Goal: Find specific page/section: Find specific page/section

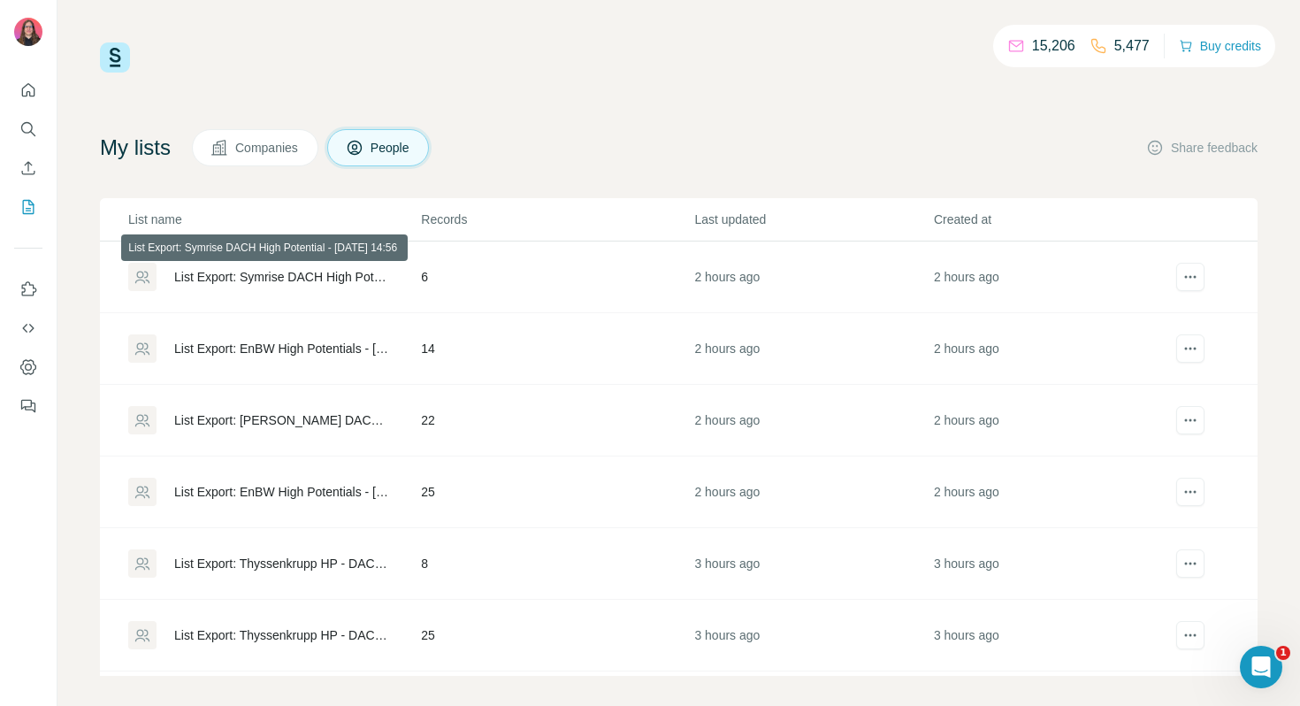
click at [273, 276] on div "List Export: Symrise DACH High Potential - [DATE] 14:56" at bounding box center [282, 277] width 217 height 18
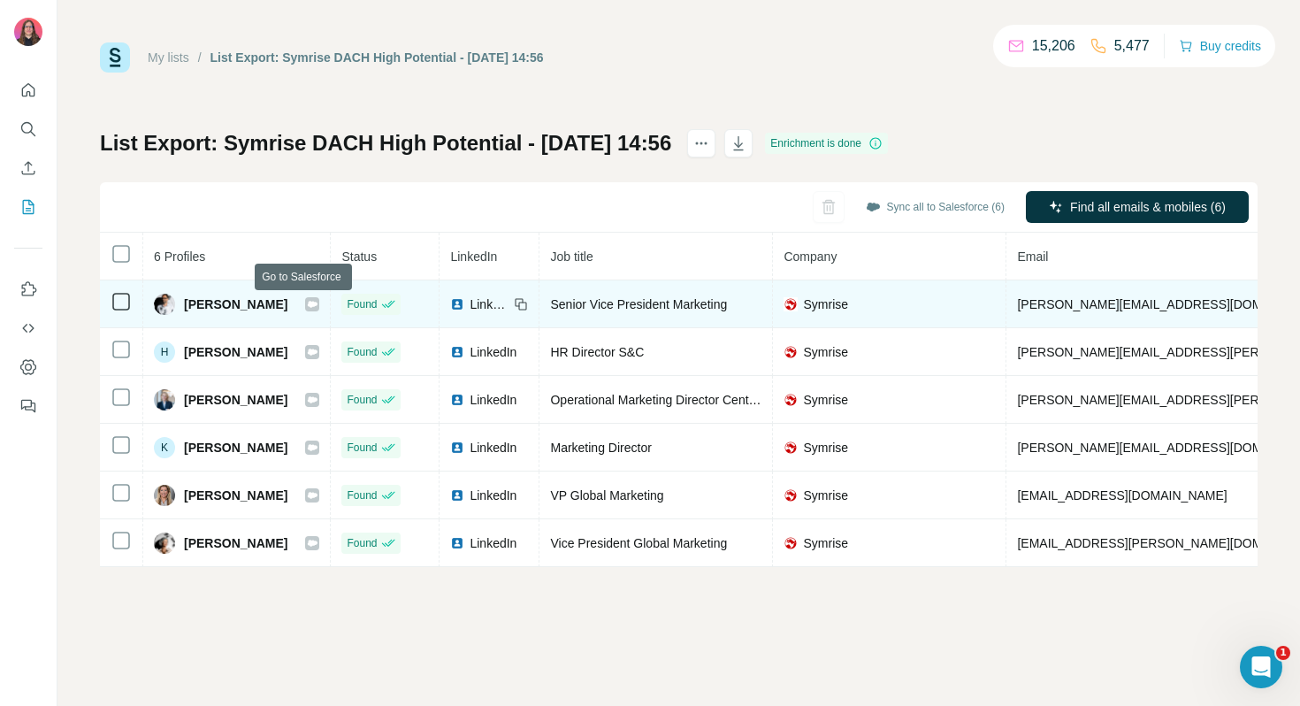
click at [308, 302] on icon at bounding box center [313, 304] width 10 height 6
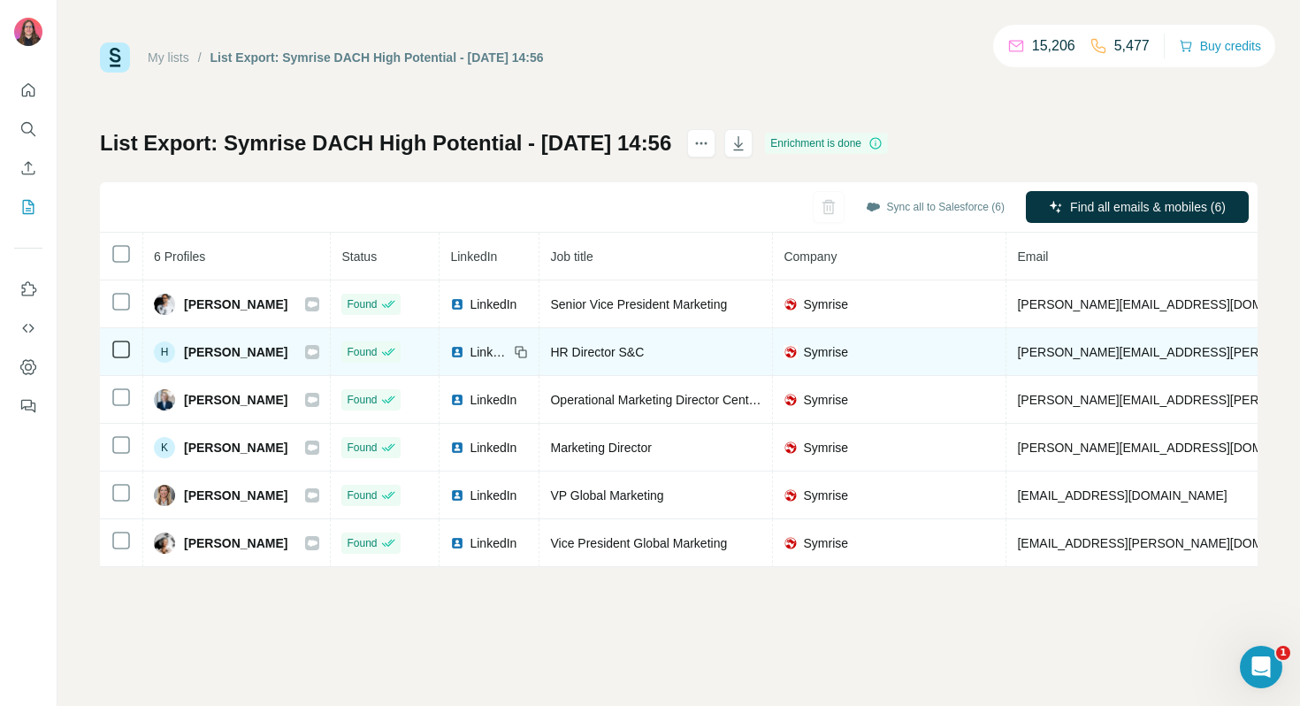
click at [308, 350] on icon at bounding box center [313, 351] width 10 height 6
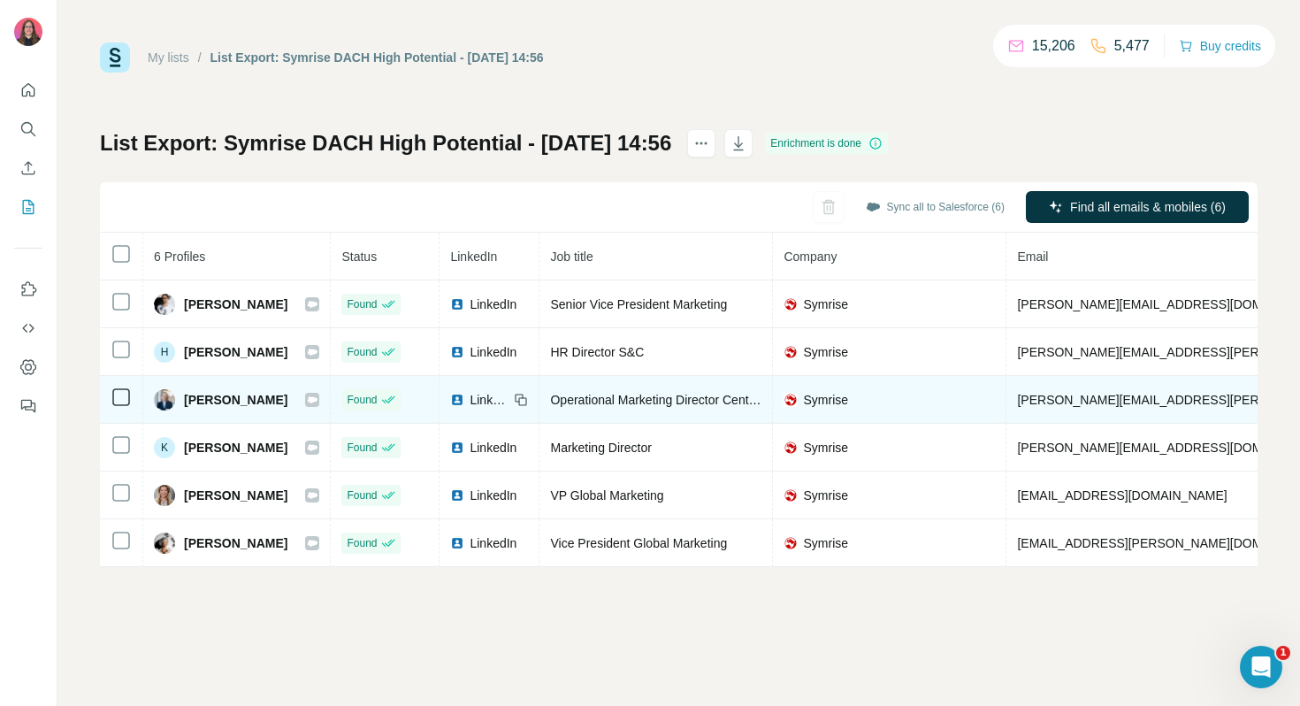
click at [308, 399] on icon at bounding box center [313, 399] width 10 height 6
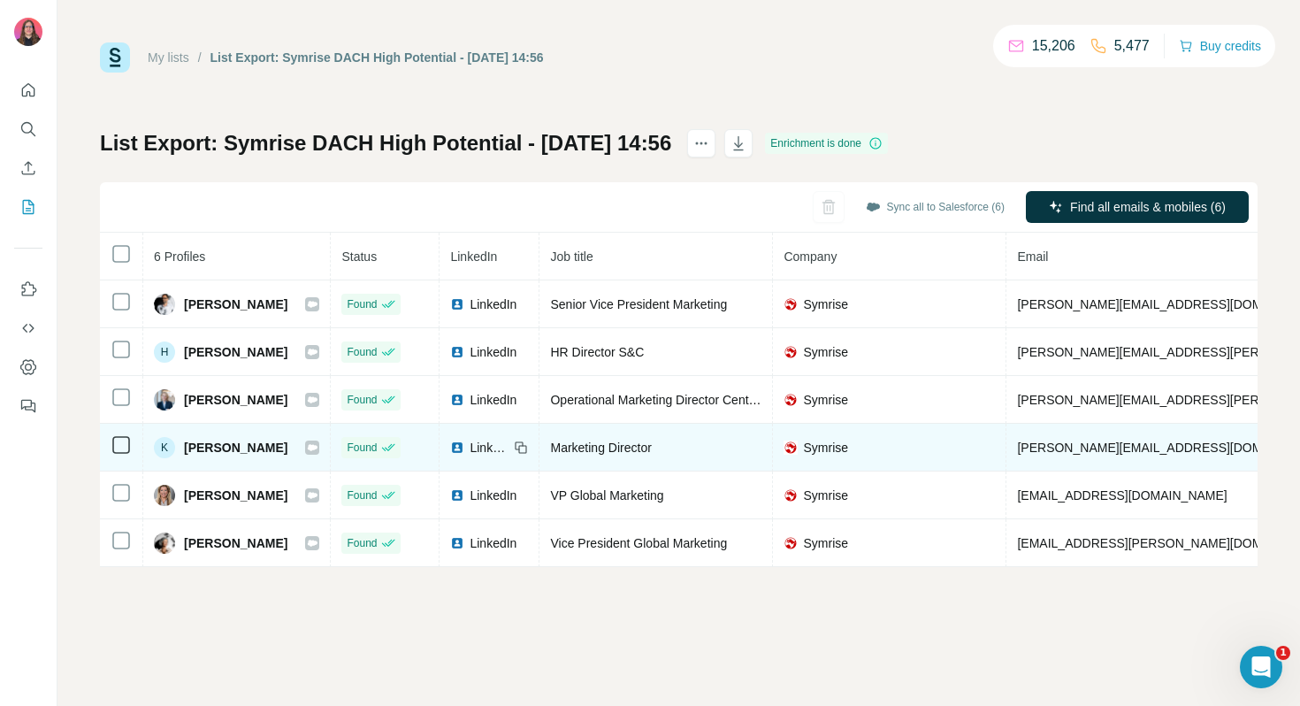
click at [308, 449] on icon at bounding box center [313, 447] width 10 height 6
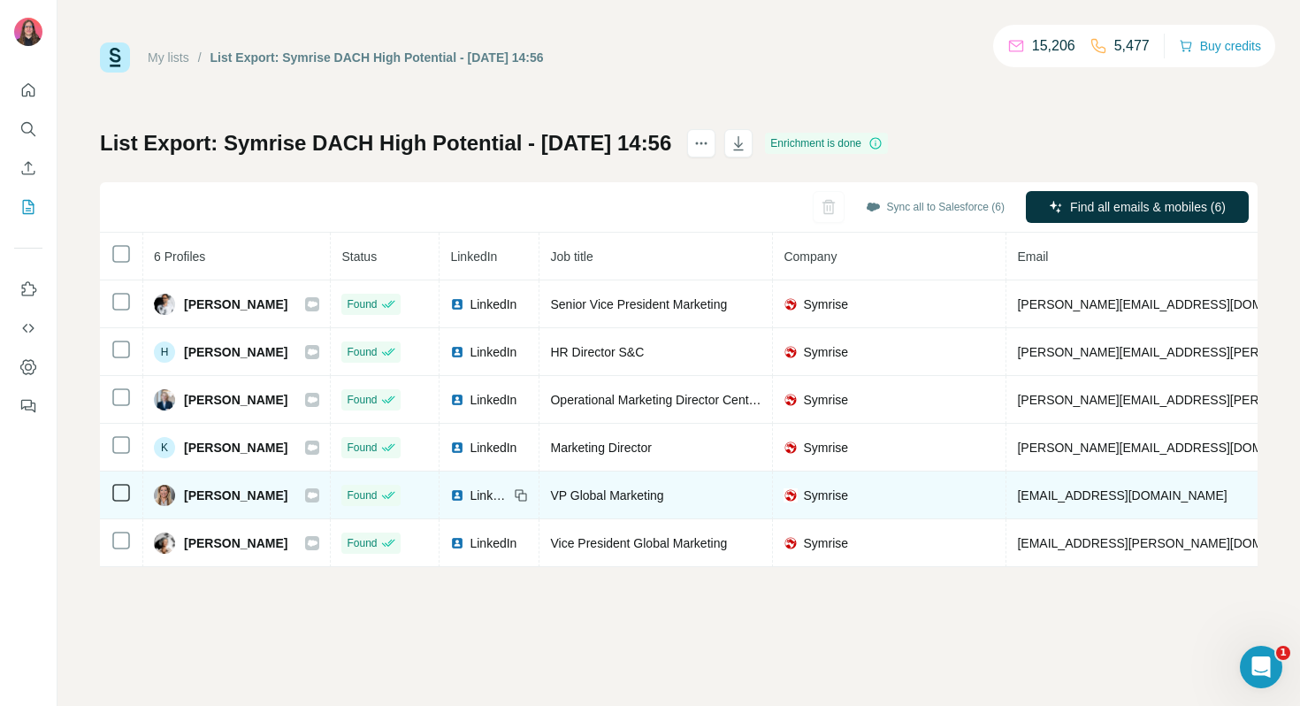
click at [308, 496] on icon at bounding box center [313, 495] width 10 height 6
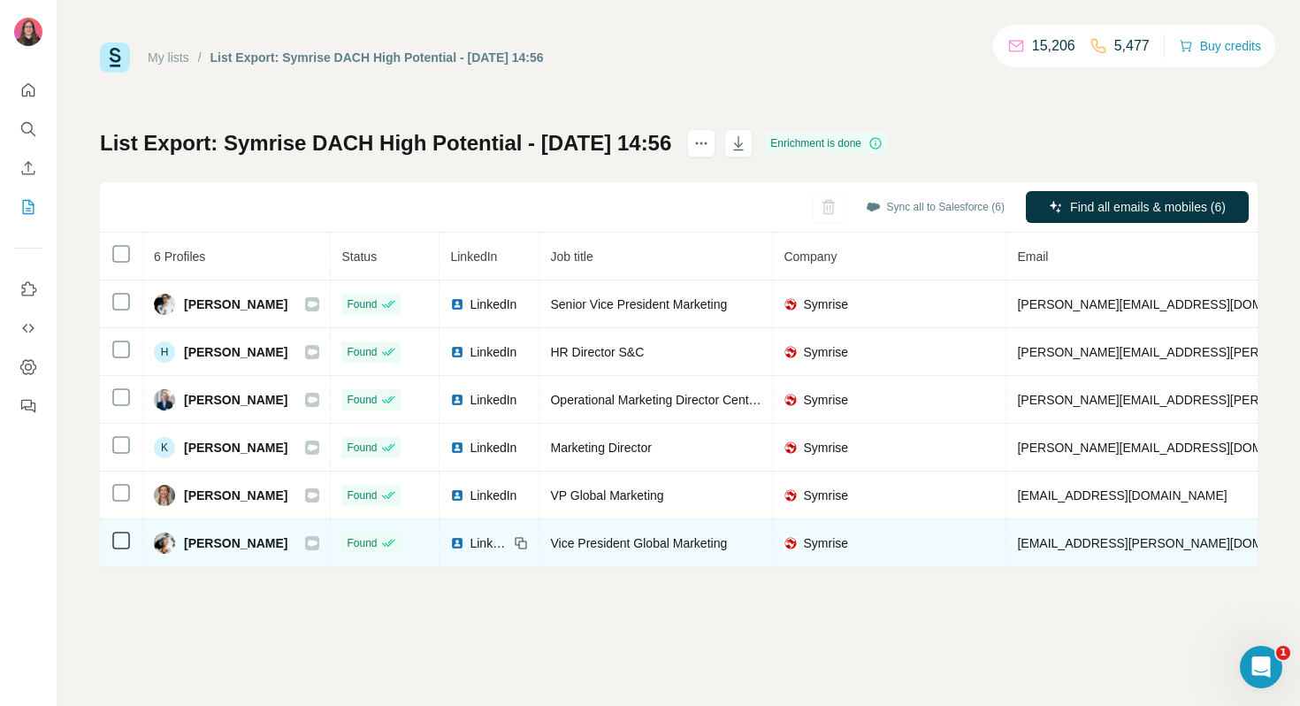
click at [308, 542] on icon at bounding box center [313, 542] width 10 height 6
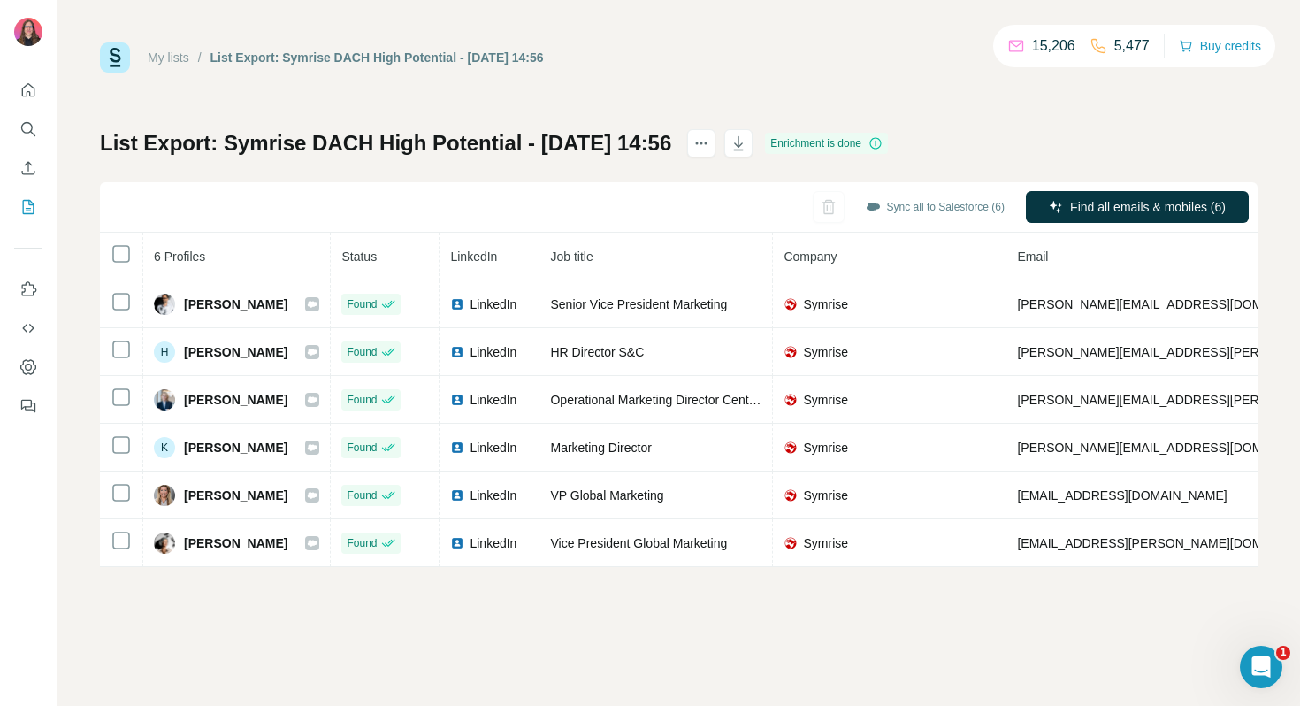
click at [169, 60] on link "My lists" at bounding box center [169, 57] width 42 height 14
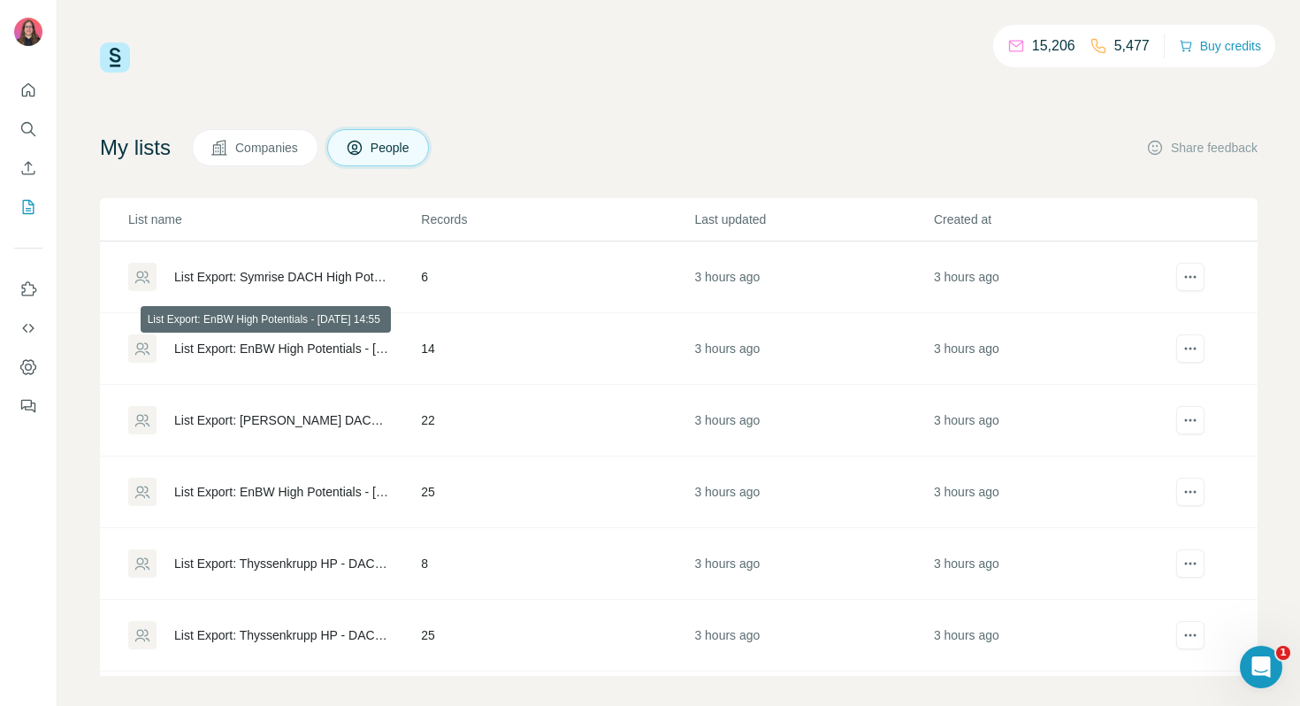
click at [244, 348] on div "List Export: EnBW High Potentials - [DATE] 14:55" at bounding box center [282, 349] width 217 height 18
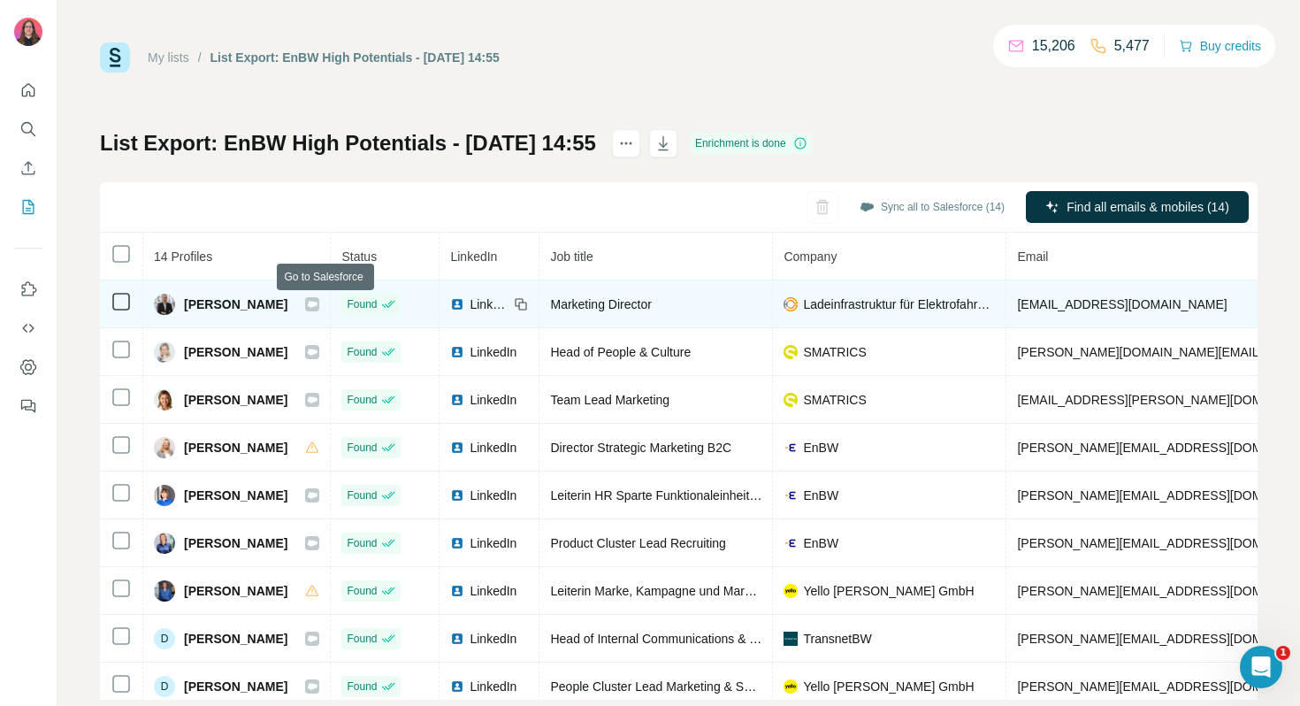
click at [318, 310] on icon at bounding box center [312, 304] width 11 height 14
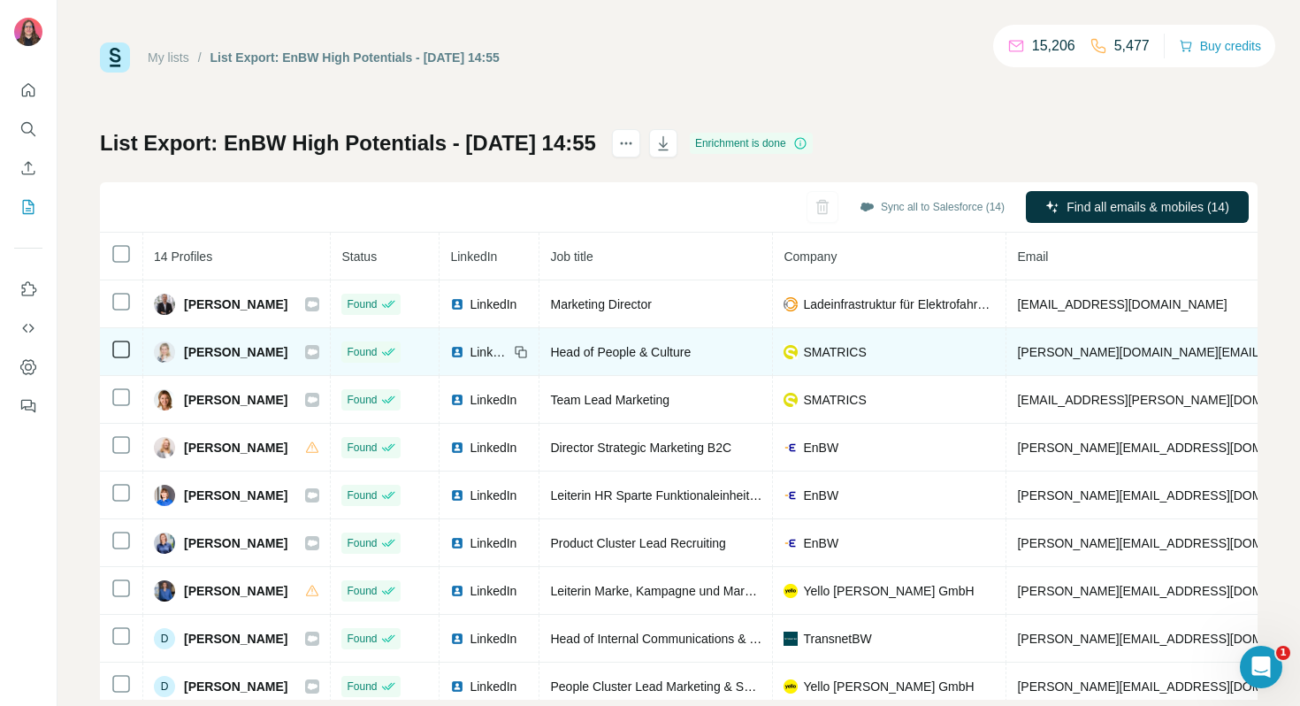
click at [318, 353] on icon at bounding box center [313, 351] width 10 height 6
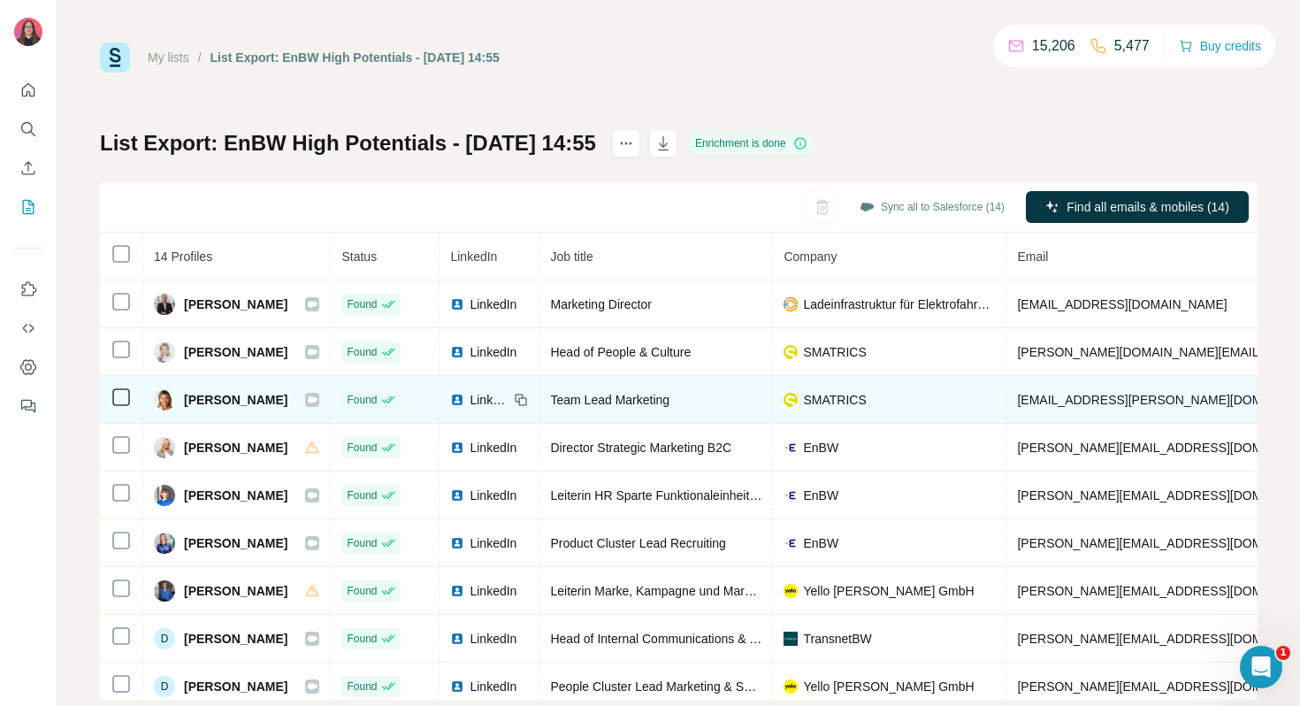
click at [318, 401] on icon at bounding box center [313, 399] width 10 height 6
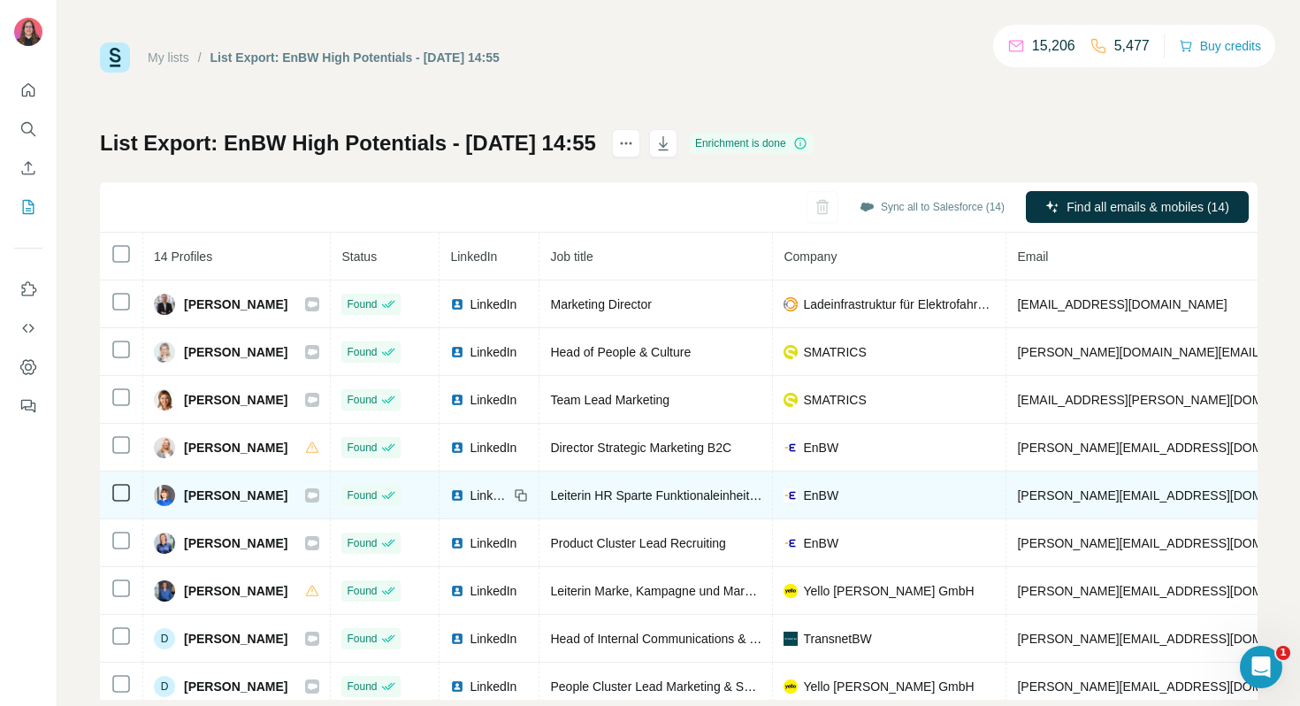
click at [318, 494] on icon at bounding box center [313, 495] width 10 height 6
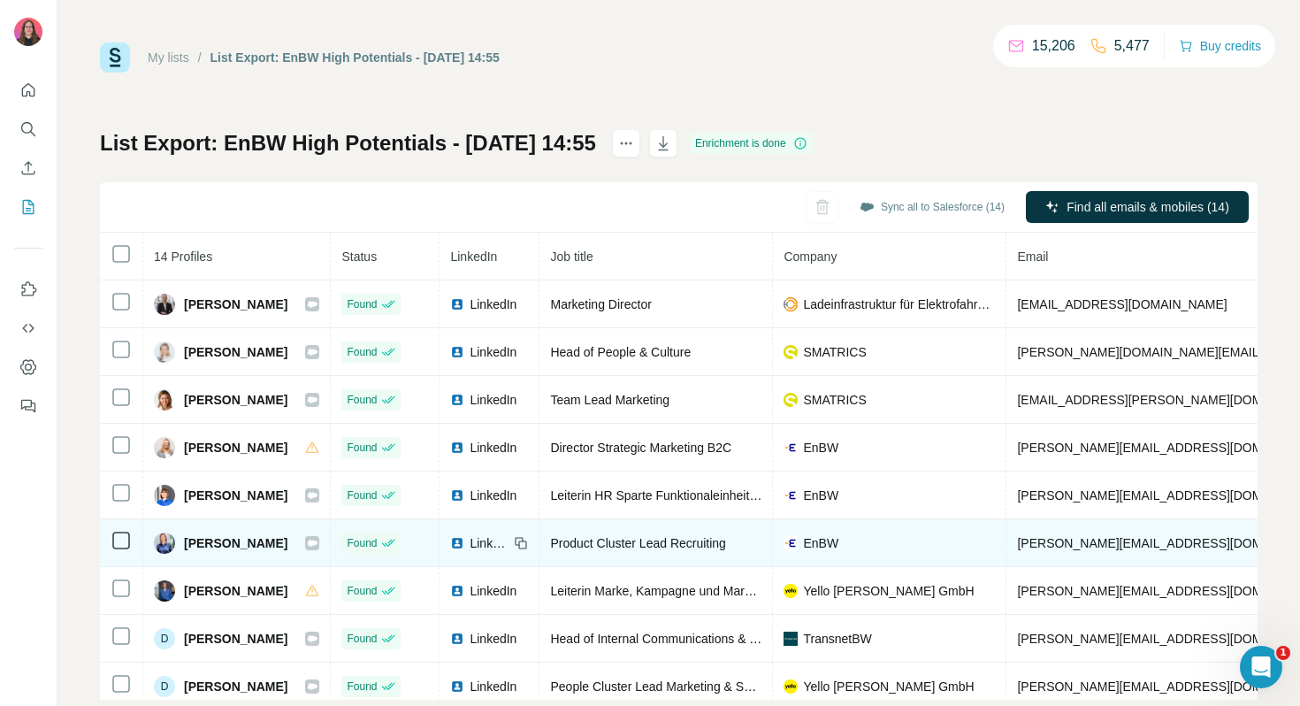
click at [318, 540] on icon at bounding box center [313, 542] width 10 height 6
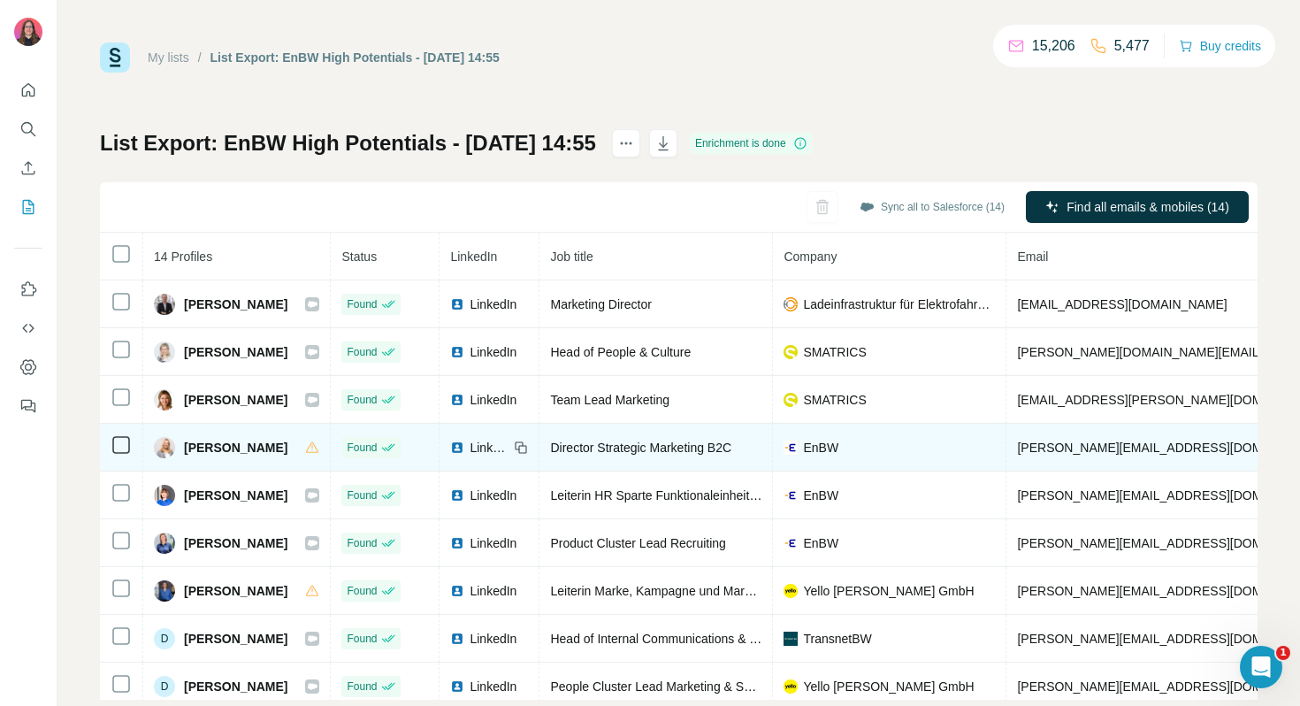
scroll to position [58, 0]
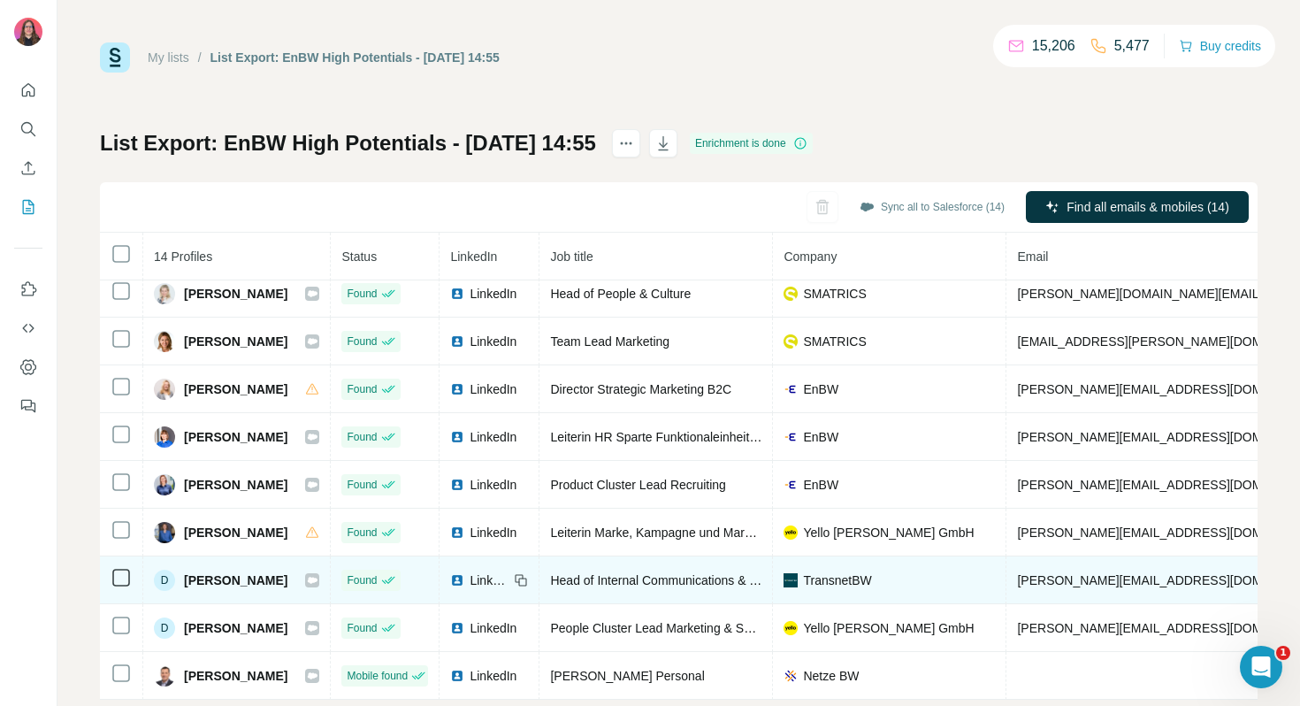
click at [318, 578] on icon at bounding box center [313, 580] width 10 height 6
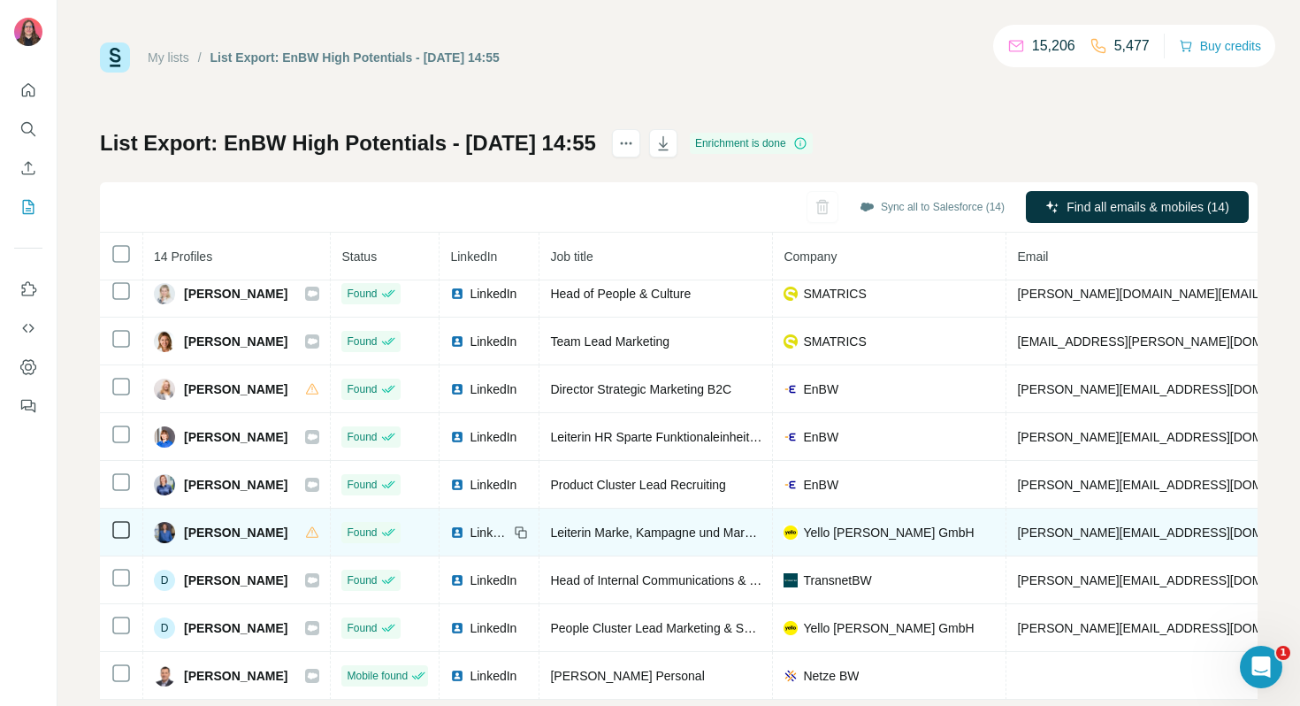
scroll to position [231, 0]
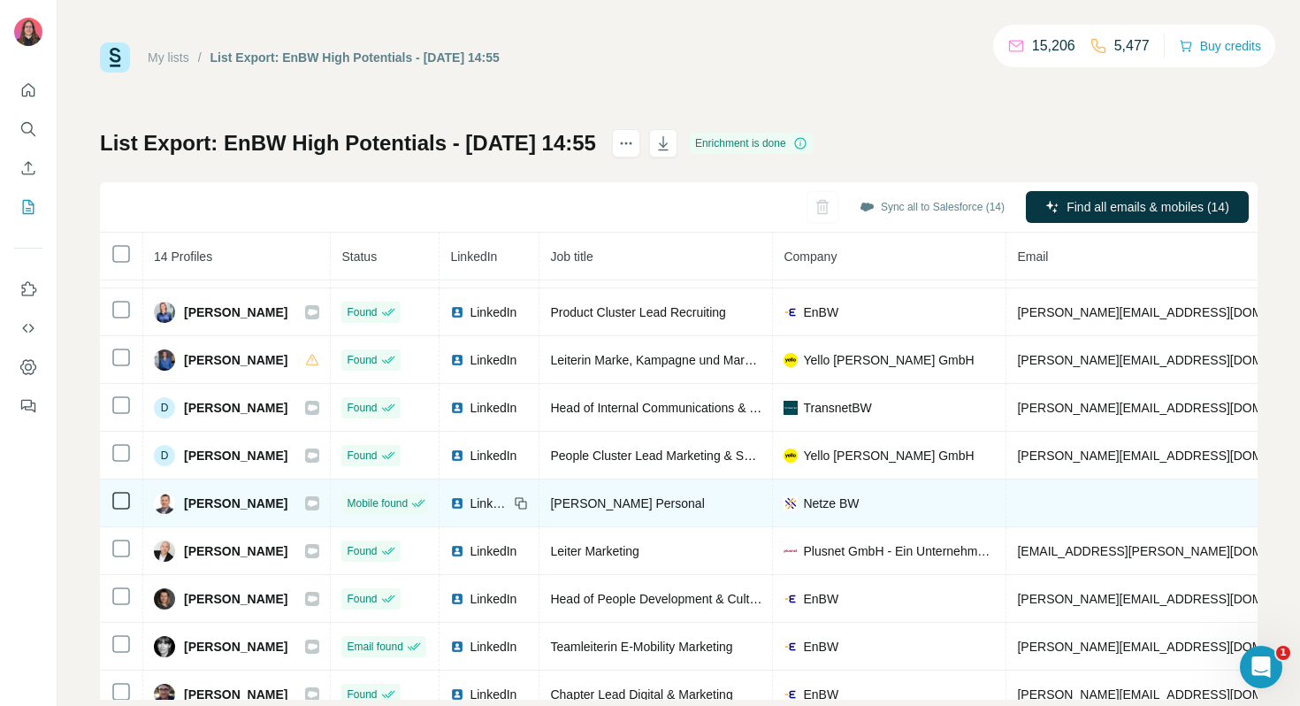
click at [318, 503] on icon at bounding box center [313, 503] width 10 height 6
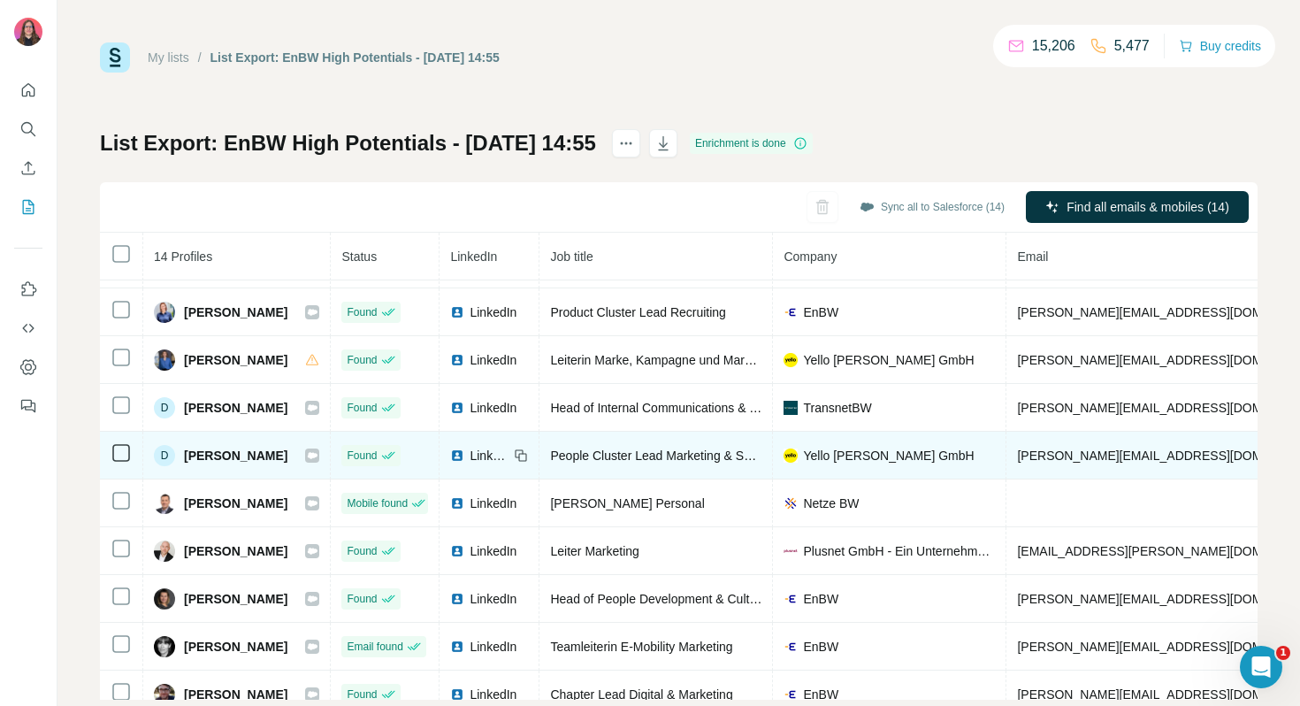
scroll to position [249, 0]
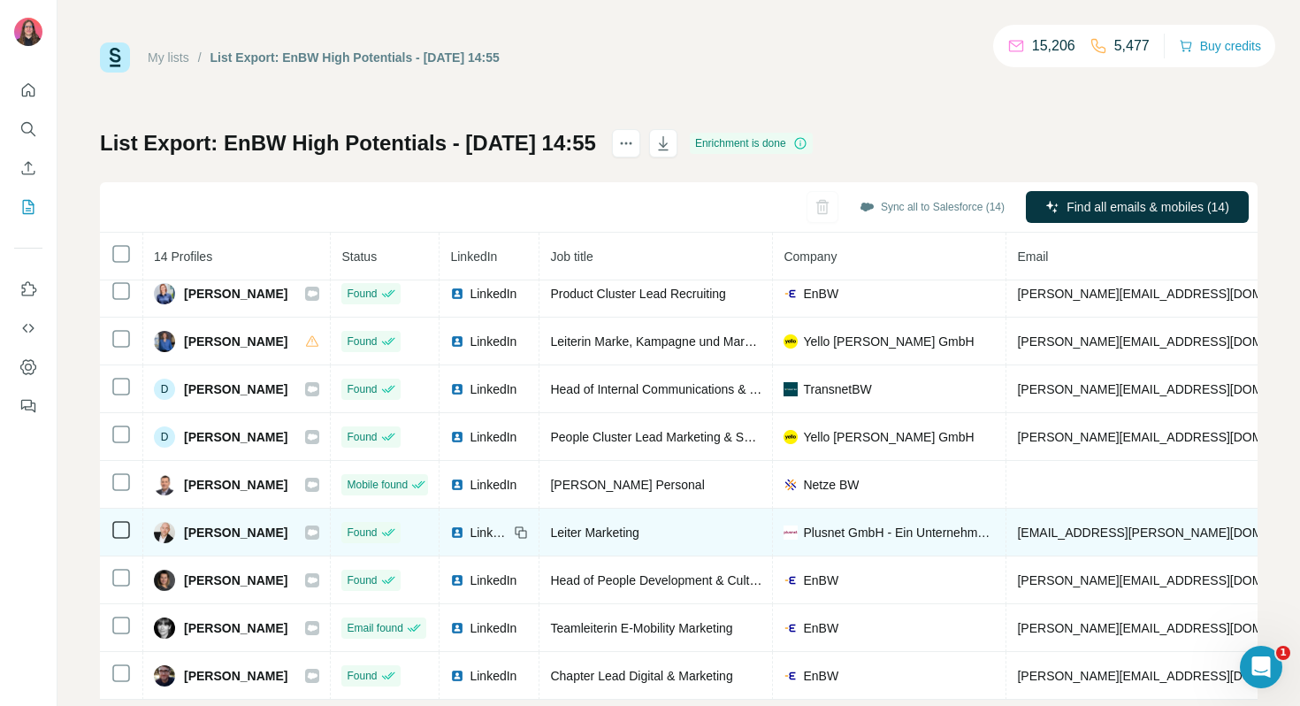
click at [318, 528] on icon at bounding box center [312, 532] width 11 height 14
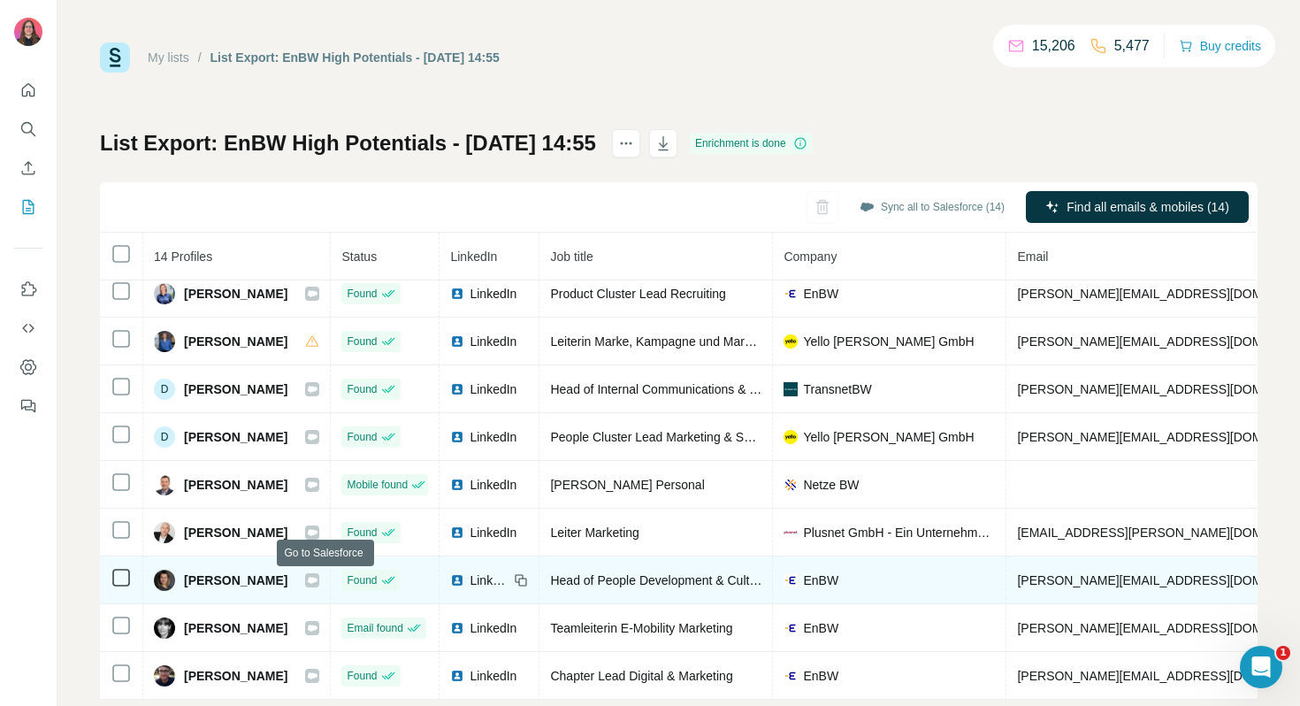
click at [318, 579] on icon at bounding box center [313, 580] width 10 height 6
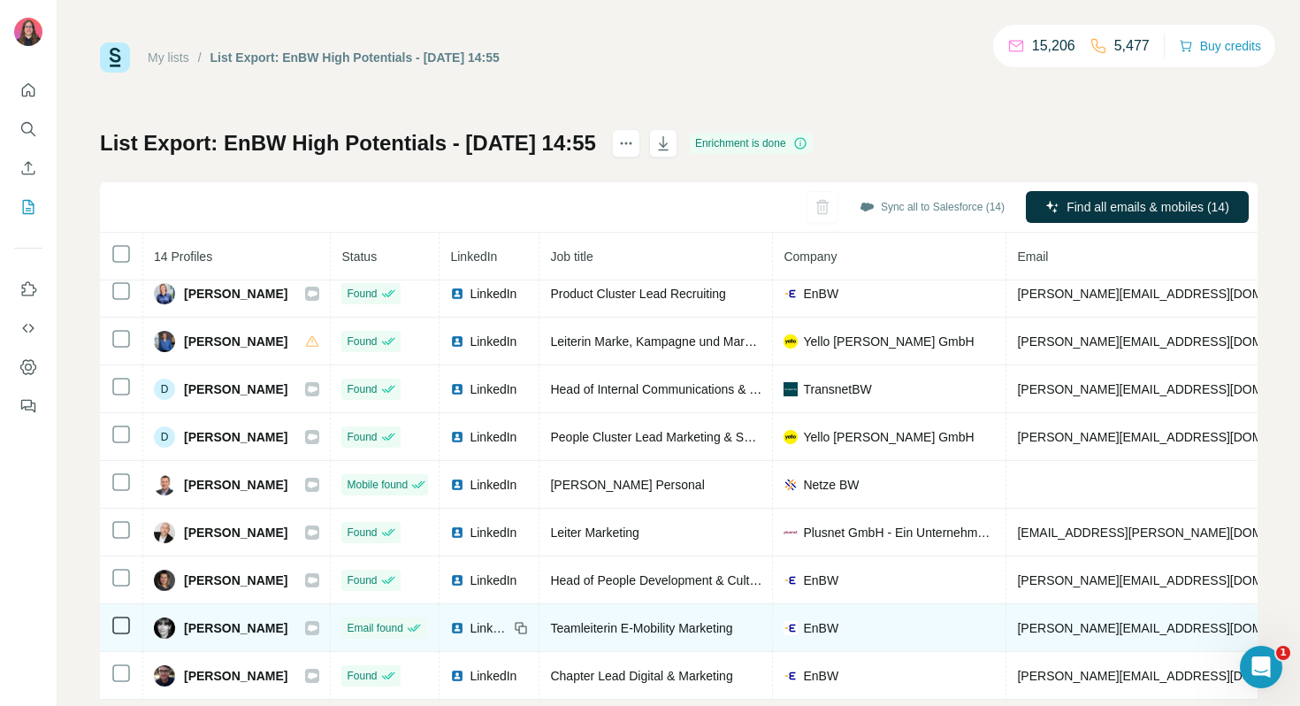
click at [318, 628] on icon at bounding box center [313, 627] width 10 height 6
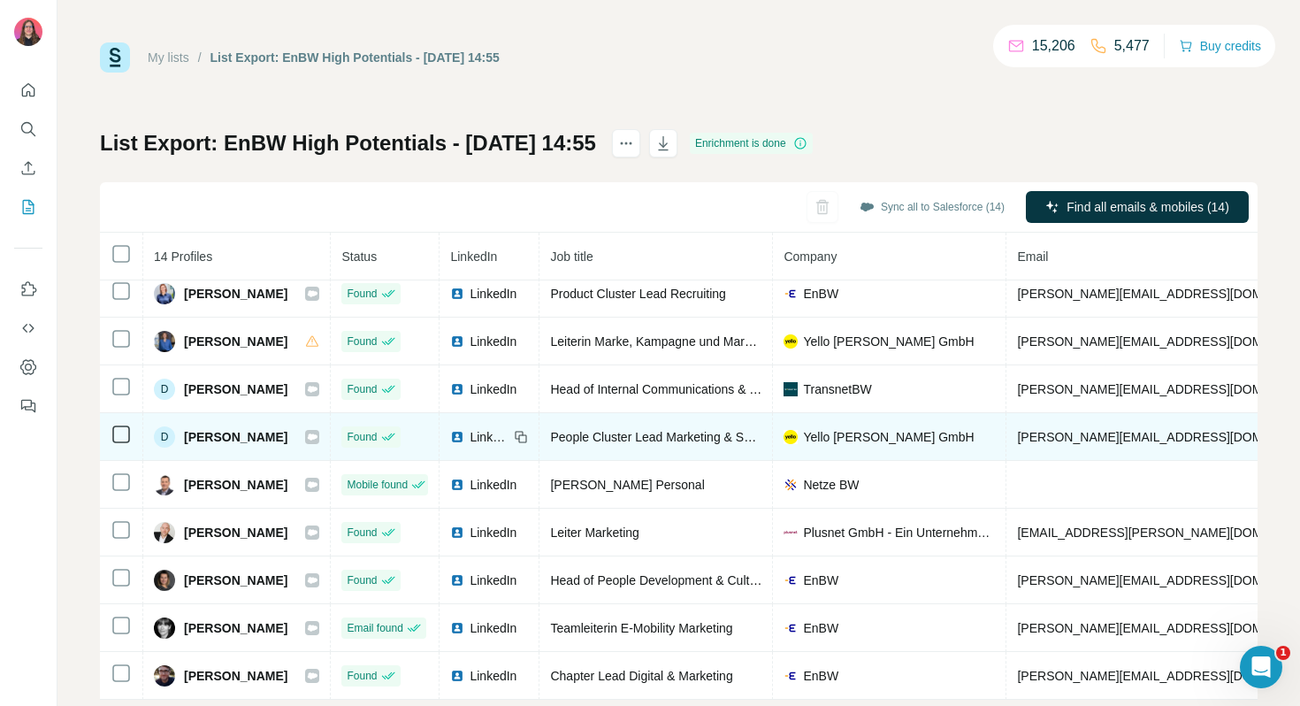
scroll to position [36, 0]
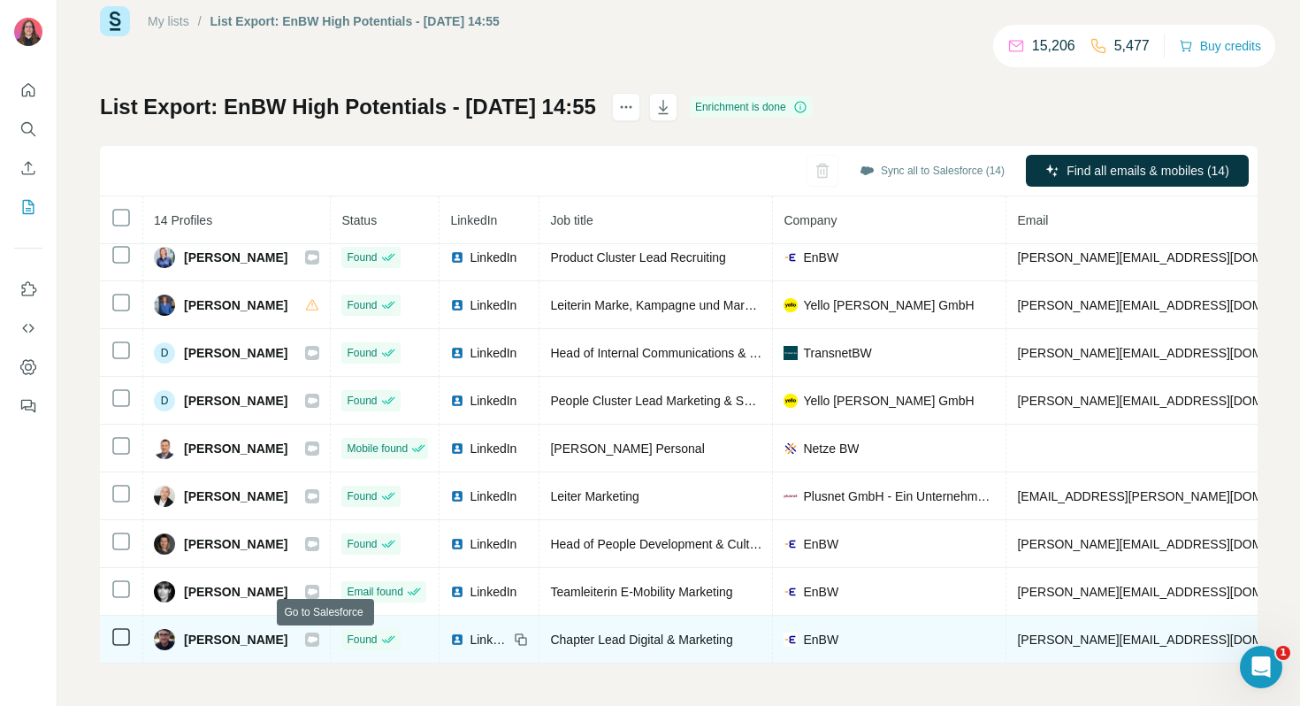
click at [318, 635] on icon at bounding box center [312, 639] width 11 height 14
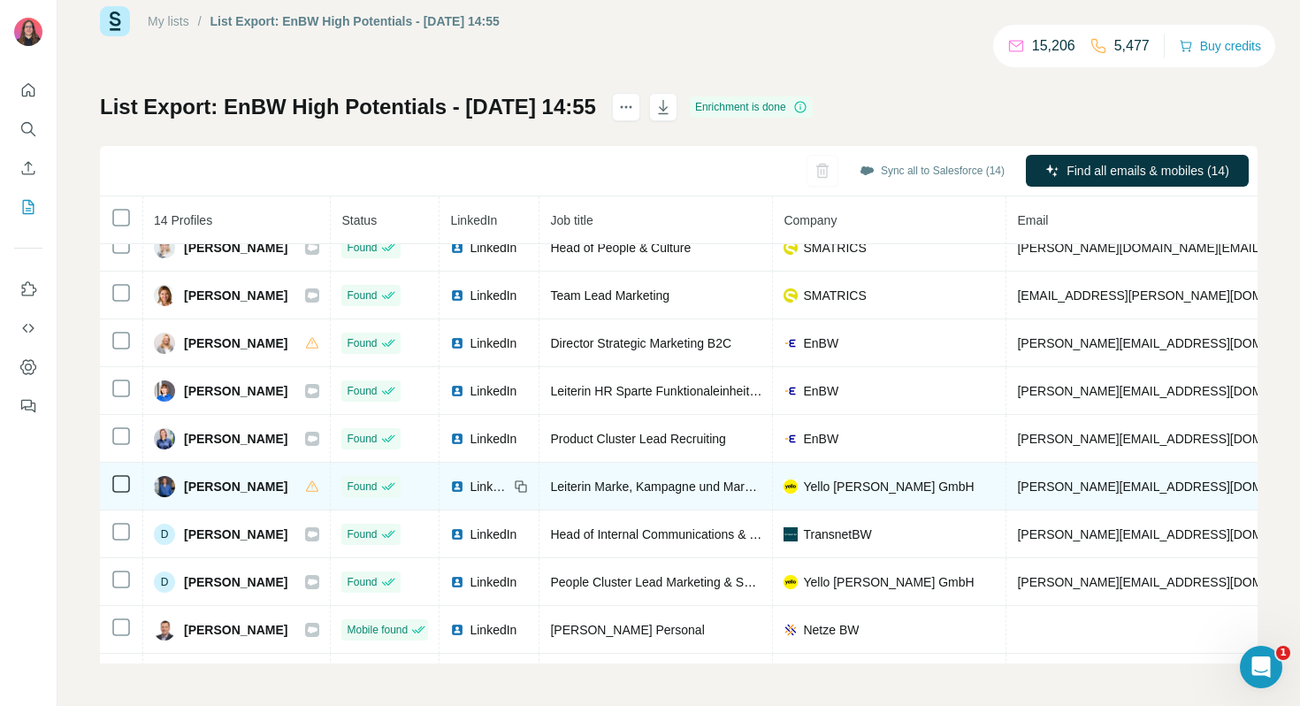
scroll to position [0, 0]
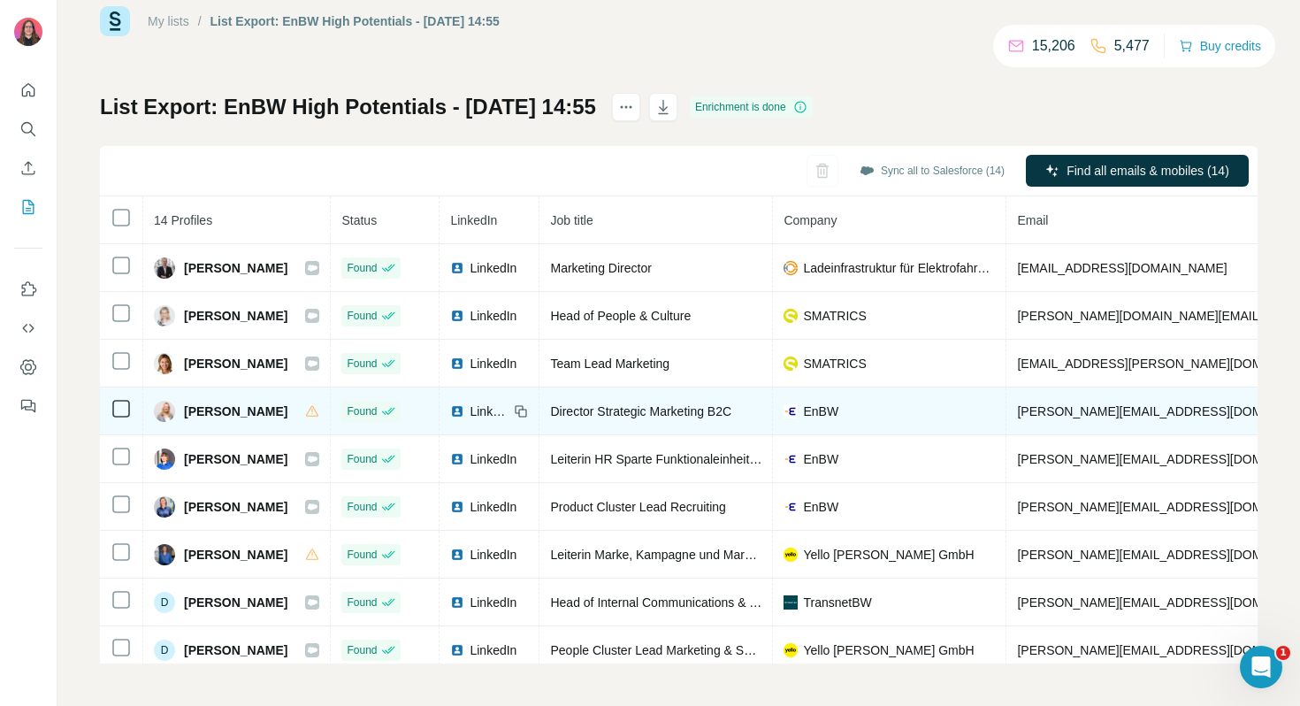
drag, startPoint x: 292, startPoint y: 412, endPoint x: 186, endPoint y: 410, distance: 106.1
click at [186, 410] on div "[PERSON_NAME]" at bounding box center [236, 411] width 165 height 21
copy span "[PERSON_NAME]"
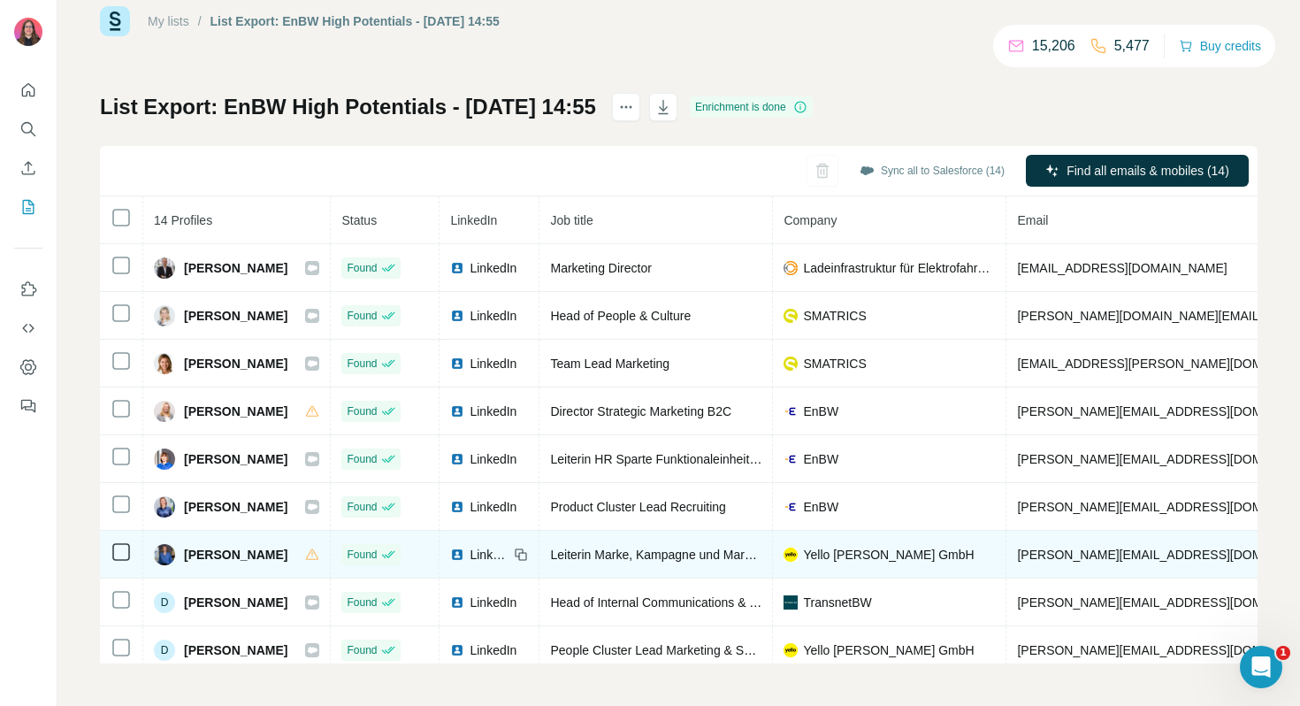
drag, startPoint x: 280, startPoint y: 558, endPoint x: 206, endPoint y: 560, distance: 74.3
click at [206, 560] on div "[PERSON_NAME]" at bounding box center [236, 554] width 165 height 21
copy span "[PERSON_NAME]"
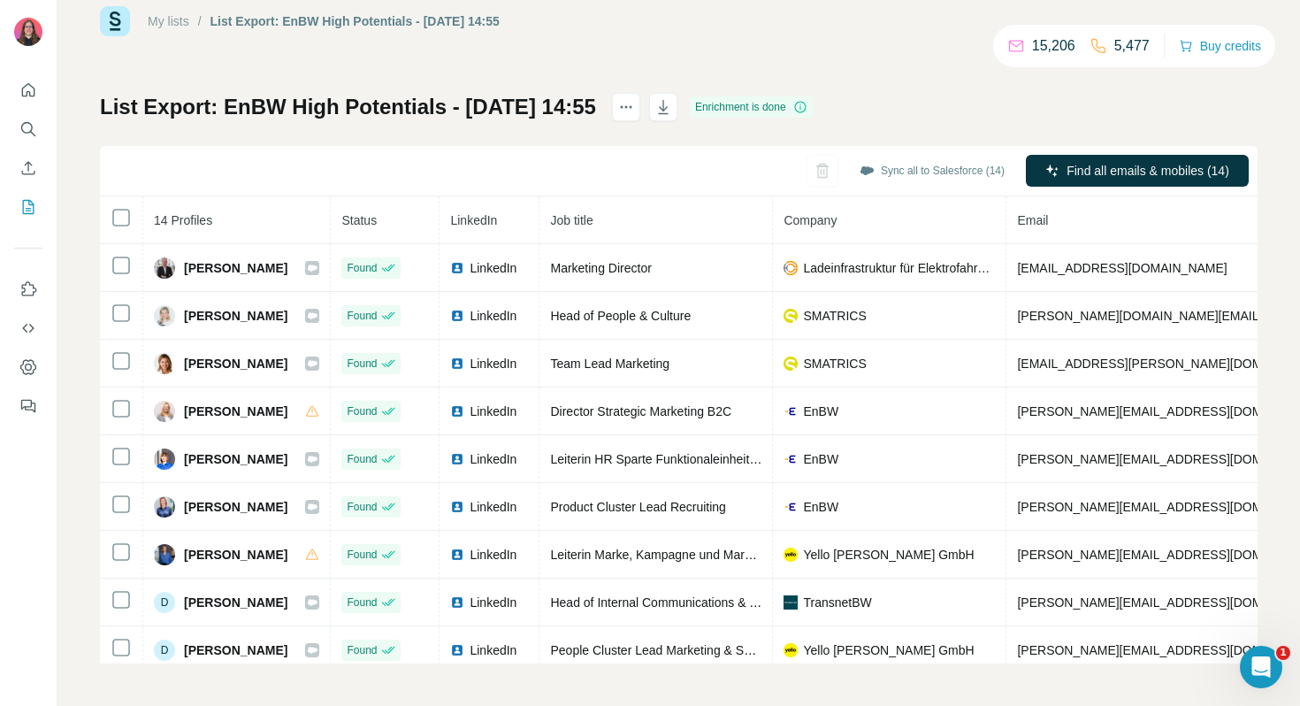
click at [173, 16] on link "My lists" at bounding box center [169, 21] width 42 height 14
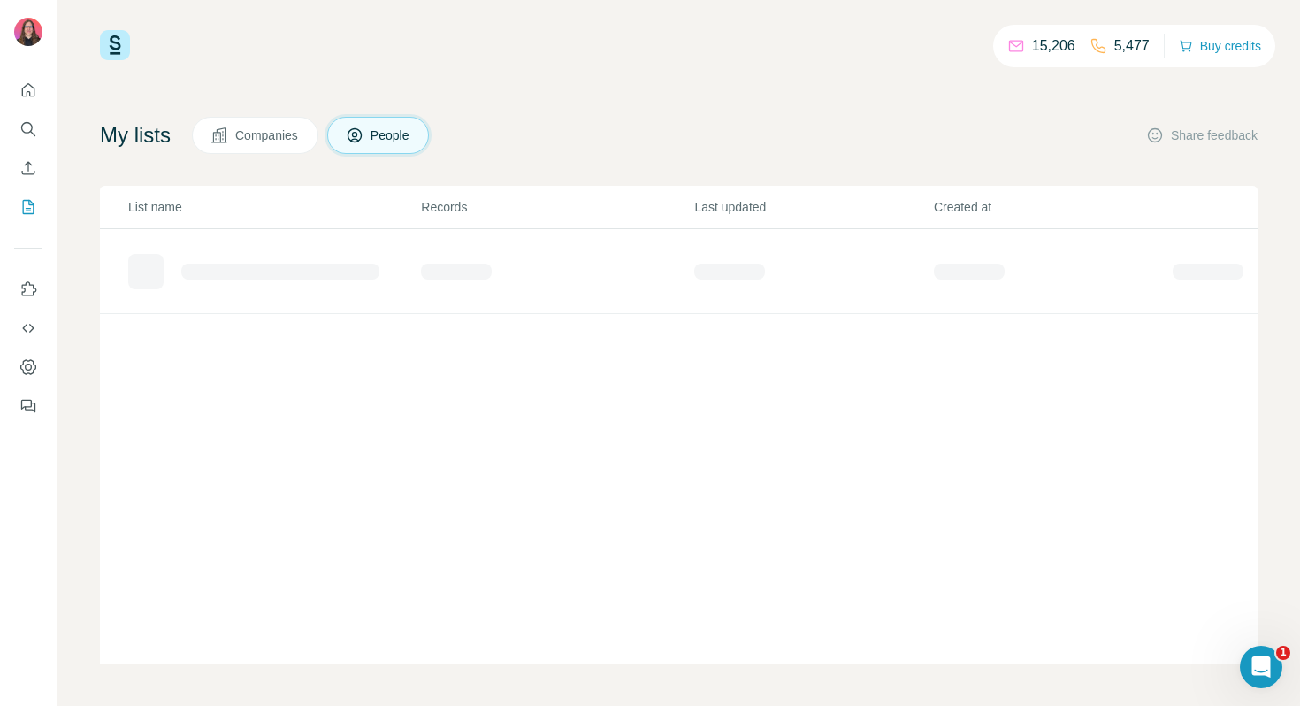
scroll to position [12, 0]
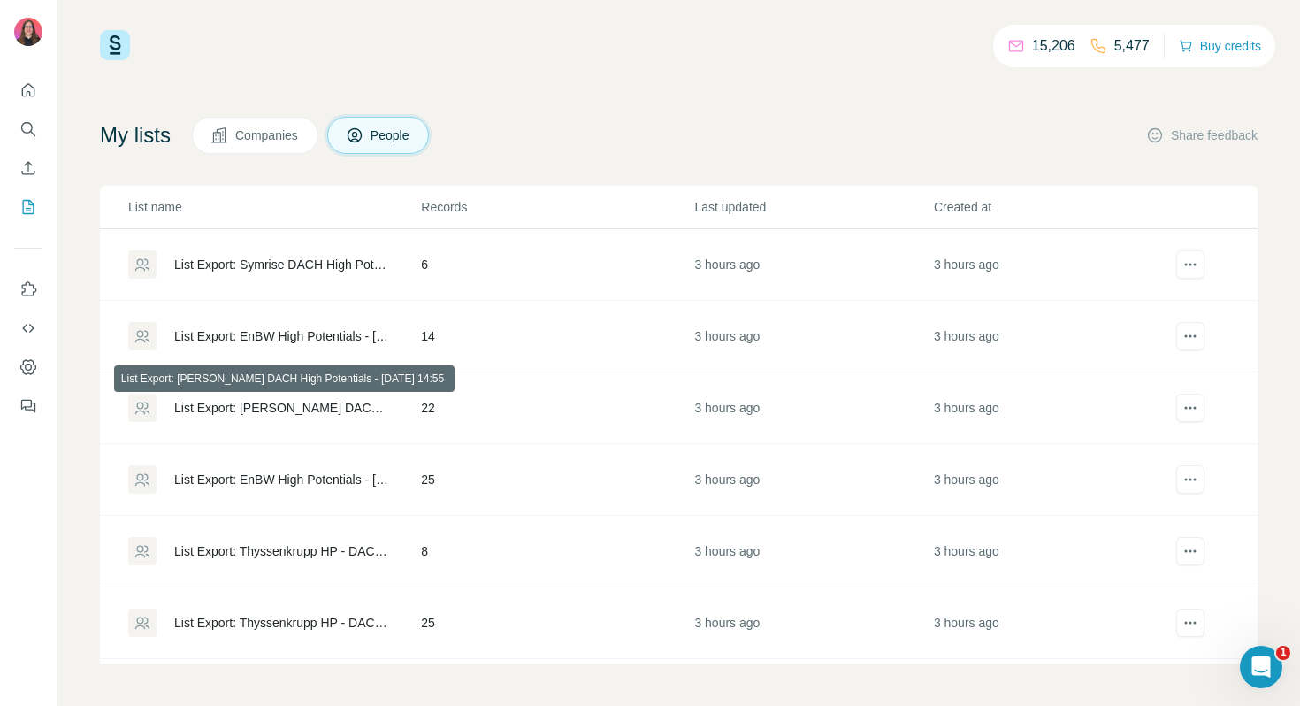
click at [289, 409] on div "List Export: [PERSON_NAME] DACH High Potentials - [DATE] 14:55" at bounding box center [282, 408] width 217 height 18
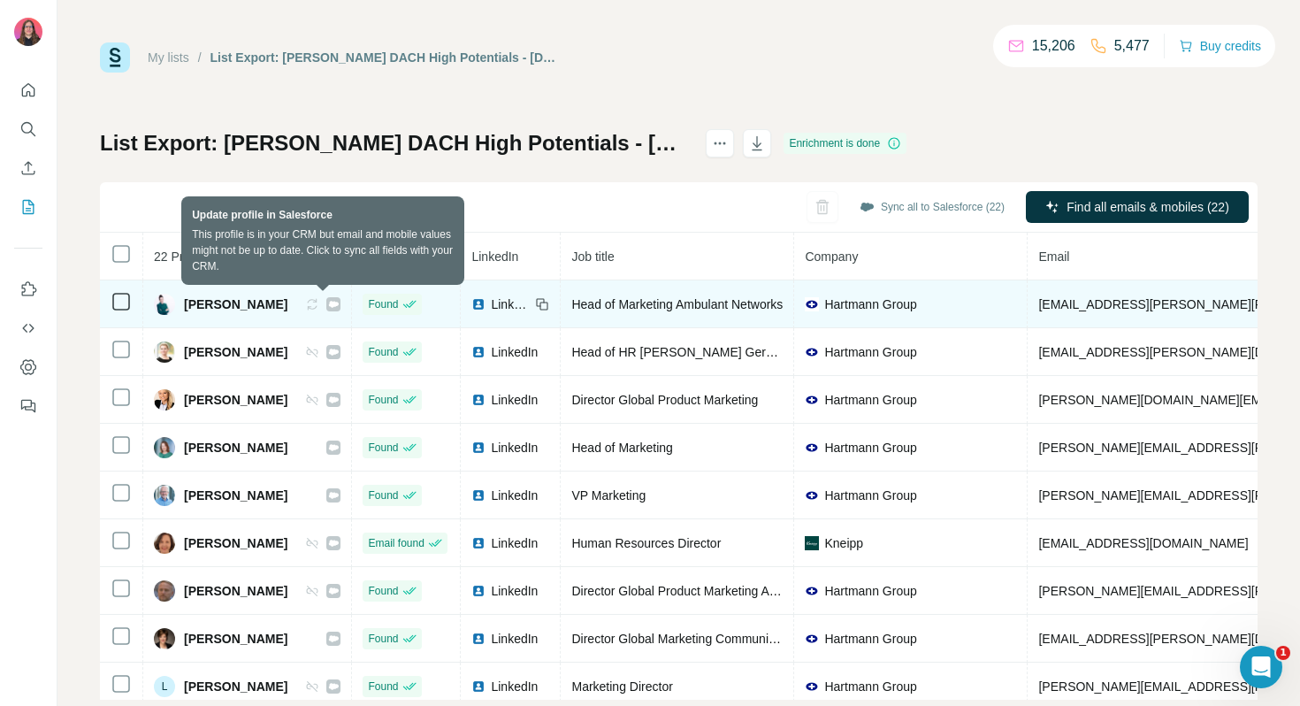
click at [319, 302] on icon at bounding box center [312, 304] width 14 height 14
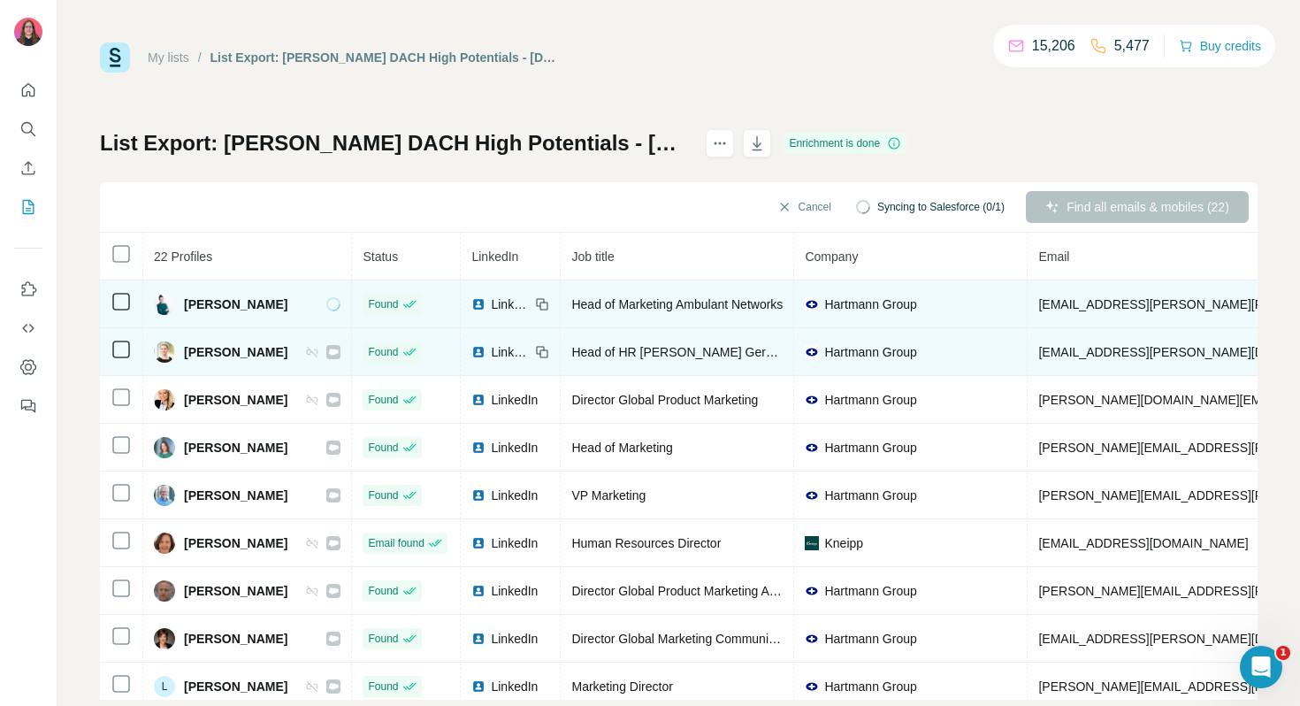
click at [318, 349] on icon at bounding box center [313, 352] width 11 height 11
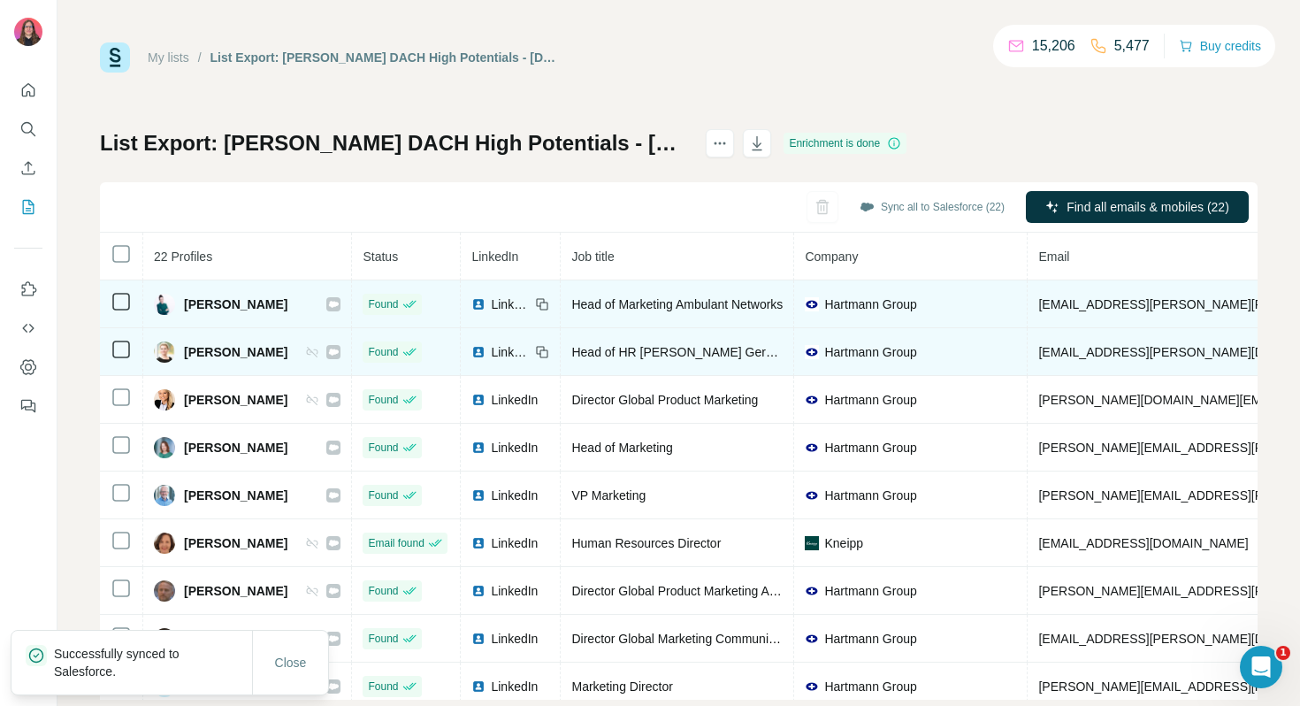
click at [319, 348] on icon at bounding box center [312, 352] width 14 height 14
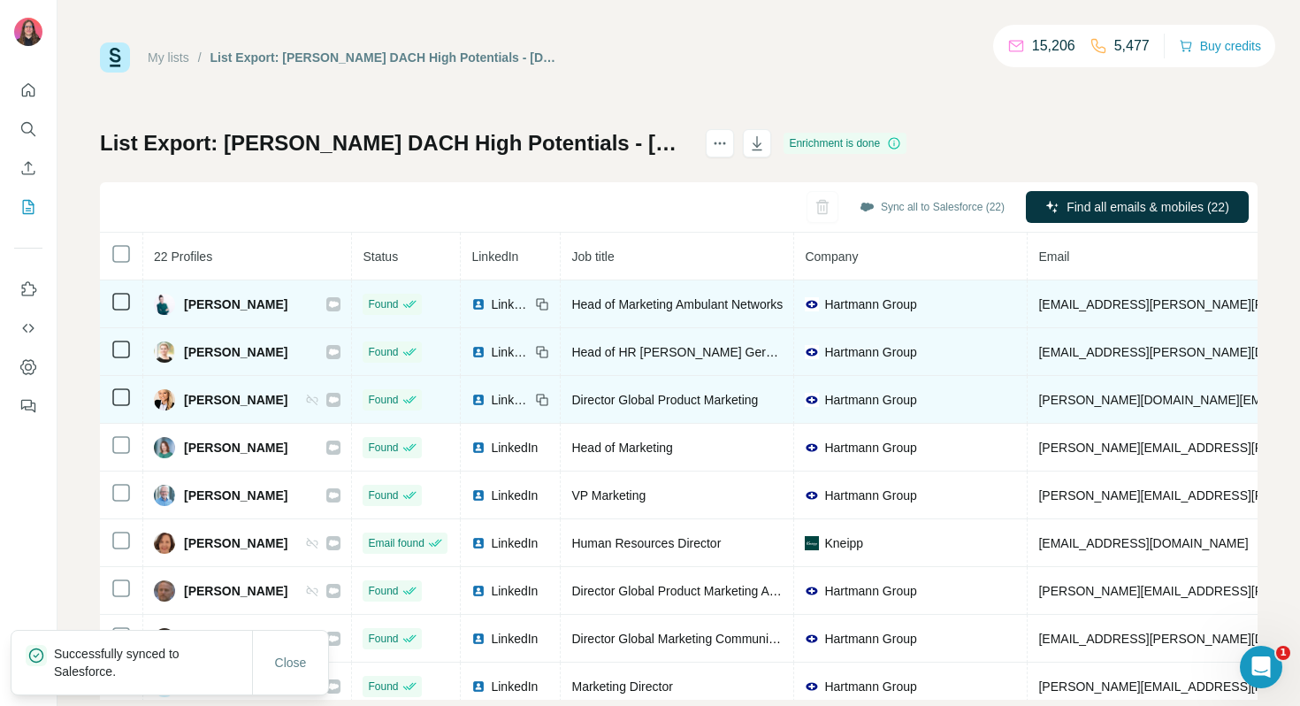
click at [316, 397] on icon at bounding box center [312, 400] width 14 height 14
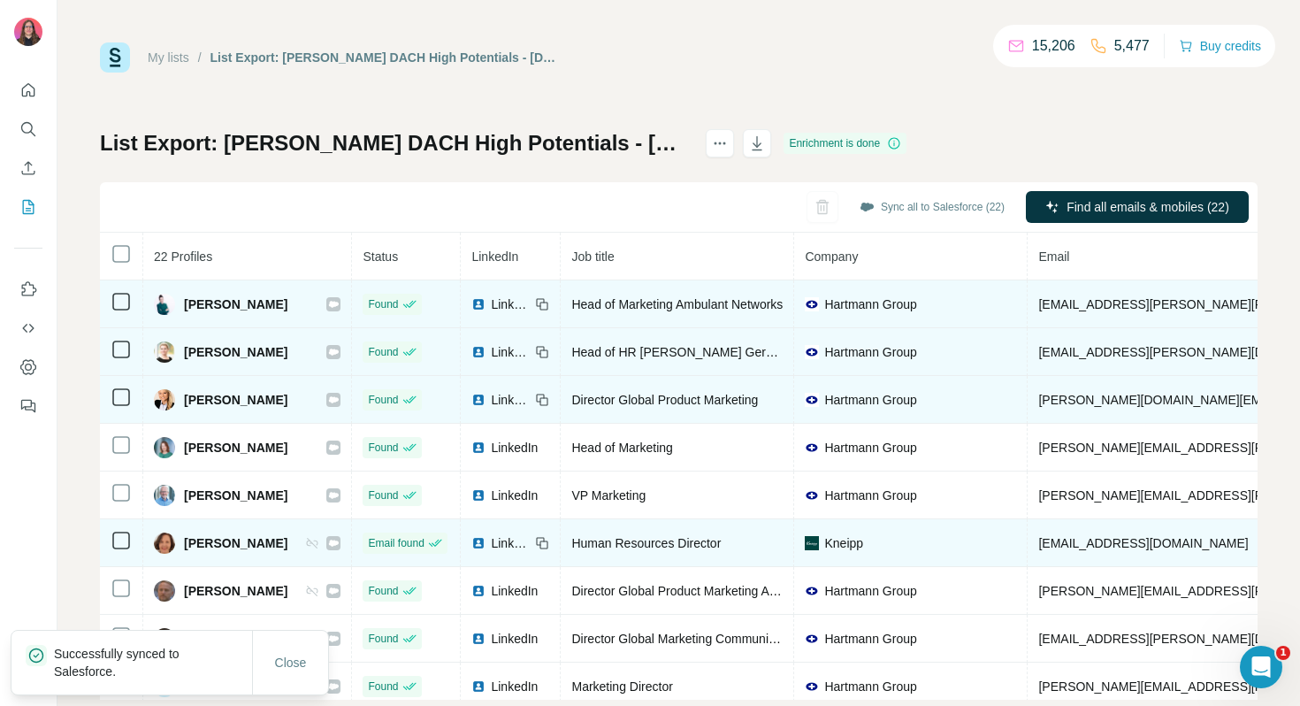
click at [311, 543] on icon at bounding box center [312, 543] width 14 height 14
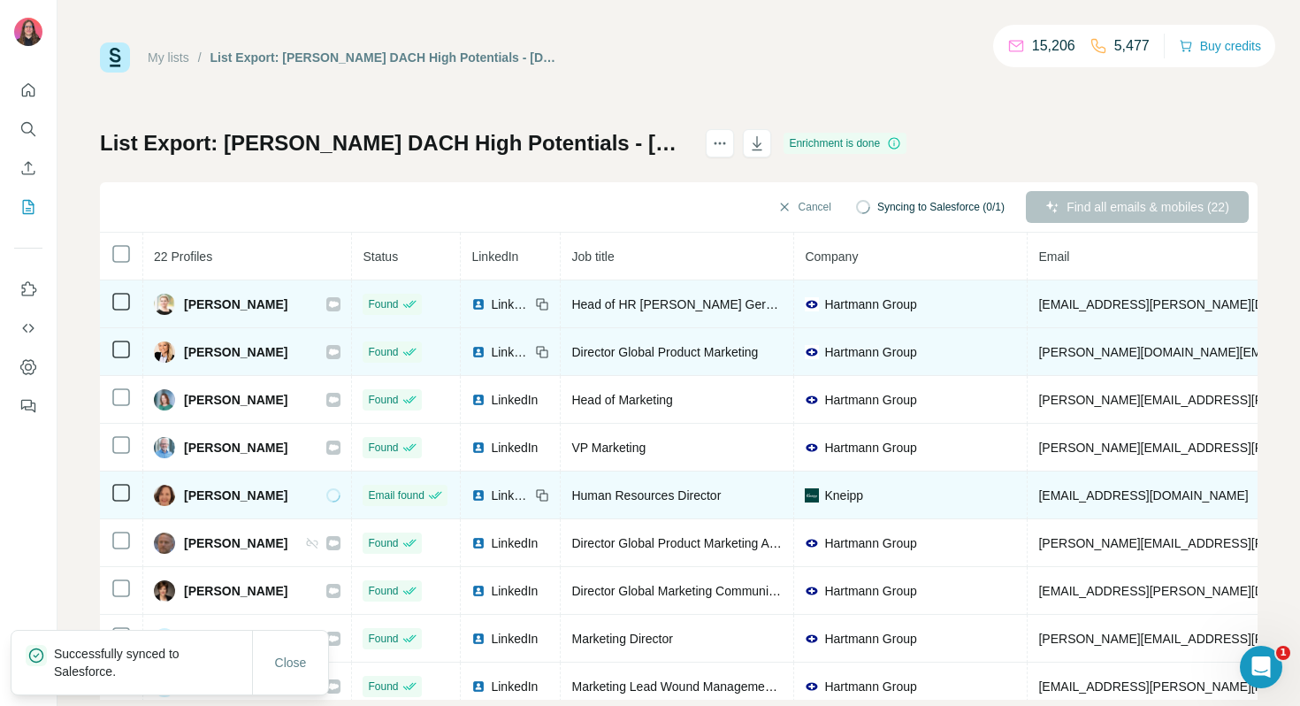
scroll to position [58, 0]
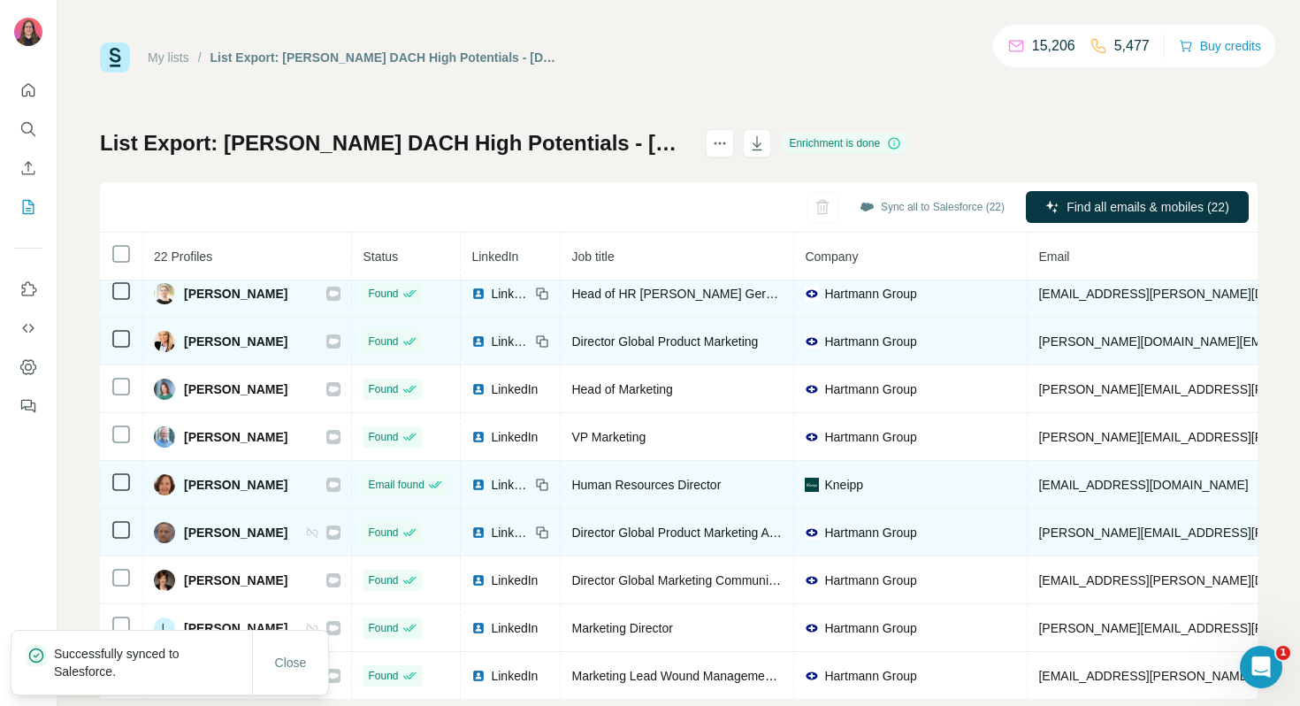
click at [317, 529] on icon at bounding box center [313, 532] width 11 height 11
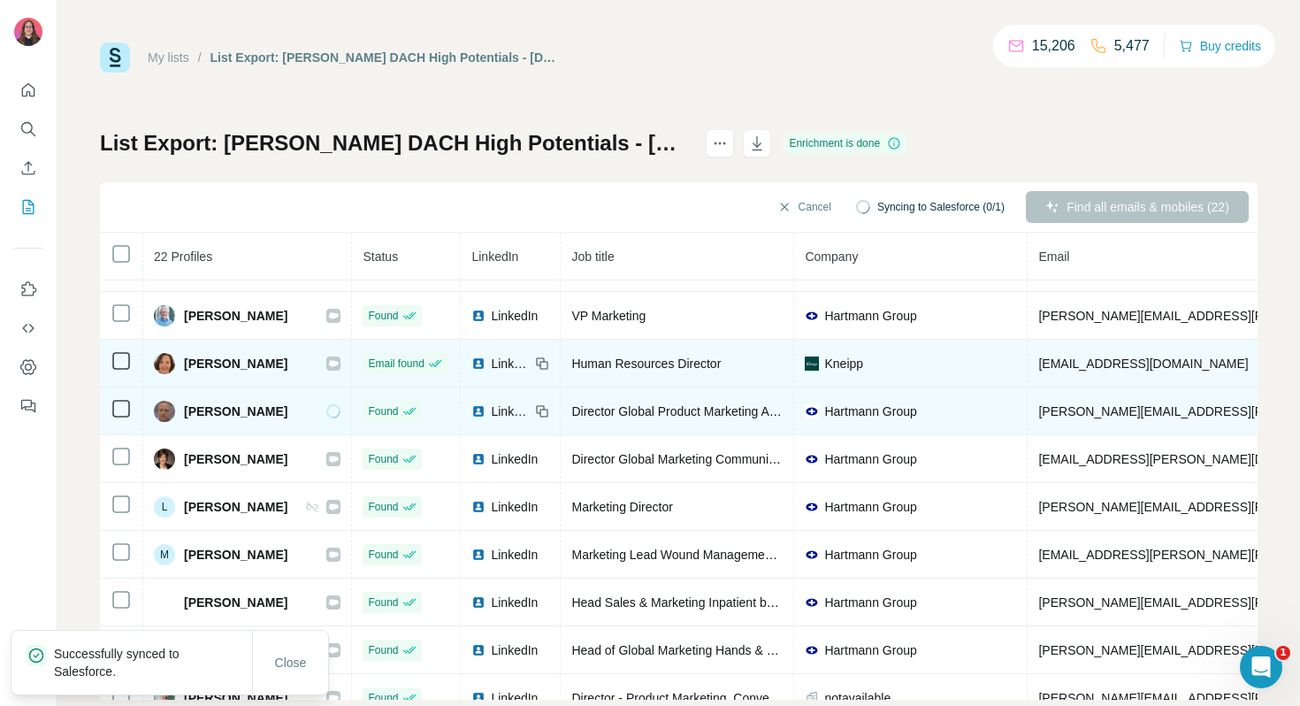
scroll to position [210, 0]
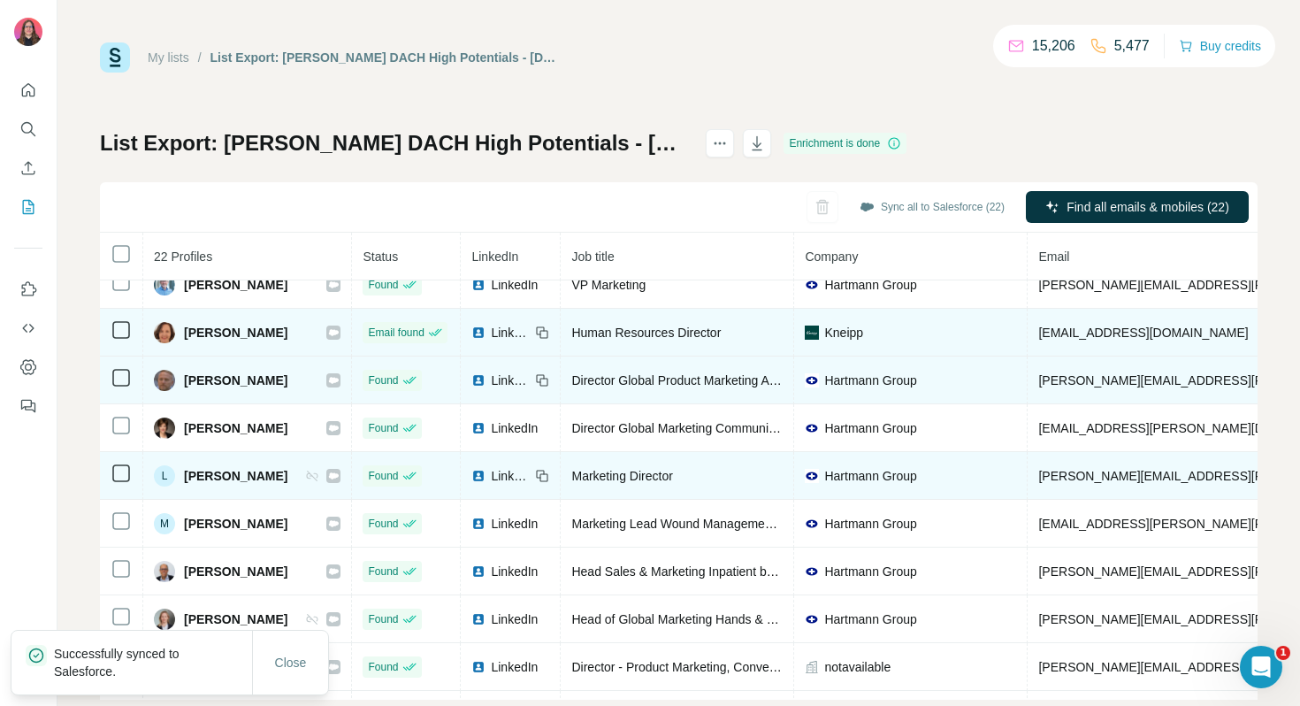
click at [318, 477] on icon at bounding box center [312, 476] width 14 height 14
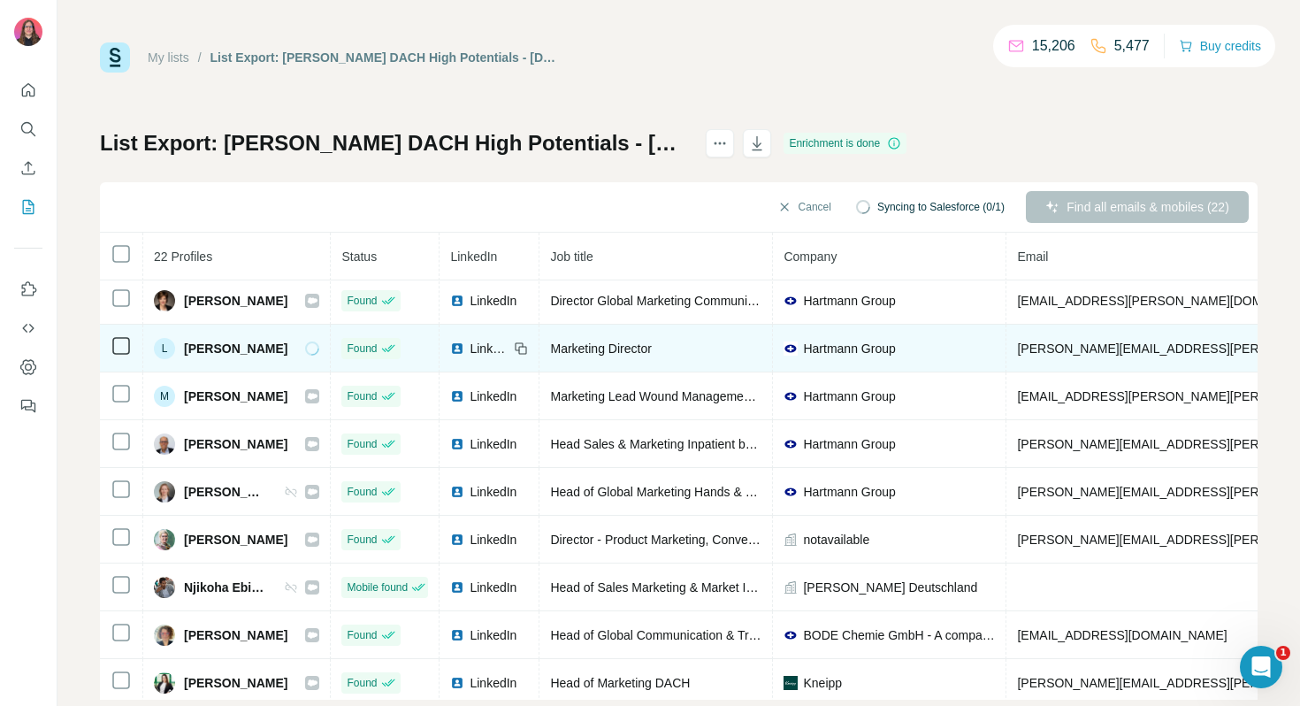
scroll to position [341, 0]
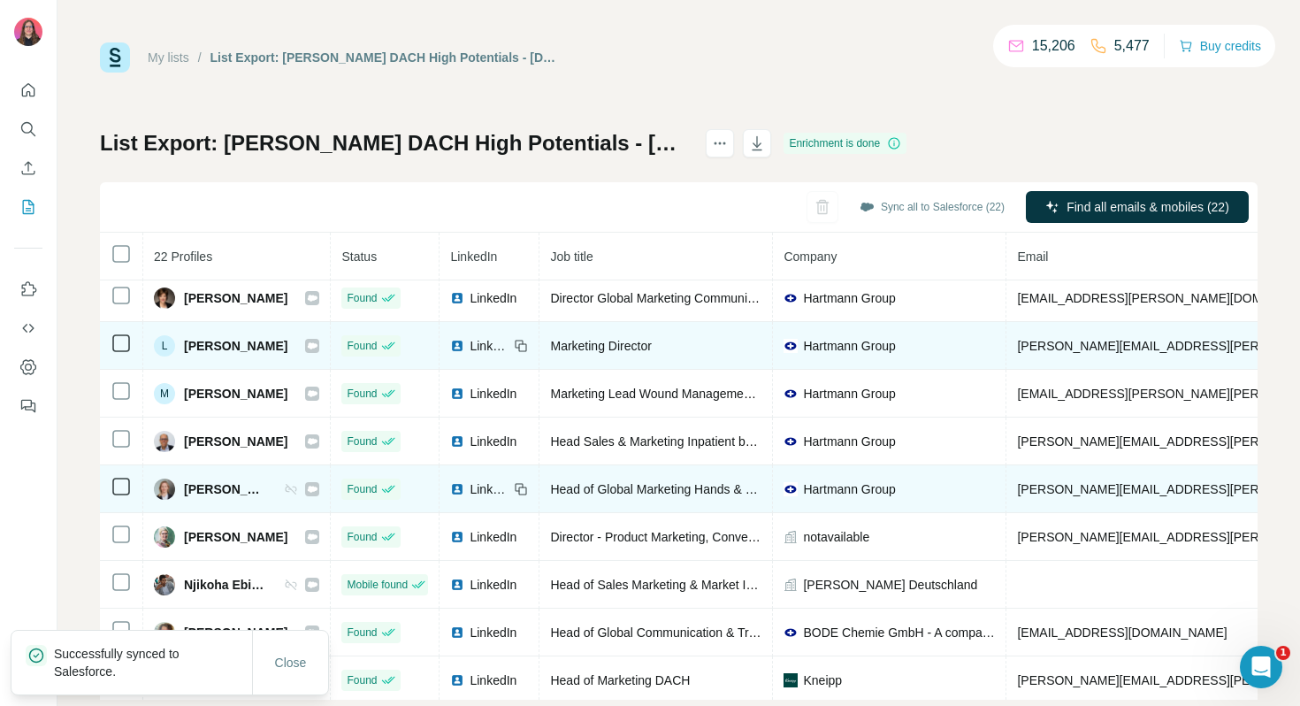
click at [298, 485] on icon at bounding box center [291, 489] width 14 height 14
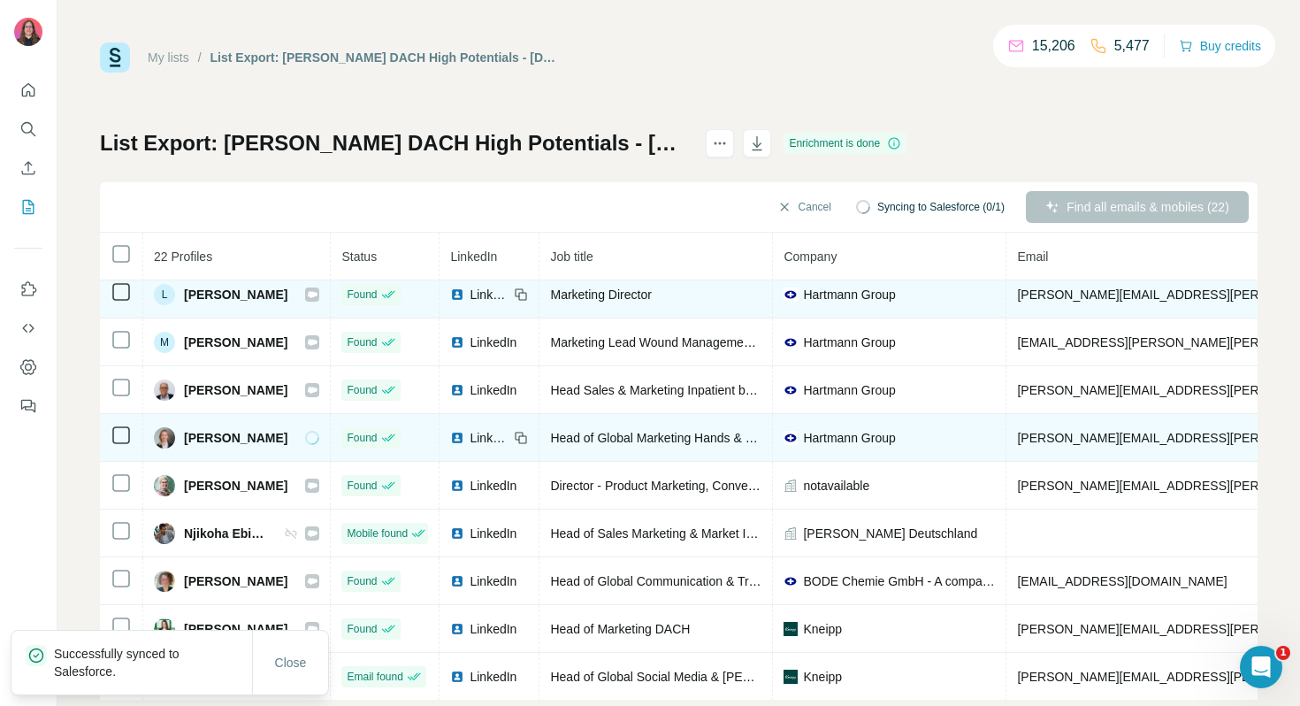
scroll to position [416, 0]
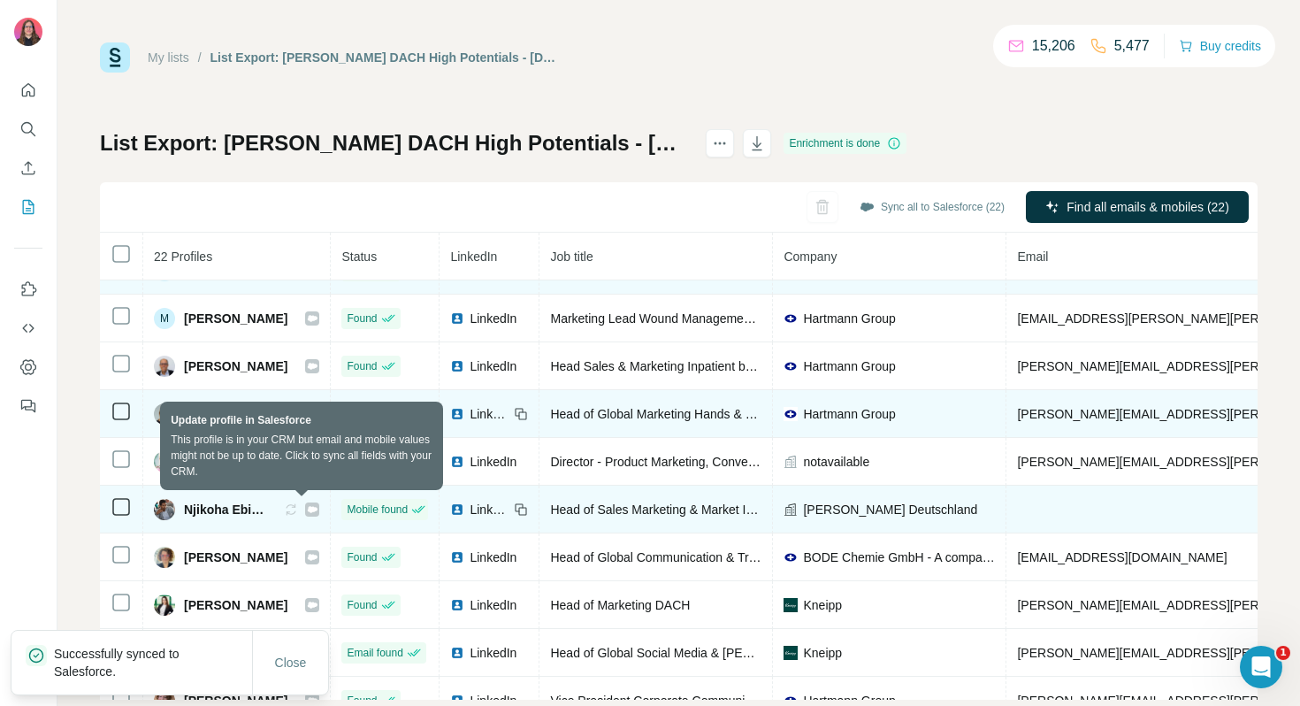
click at [297, 509] on icon at bounding box center [292, 509] width 11 height 11
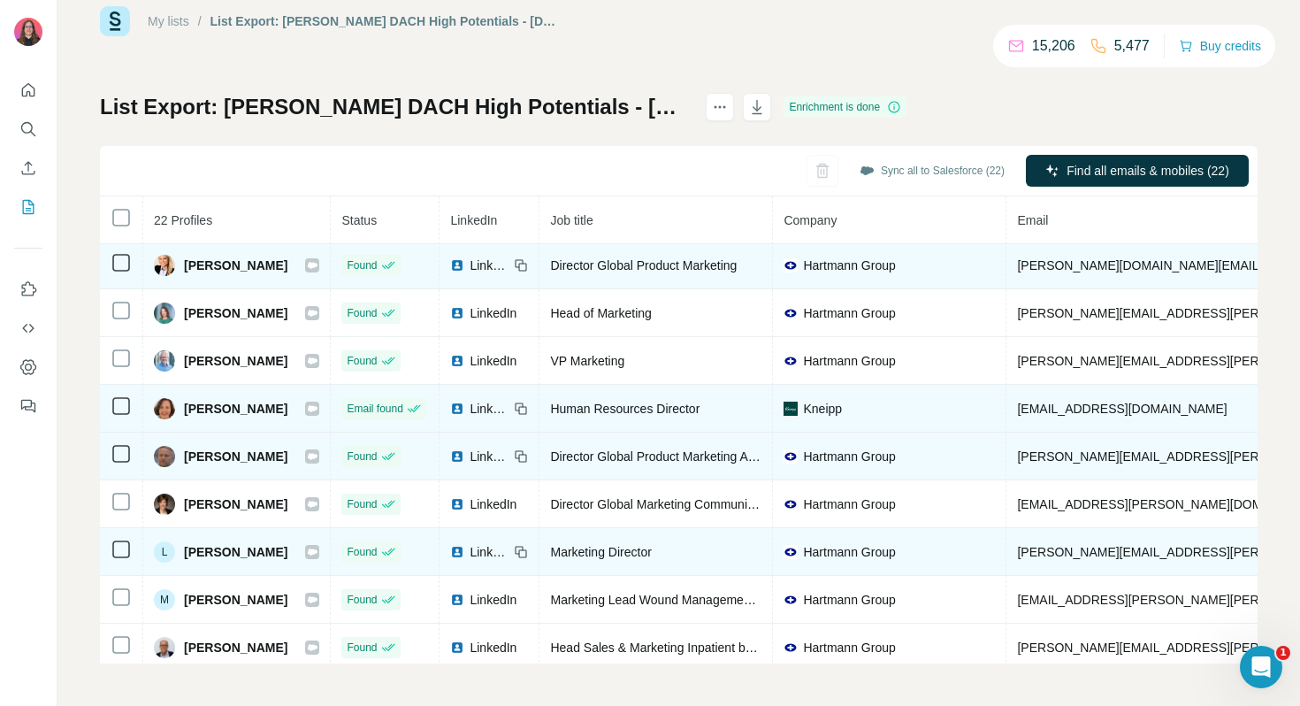
scroll to position [0, 0]
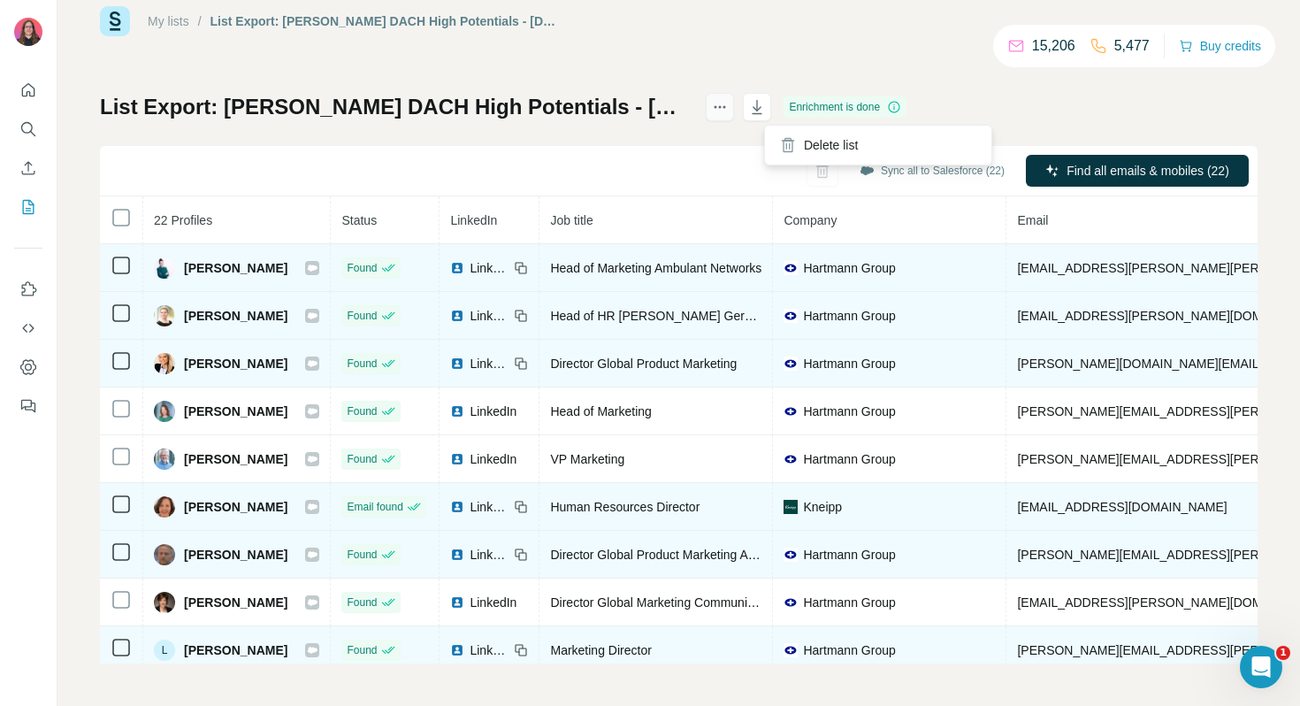
click at [729, 111] on icon "actions" at bounding box center [720, 107] width 18 height 18
click at [318, 264] on icon at bounding box center [312, 268] width 11 height 14
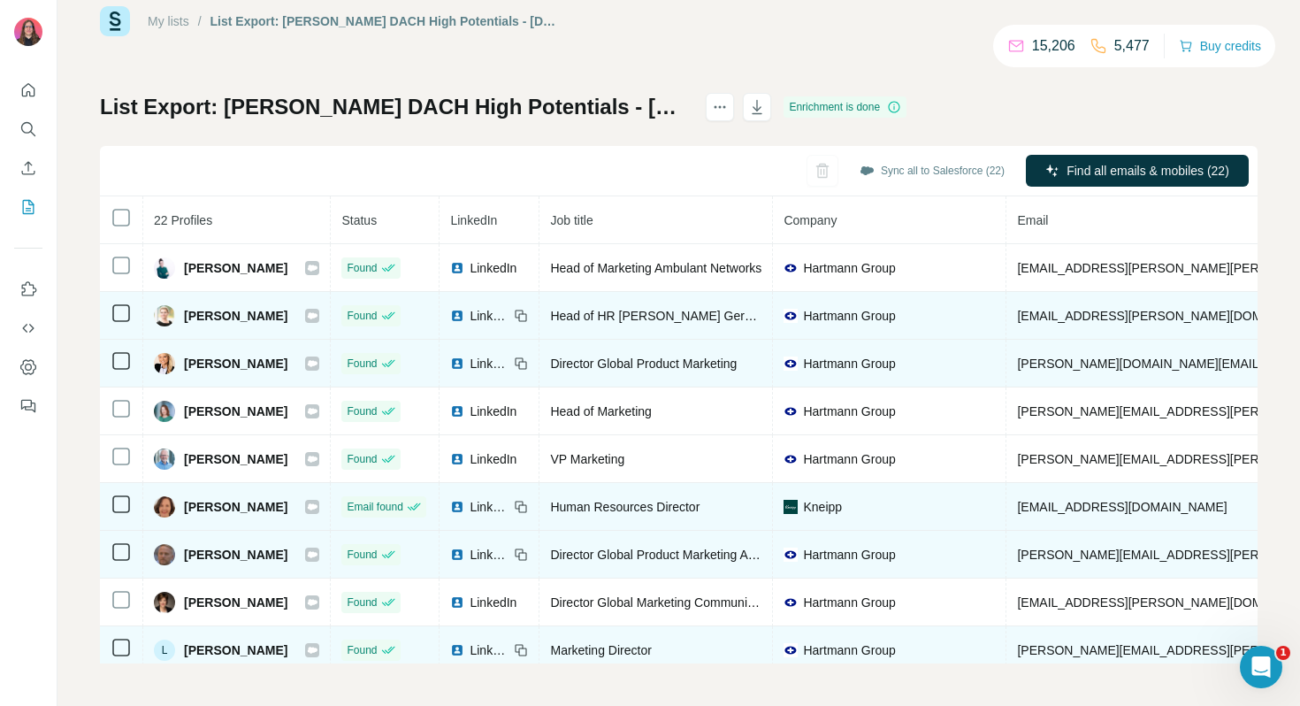
click at [318, 315] on icon at bounding box center [313, 315] width 10 height 6
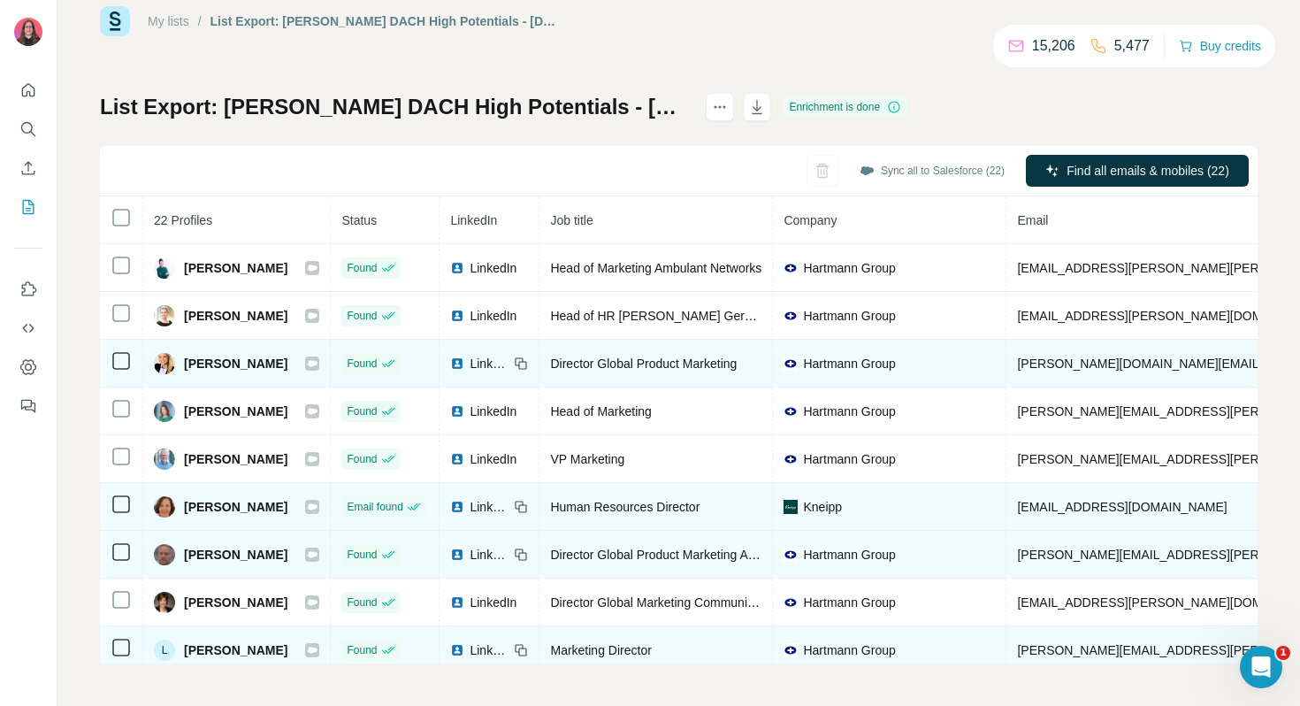
click at [318, 358] on icon at bounding box center [312, 363] width 11 height 14
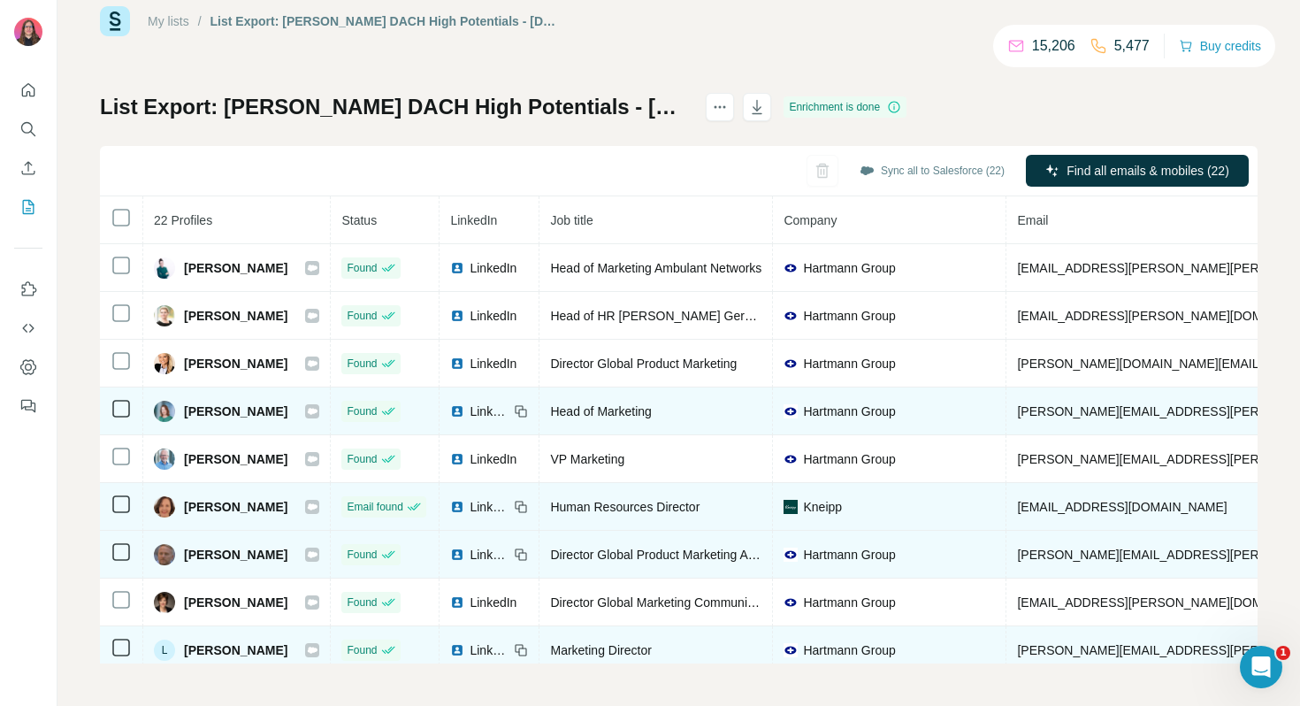
click at [318, 409] on icon at bounding box center [313, 411] width 10 height 6
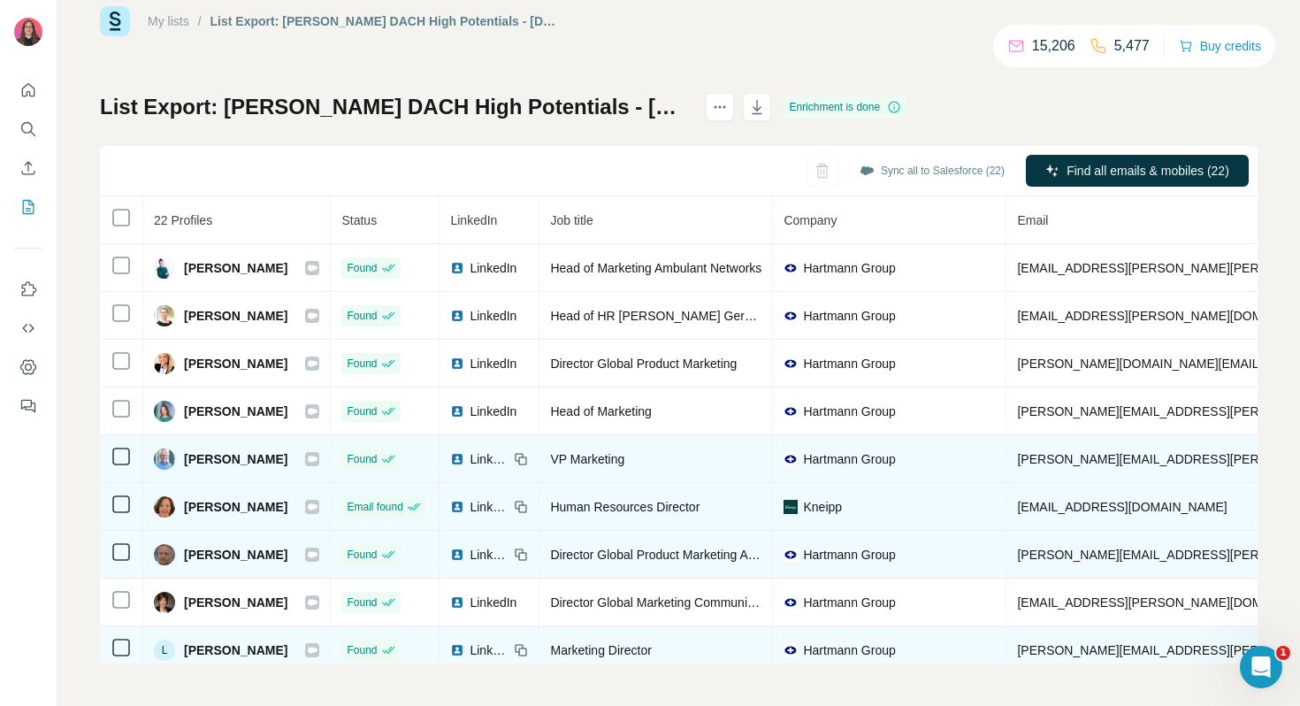
click at [318, 456] on icon at bounding box center [313, 458] width 10 height 6
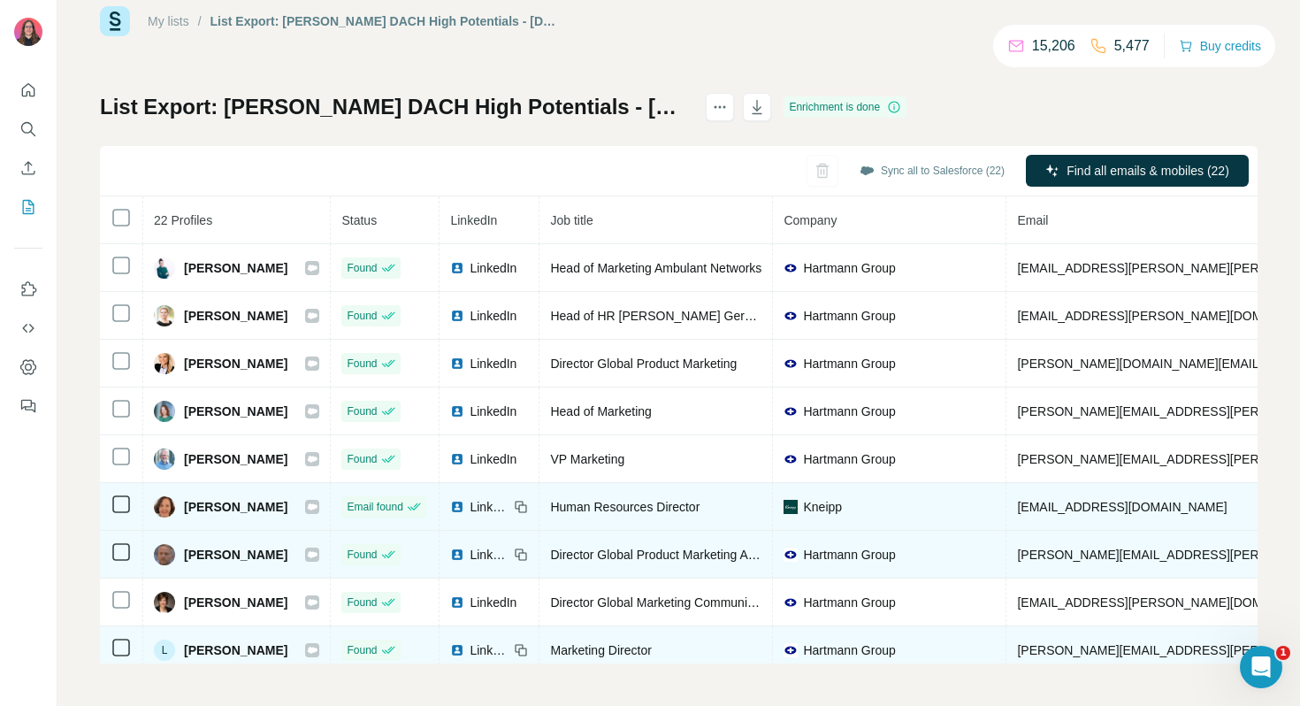
click at [318, 503] on icon at bounding box center [313, 506] width 10 height 6
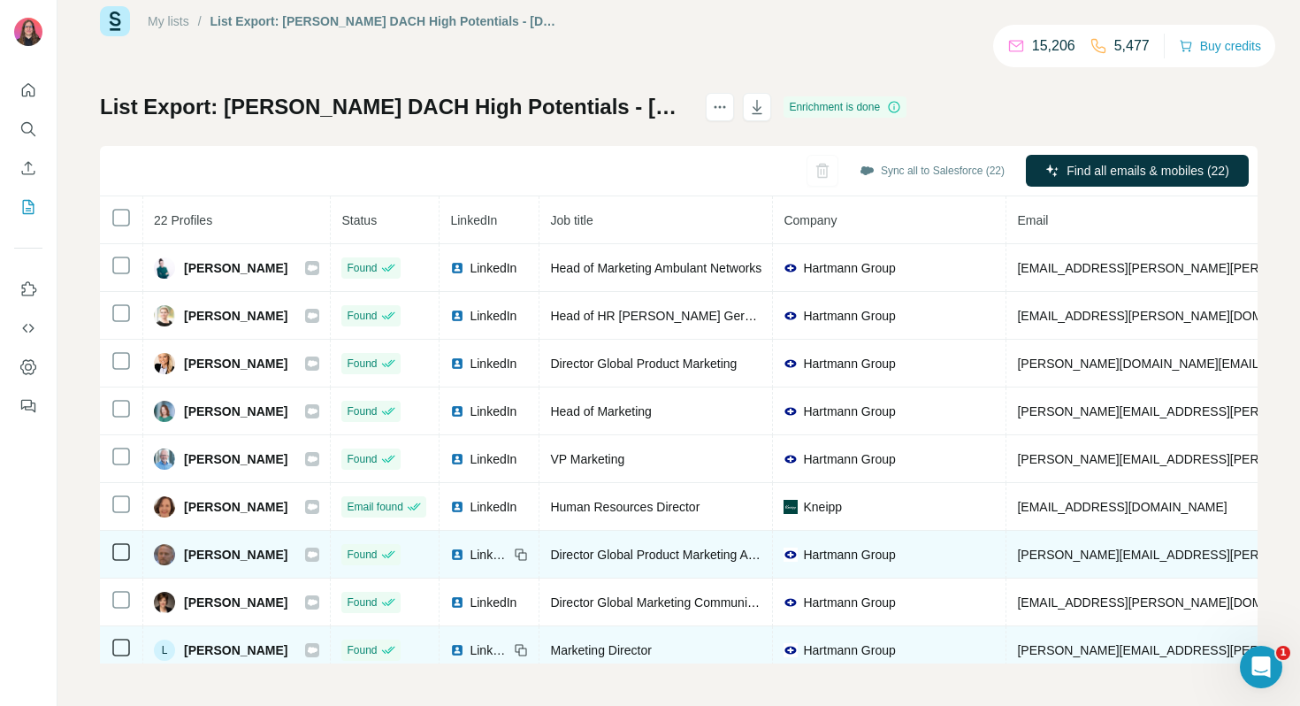
click at [318, 553] on icon at bounding box center [313, 554] width 10 height 6
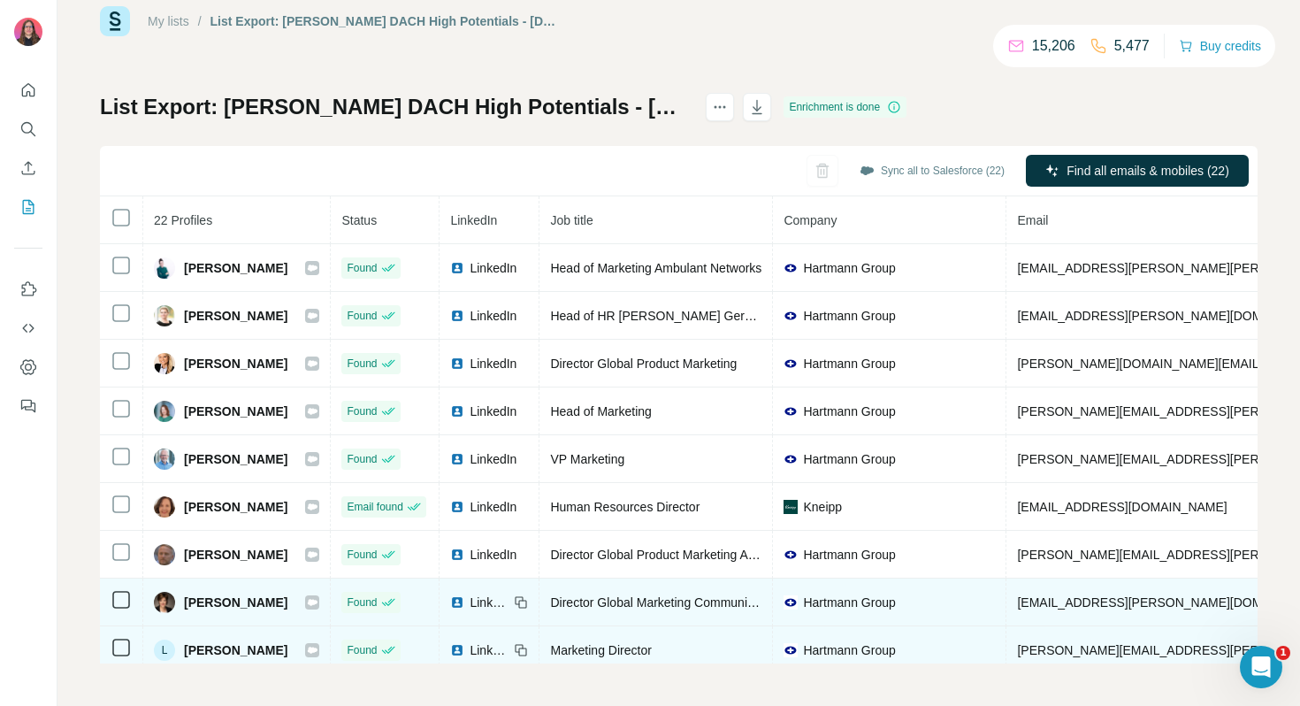
click at [318, 602] on icon at bounding box center [313, 602] width 10 height 6
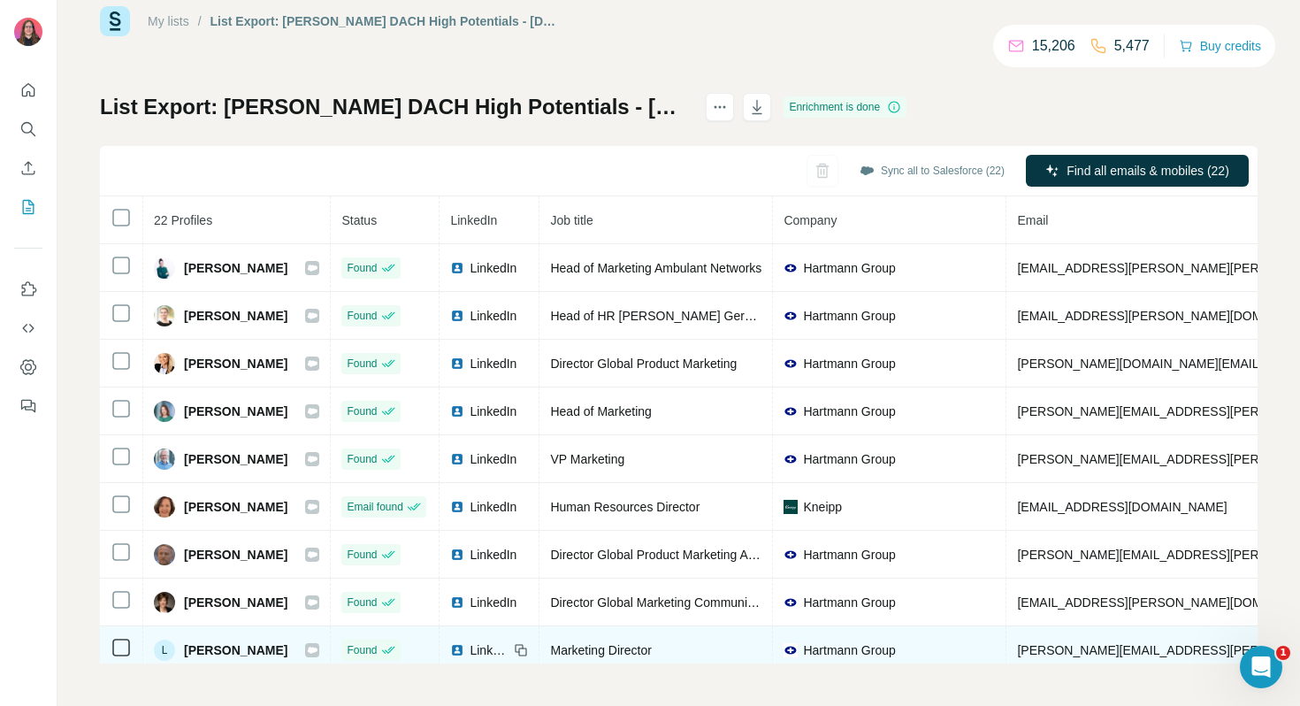
click at [318, 648] on icon at bounding box center [313, 650] width 10 height 6
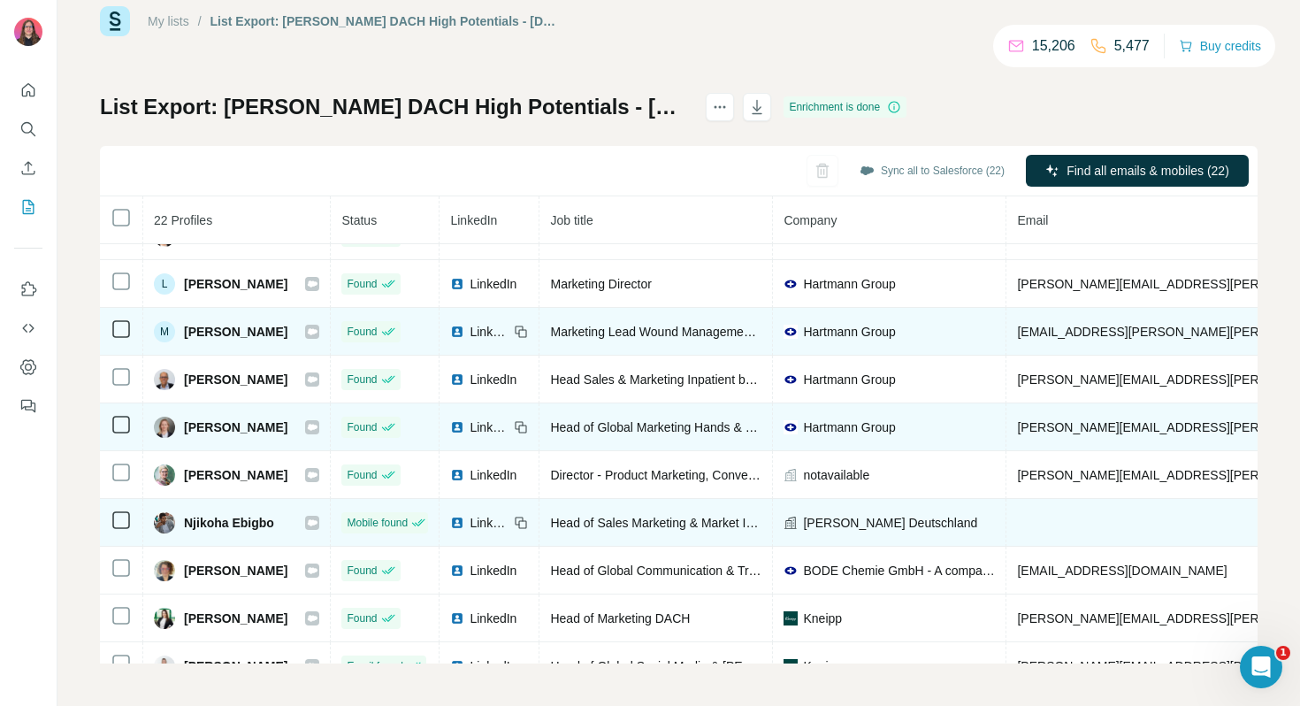
scroll to position [386, 0]
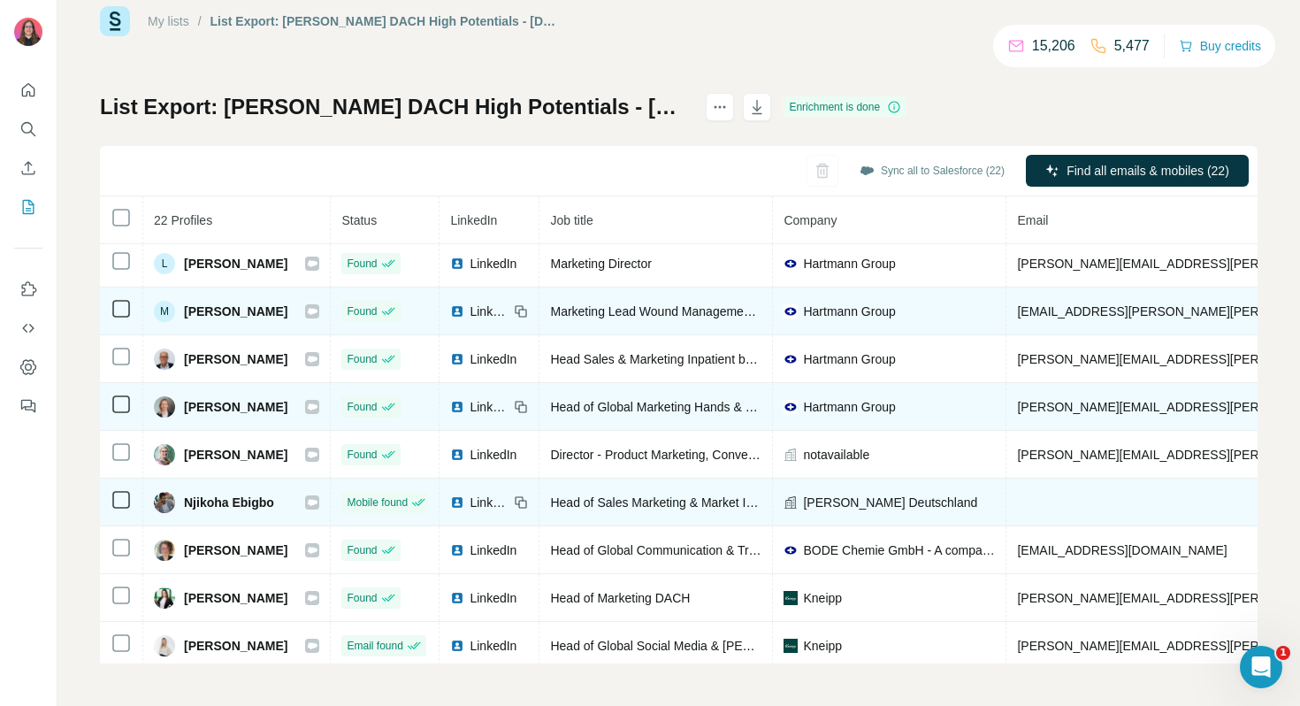
click at [318, 315] on icon at bounding box center [312, 311] width 11 height 14
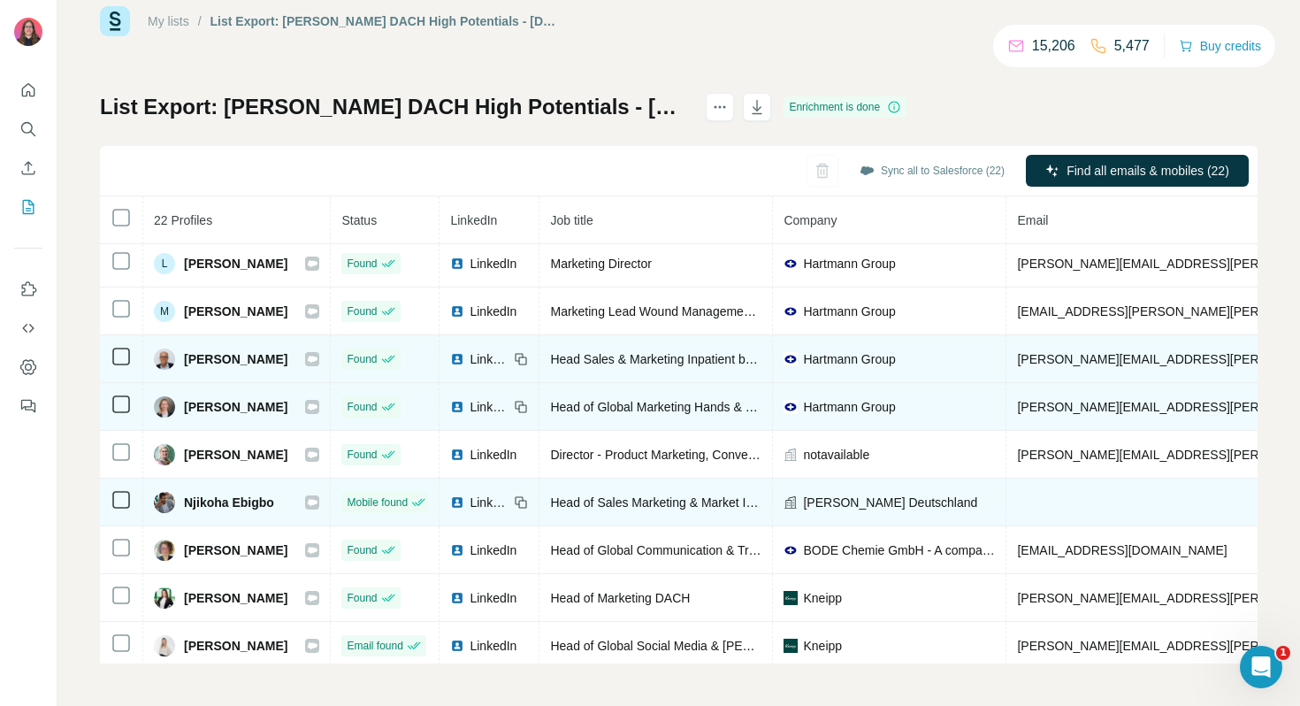
click at [318, 356] on icon at bounding box center [313, 359] width 10 height 6
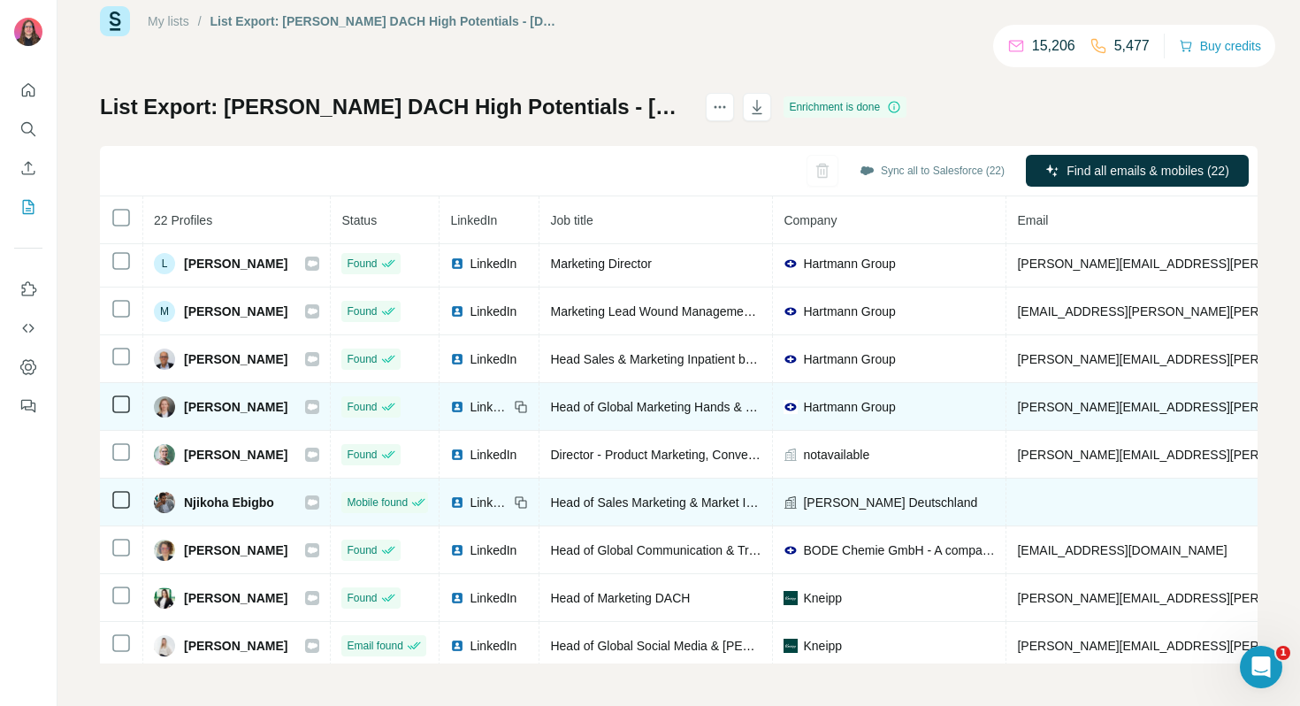
click at [318, 408] on icon at bounding box center [312, 407] width 11 height 14
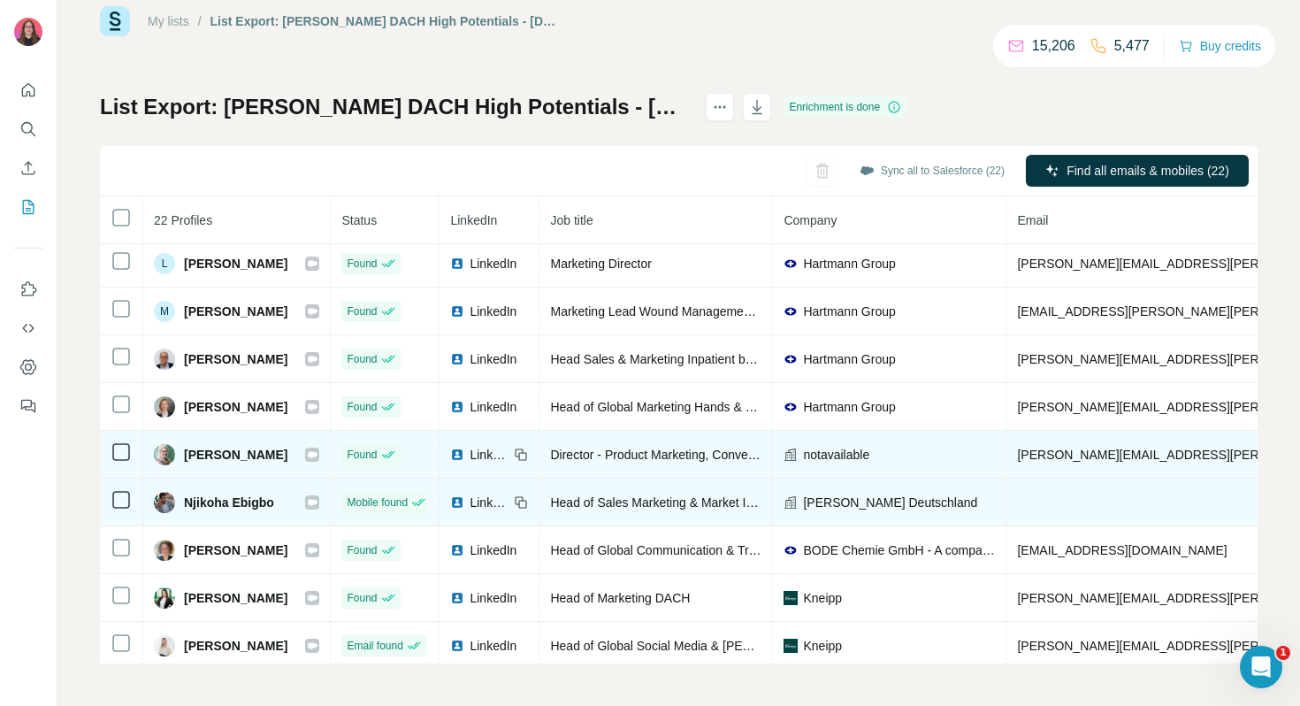
click at [318, 454] on icon at bounding box center [313, 454] width 10 height 6
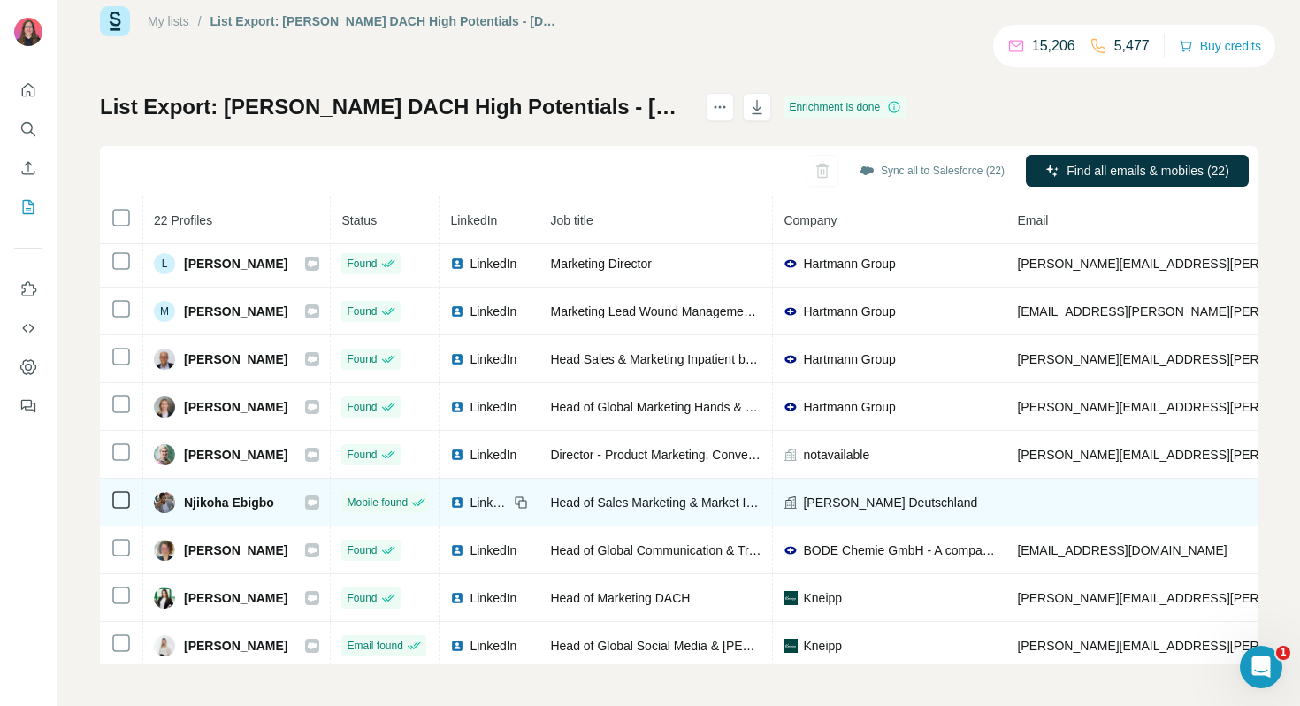
click at [318, 504] on icon at bounding box center [313, 502] width 10 height 6
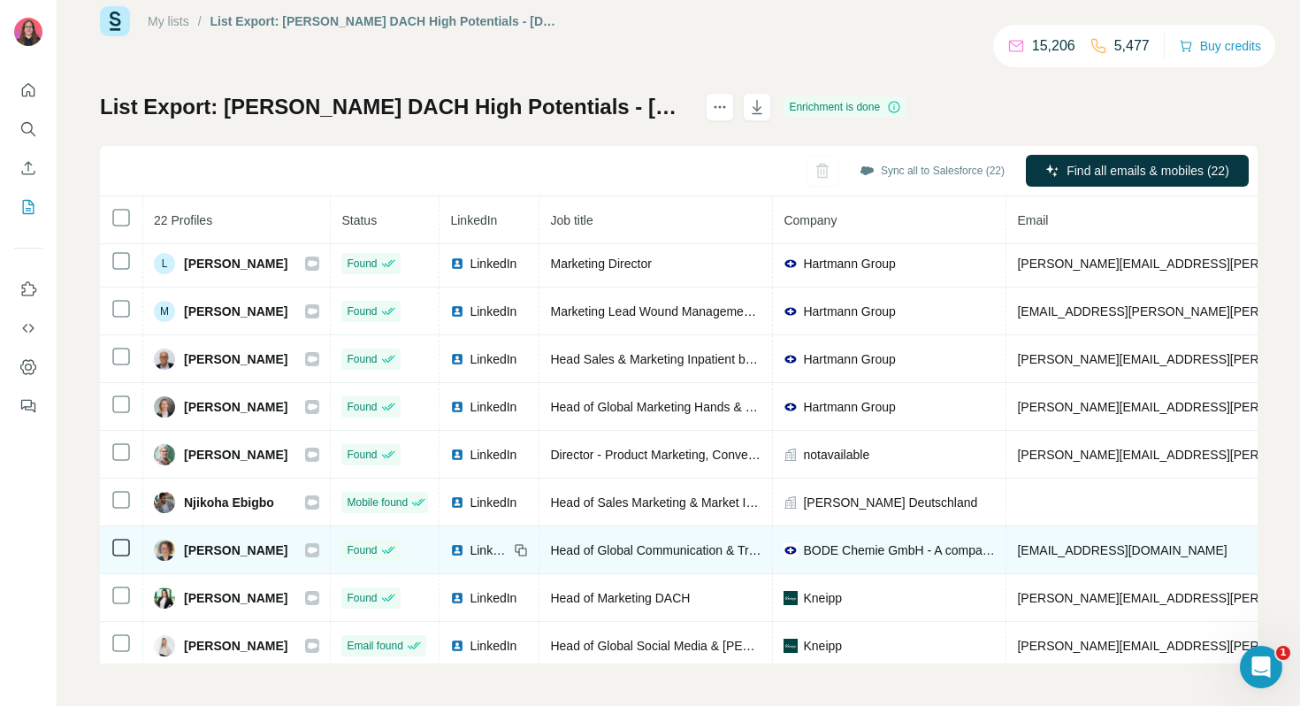
click at [318, 550] on icon at bounding box center [313, 550] width 10 height 6
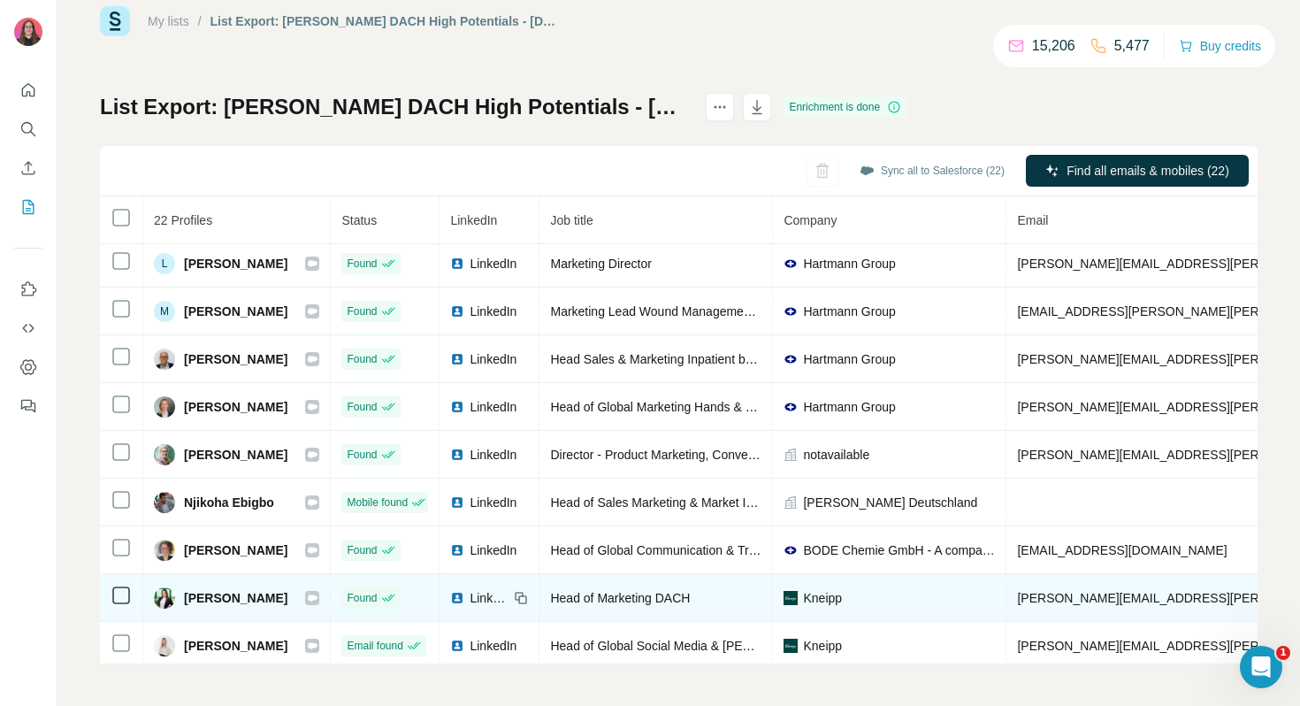
click at [318, 599] on icon at bounding box center [313, 597] width 10 height 6
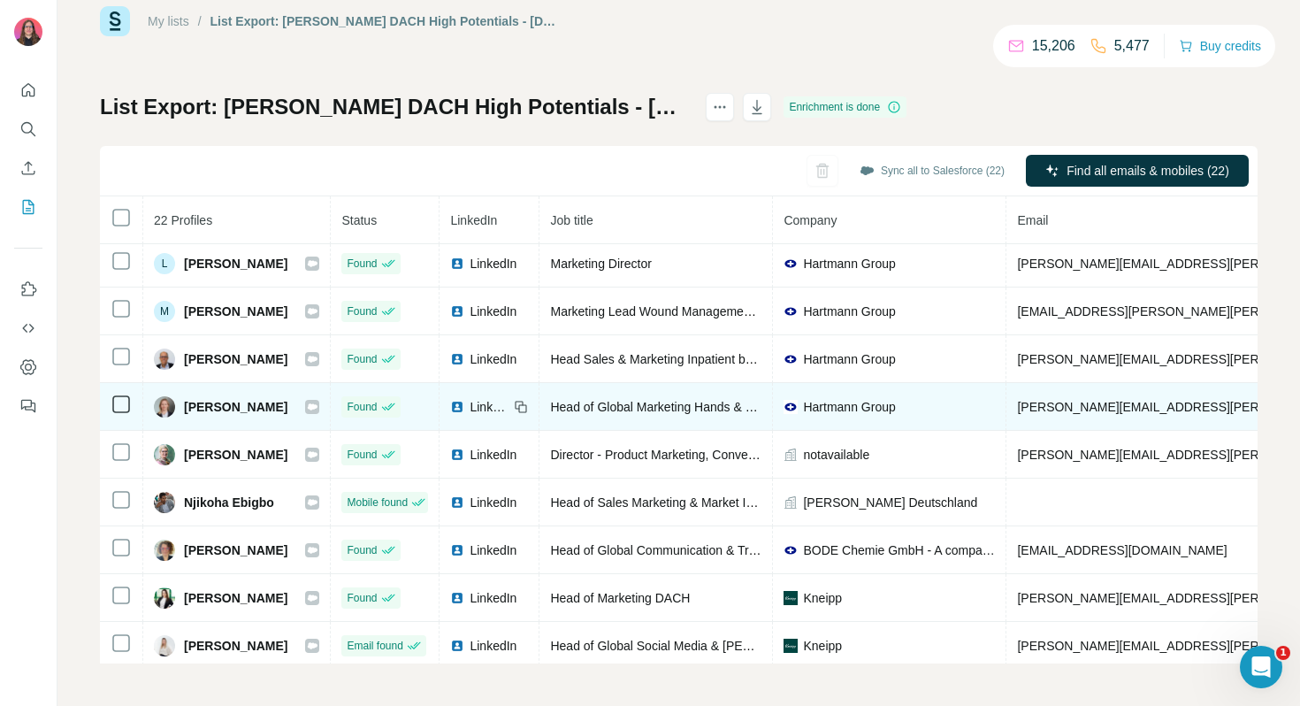
scroll to position [519, 0]
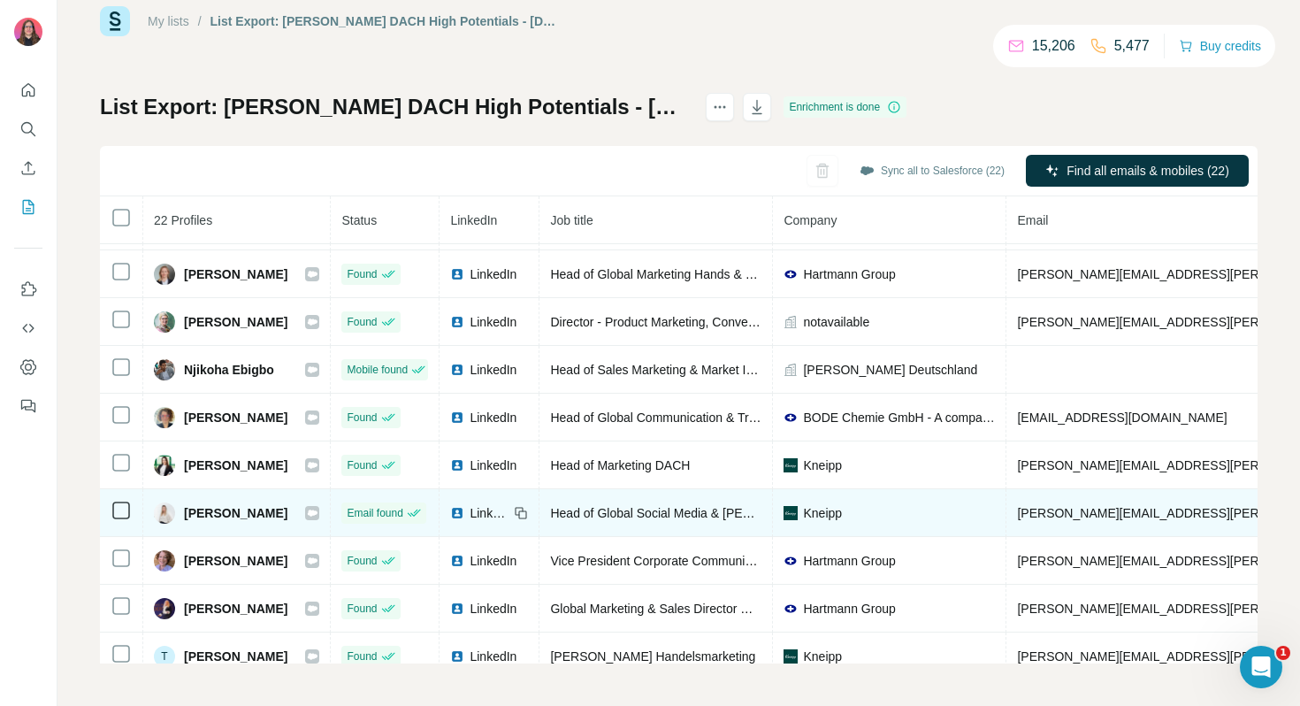
click at [318, 513] on icon at bounding box center [313, 512] width 10 height 6
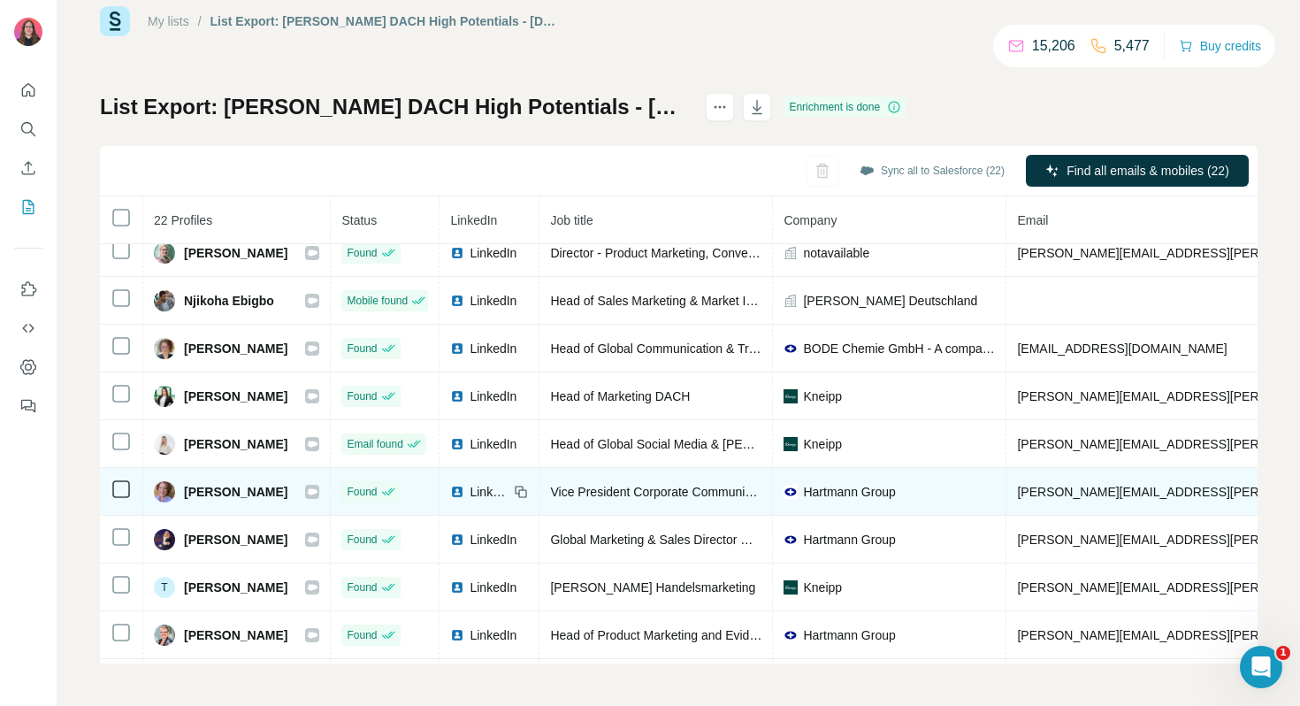
scroll to position [593, 0]
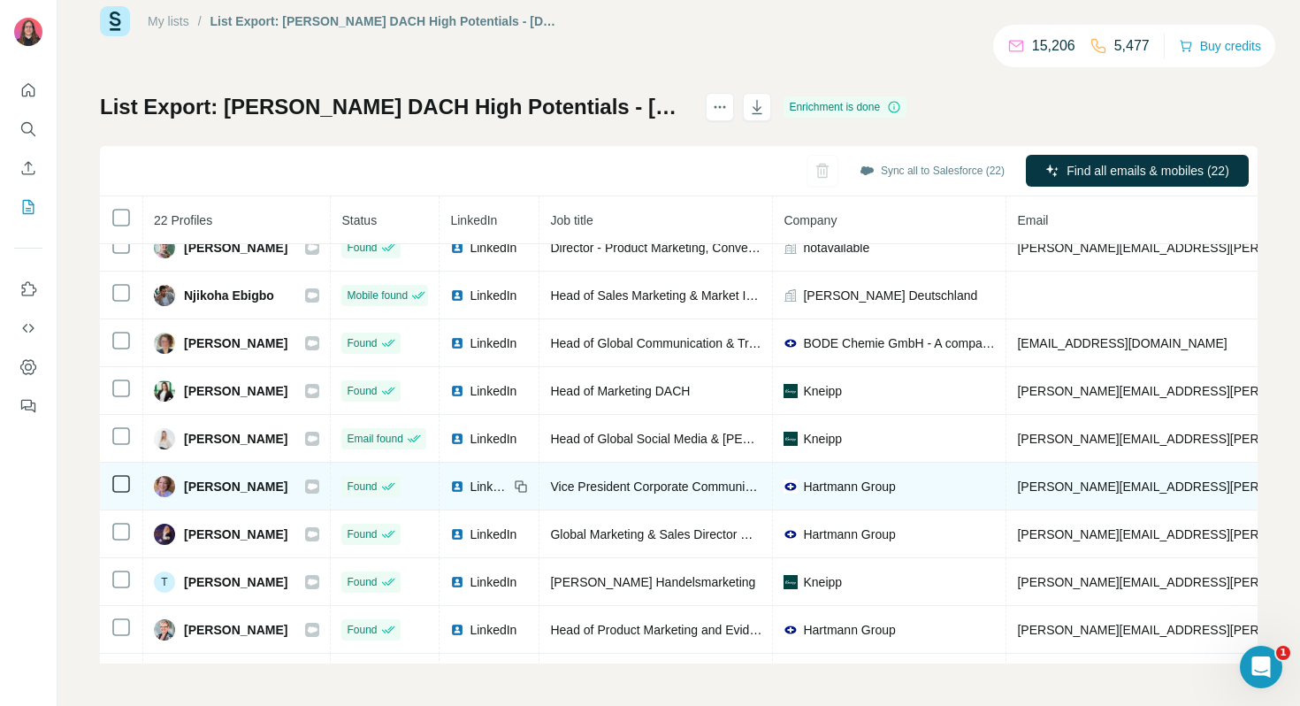
click at [319, 478] on div "[PERSON_NAME]" at bounding box center [236, 486] width 165 height 21
click at [318, 482] on icon at bounding box center [312, 486] width 11 height 14
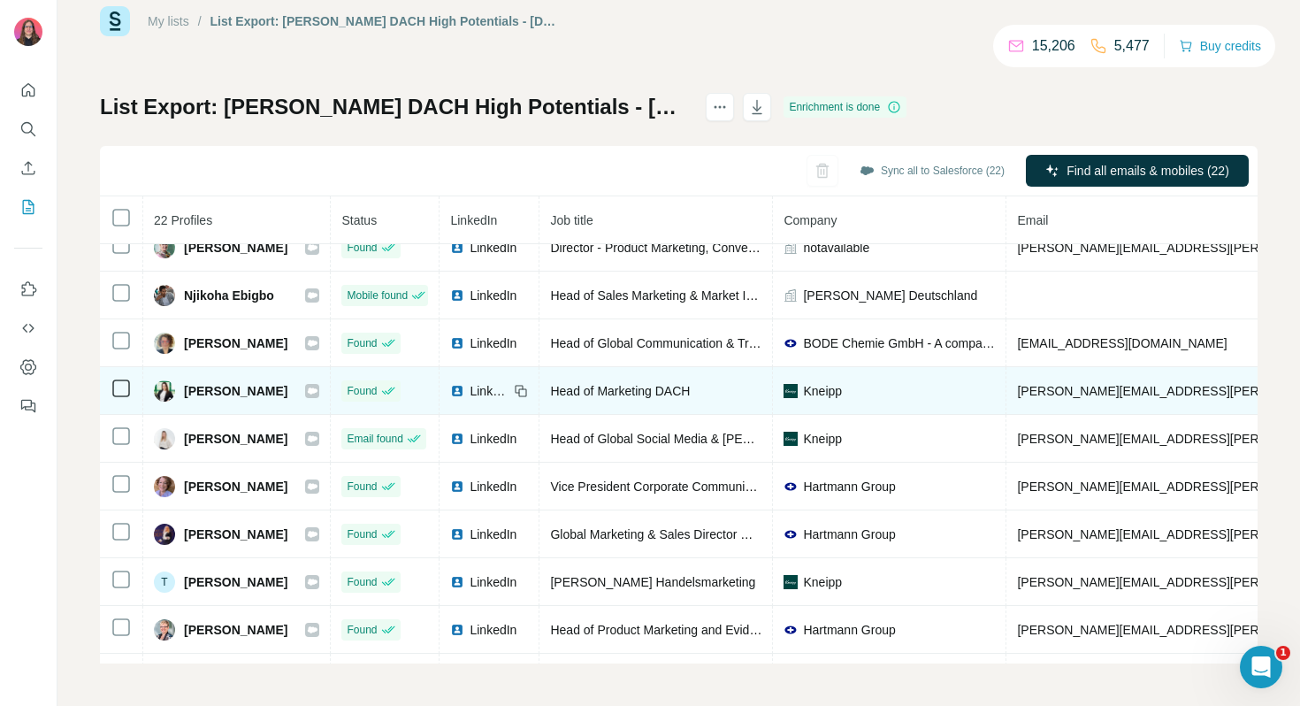
scroll to position [631, 0]
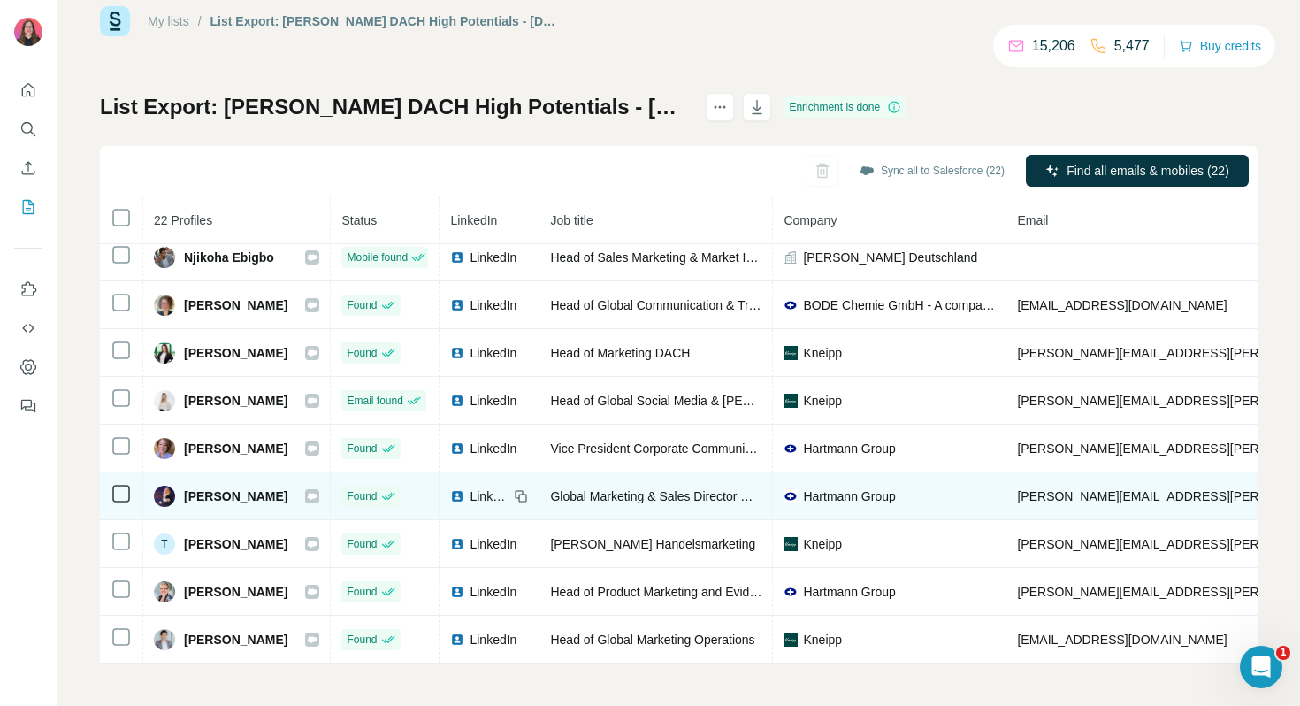
click at [318, 498] on icon at bounding box center [312, 496] width 11 height 14
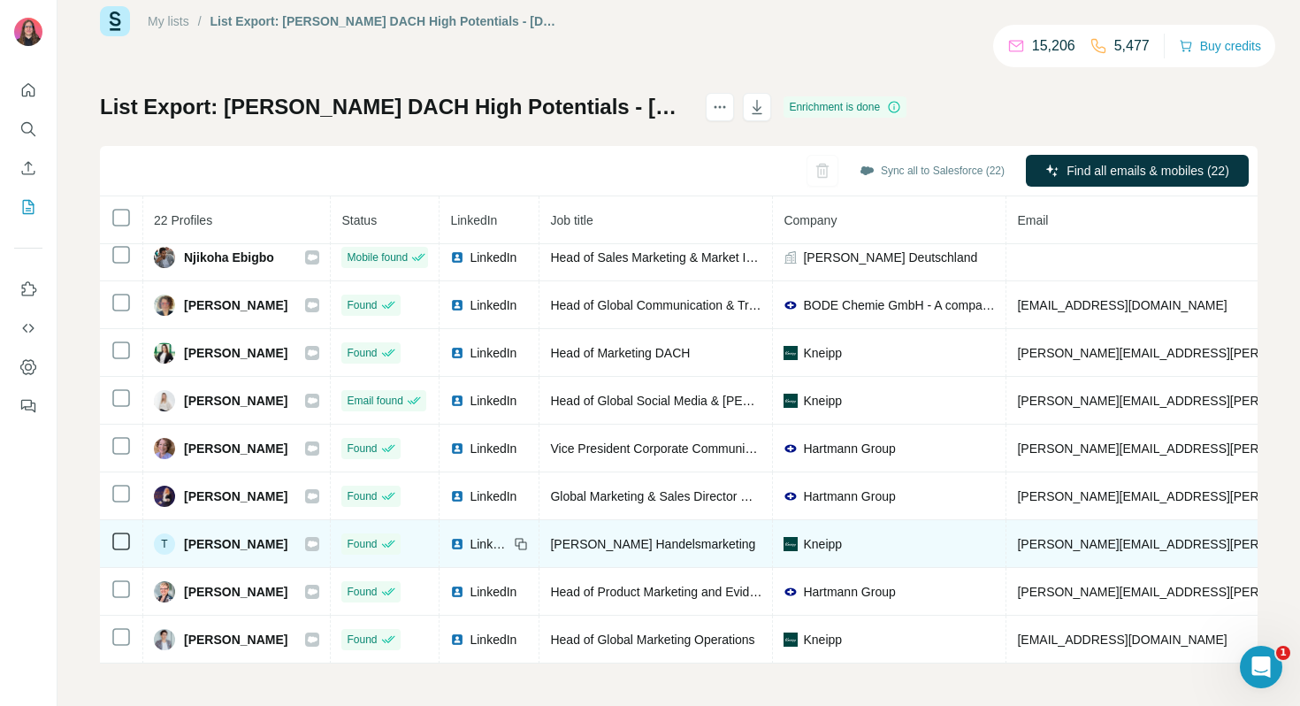
click at [318, 542] on icon at bounding box center [313, 543] width 10 height 6
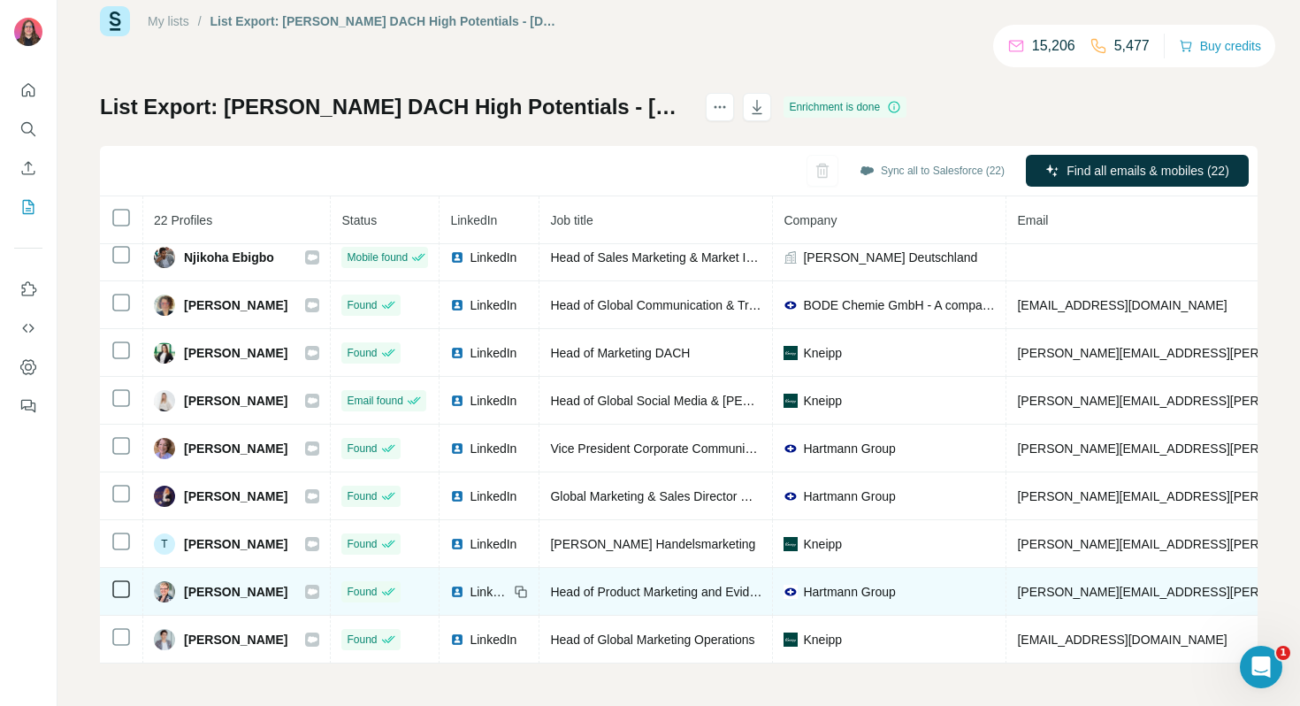
click at [318, 588] on icon at bounding box center [313, 591] width 10 height 6
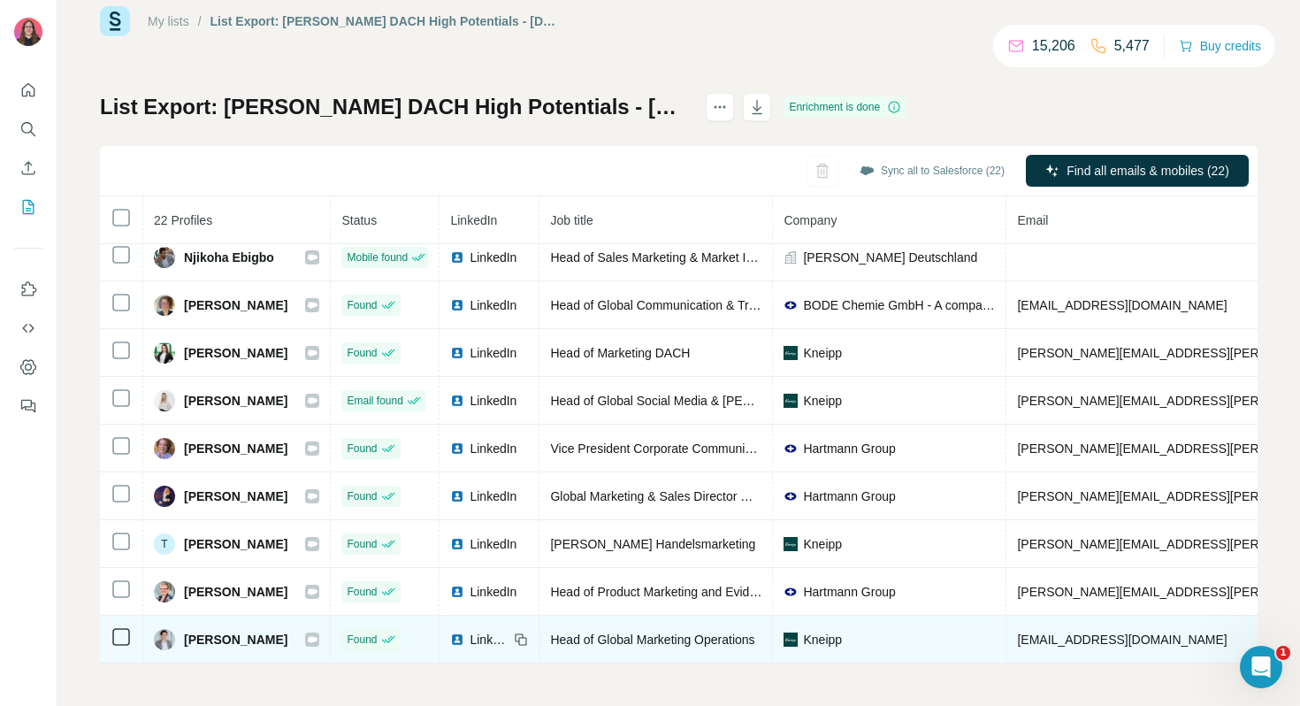
click at [318, 638] on icon at bounding box center [313, 639] width 10 height 6
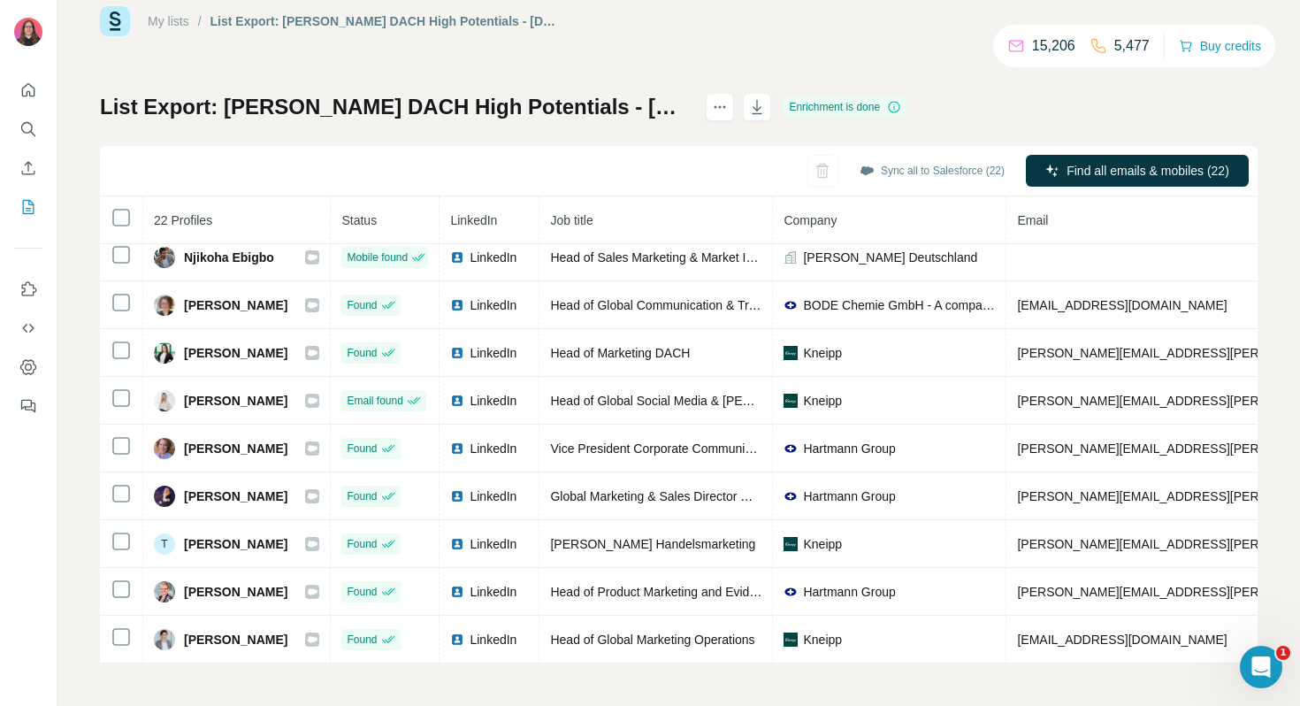
click at [179, 18] on link "My lists" at bounding box center [169, 21] width 42 height 14
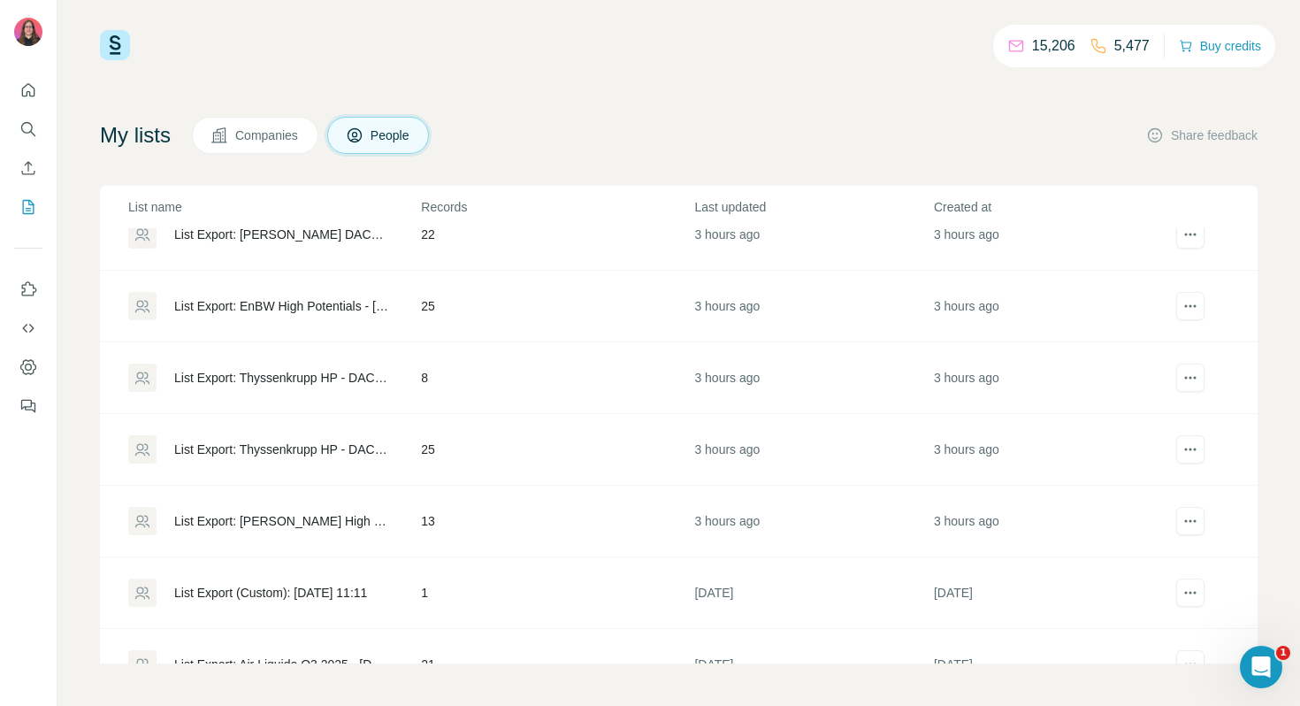
scroll to position [172, 0]
click at [273, 308] on div "List Export: EnBW High Potentials - [DATE] 14:54" at bounding box center [282, 307] width 217 height 18
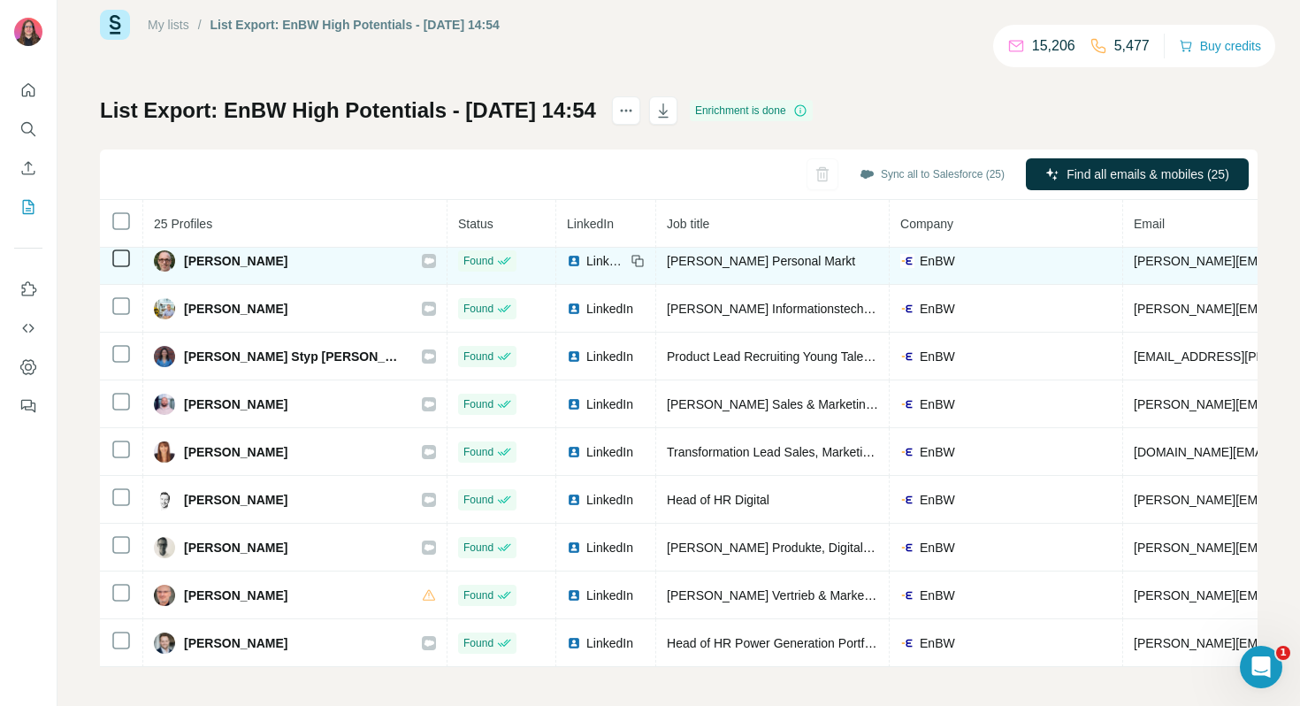
scroll to position [36, 0]
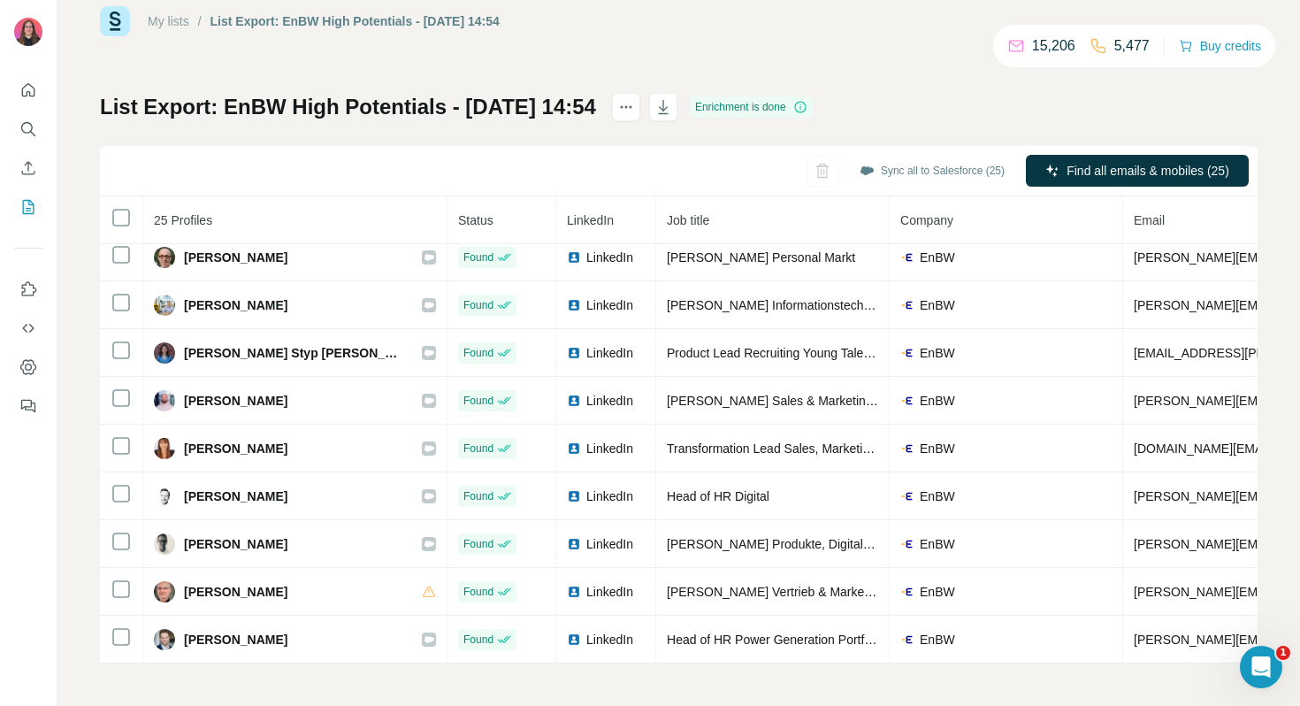
click at [178, 17] on link "My lists" at bounding box center [169, 21] width 42 height 14
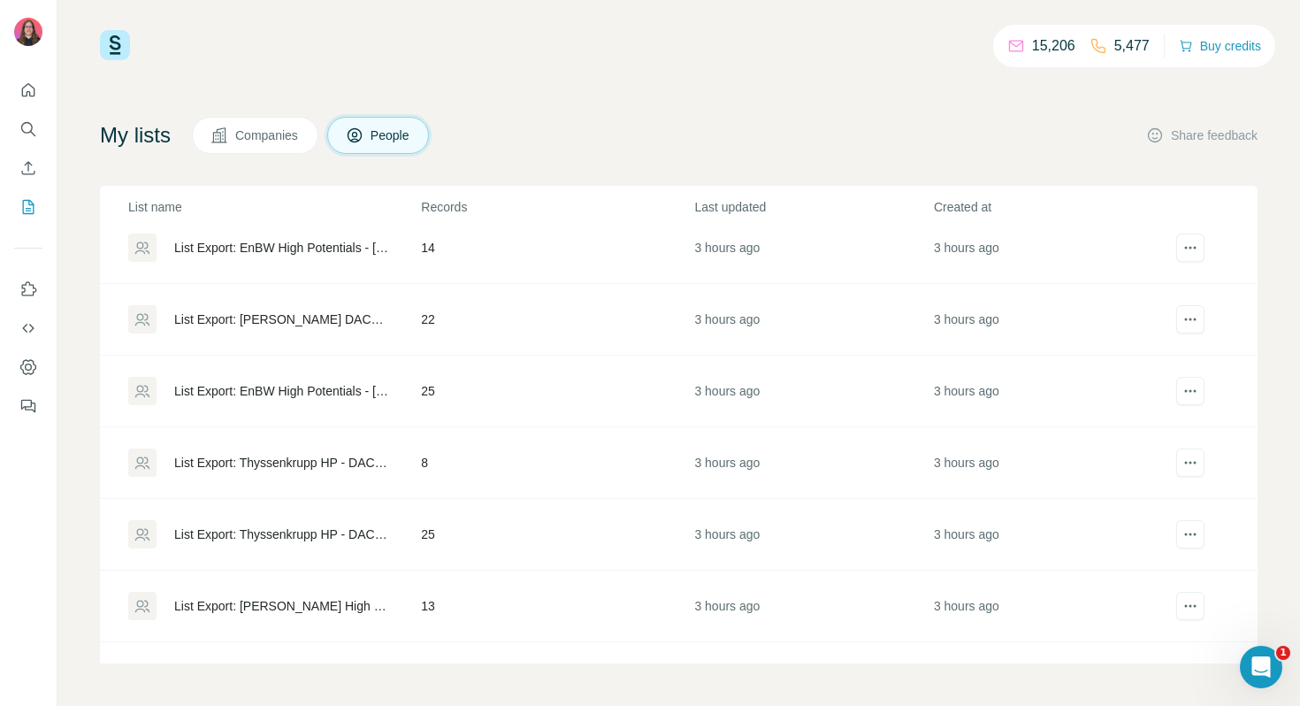
scroll to position [109, 0]
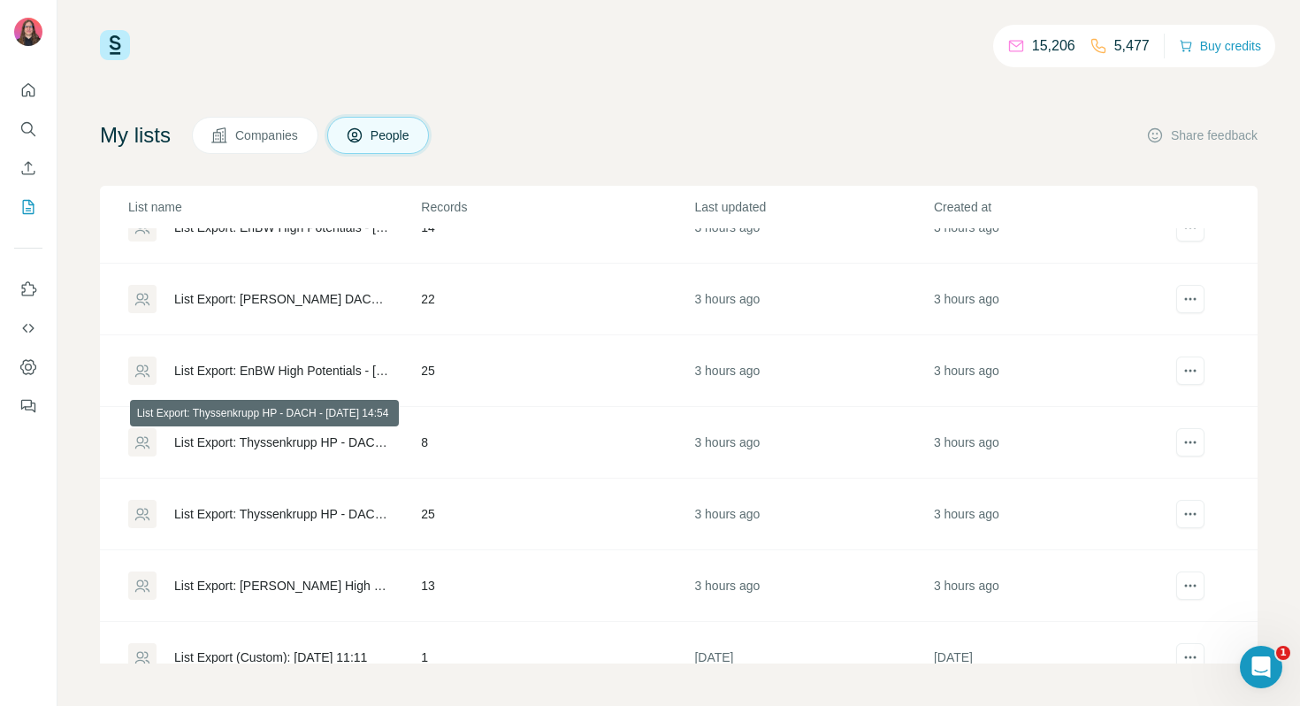
click at [242, 445] on div "List Export: Thyssenkrupp HP - DACH - [DATE] 14:54" at bounding box center [282, 442] width 217 height 18
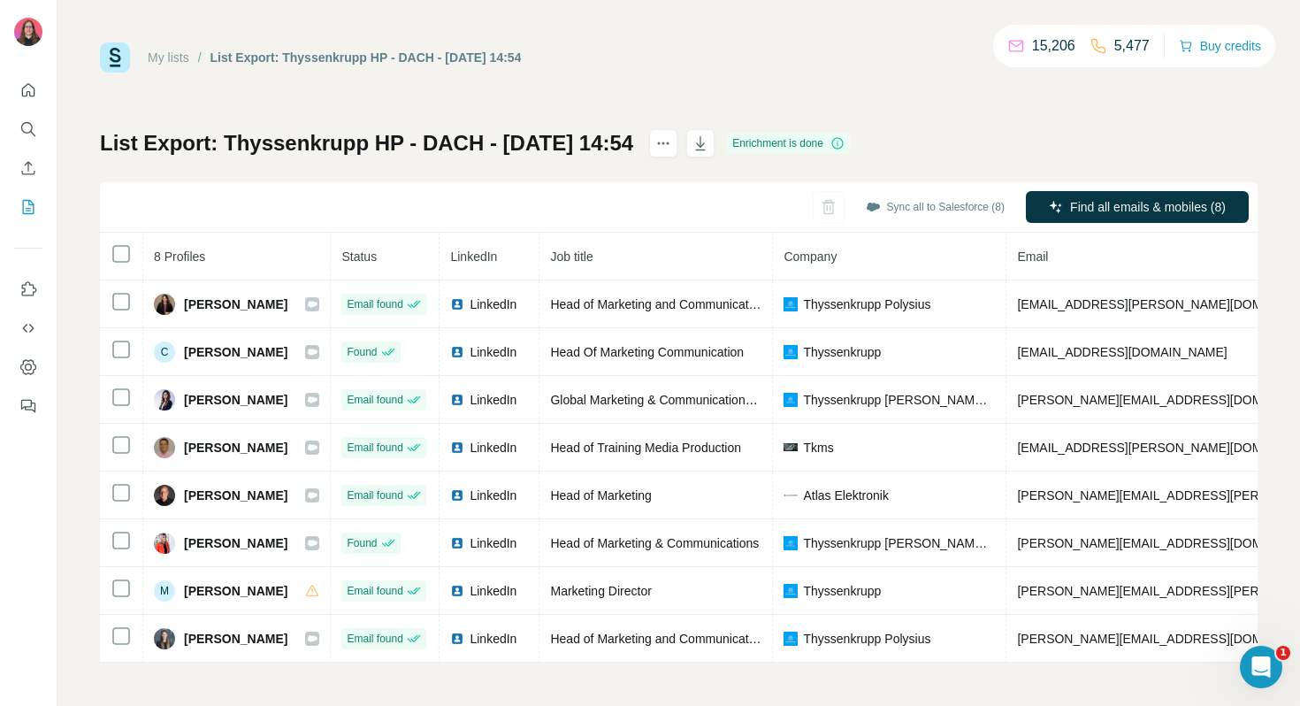
click at [177, 58] on link "My lists" at bounding box center [169, 57] width 42 height 14
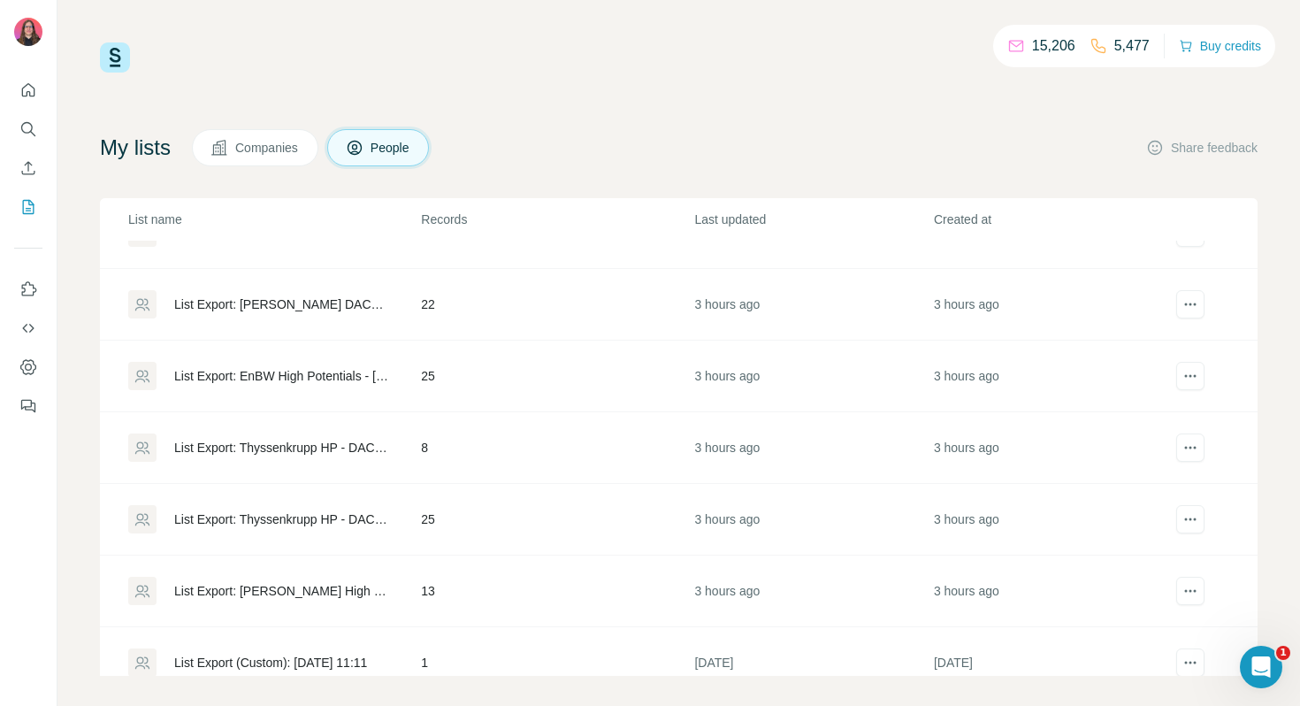
scroll to position [126, 0]
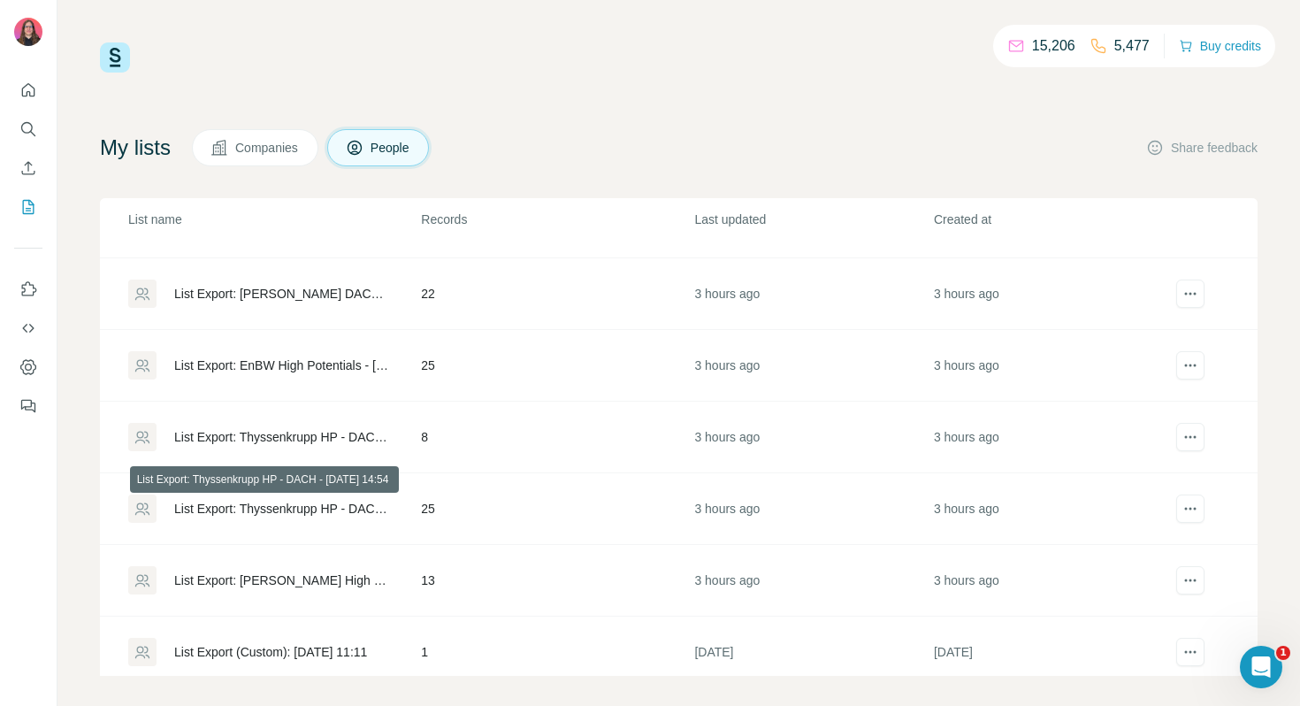
click at [249, 505] on div "List Export: Thyssenkrupp HP - DACH - [DATE] 14:54" at bounding box center [282, 509] width 217 height 18
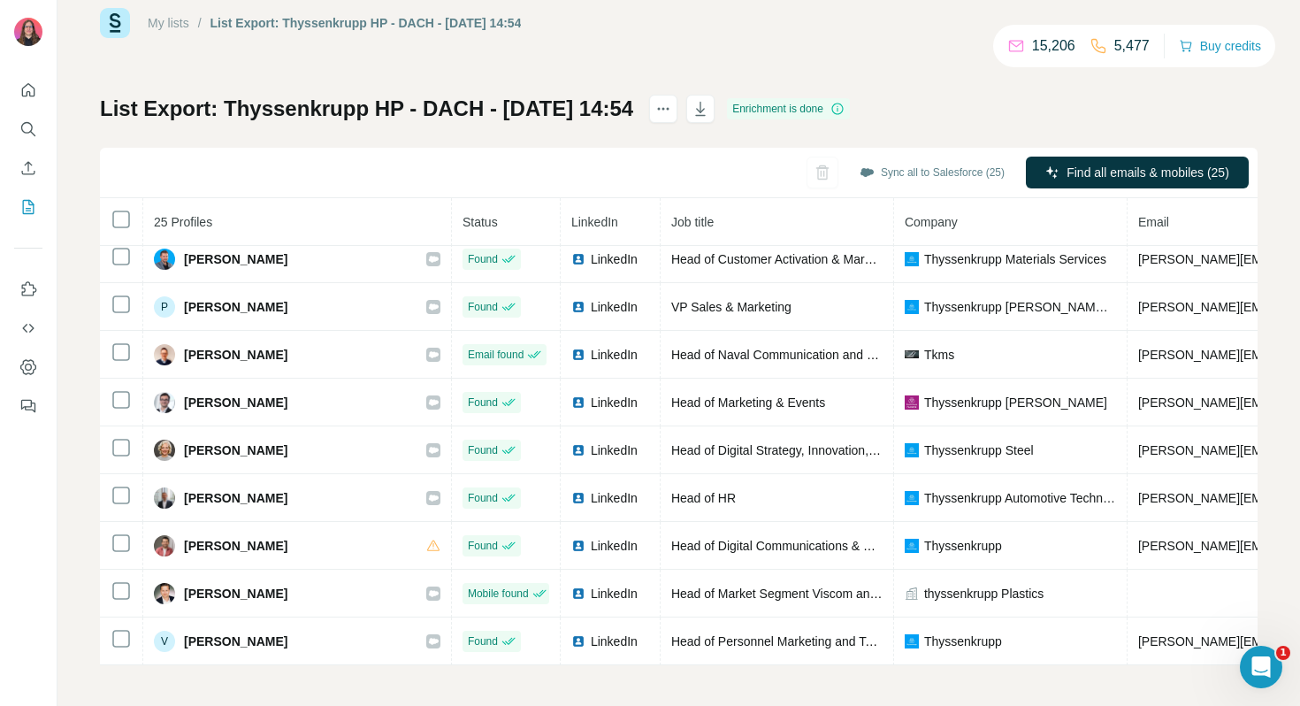
scroll to position [36, 0]
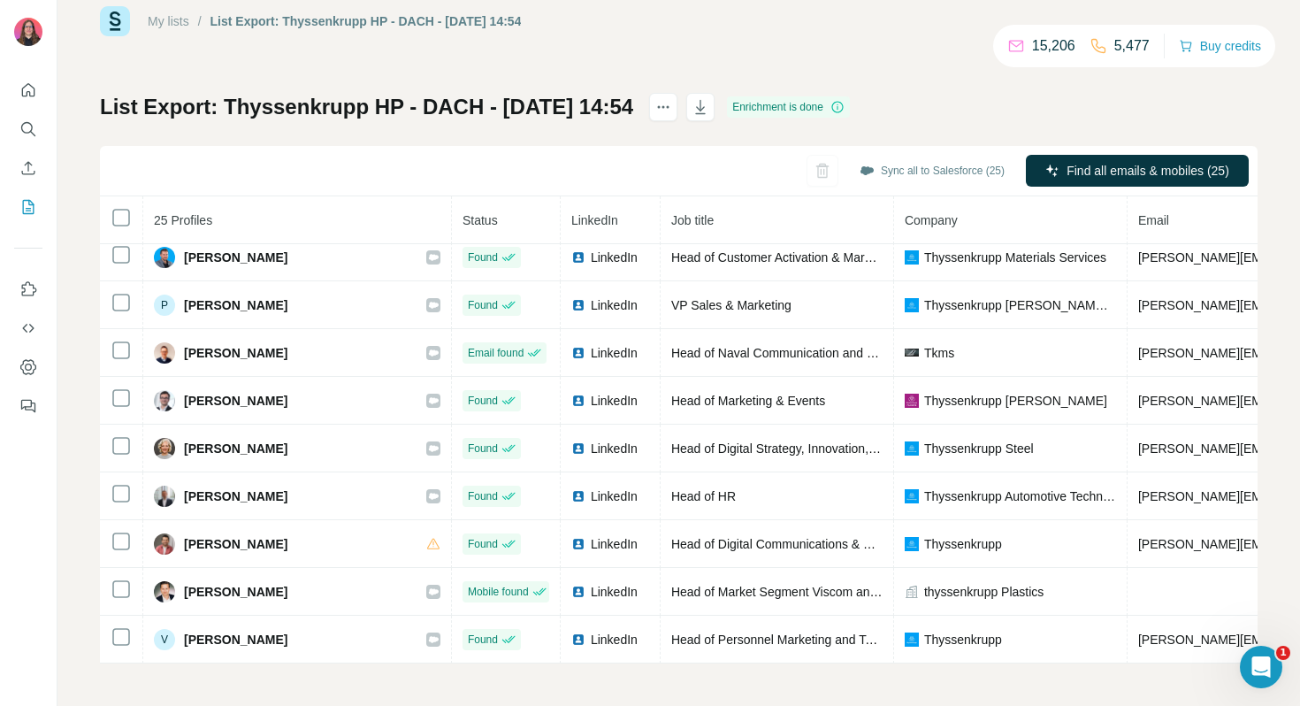
click at [174, 19] on link "My lists" at bounding box center [169, 21] width 42 height 14
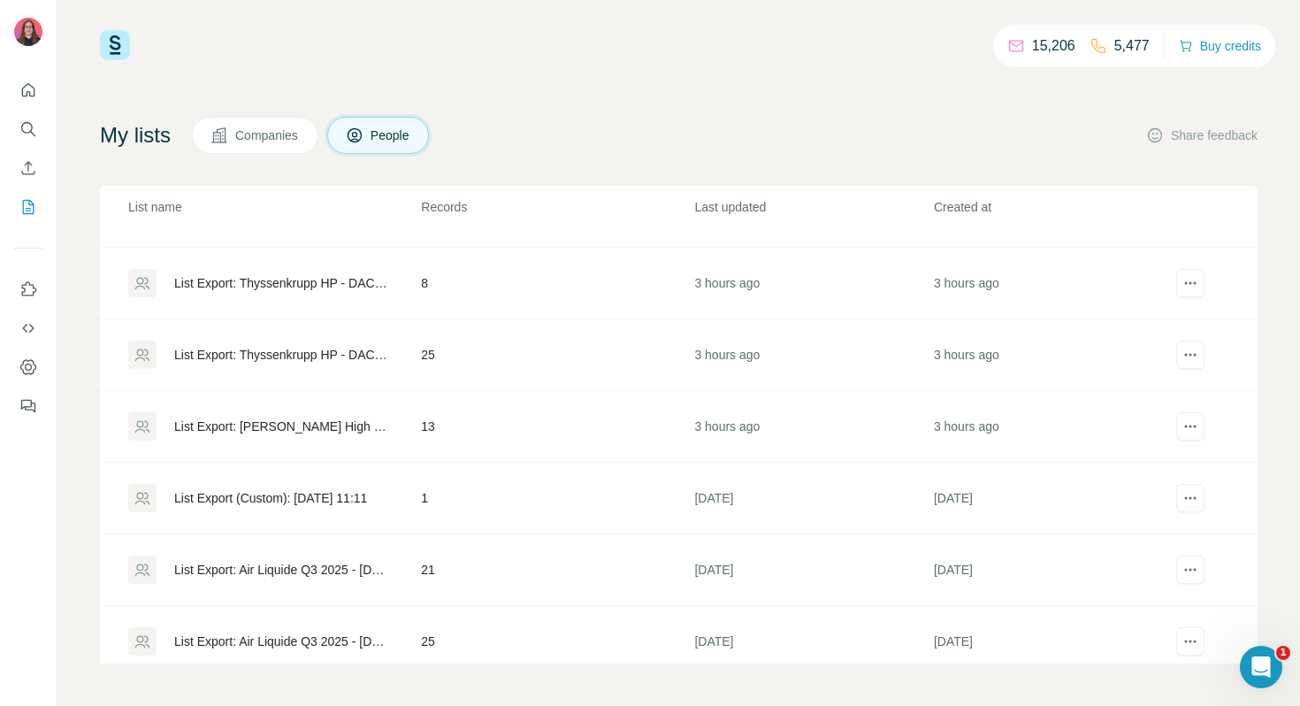
scroll to position [282, 0]
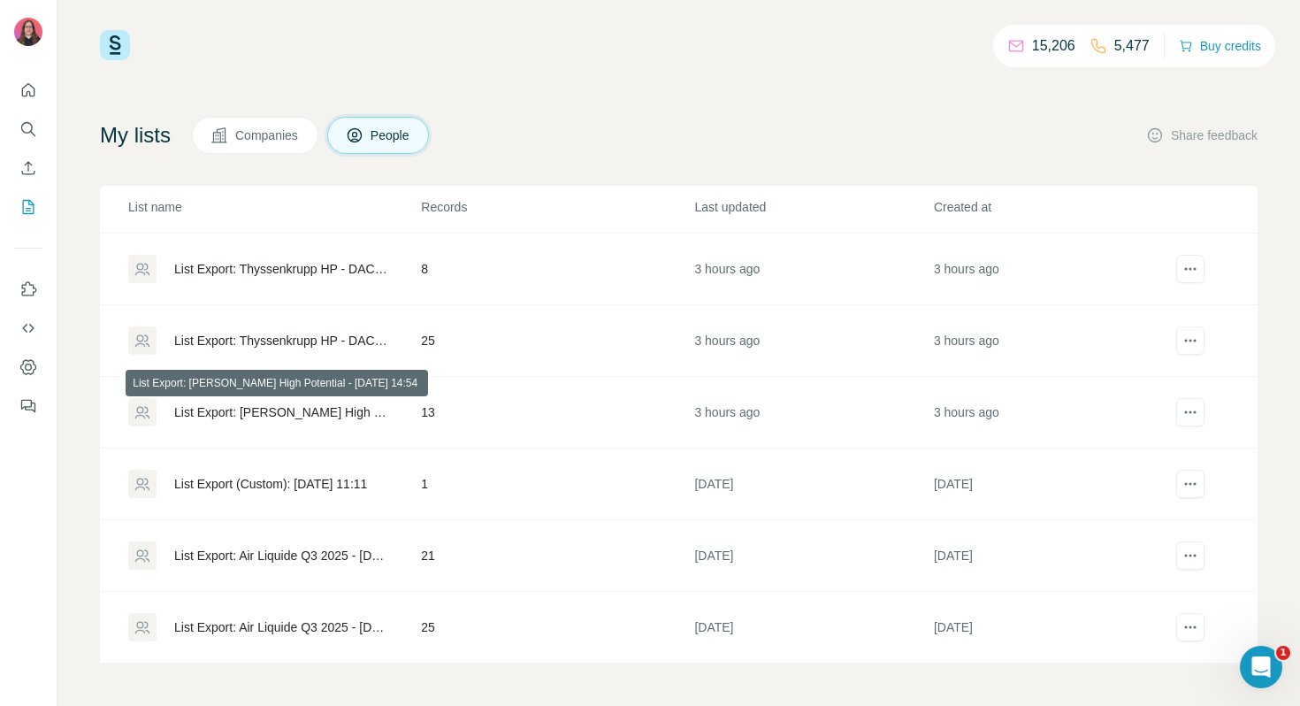
click at [248, 413] on div "List Export: [PERSON_NAME] High Potential - [DATE] 14:54" at bounding box center [282, 412] width 217 height 18
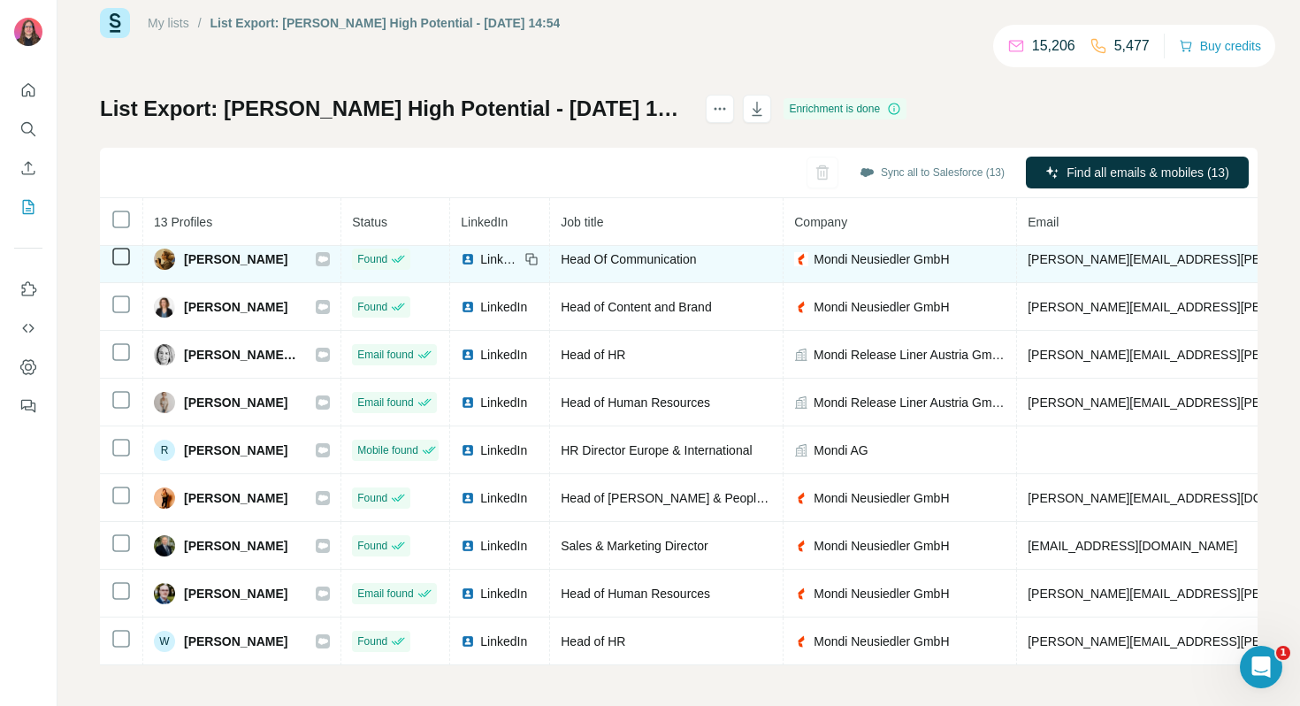
scroll to position [36, 0]
